Goal: Task Accomplishment & Management: Use online tool/utility

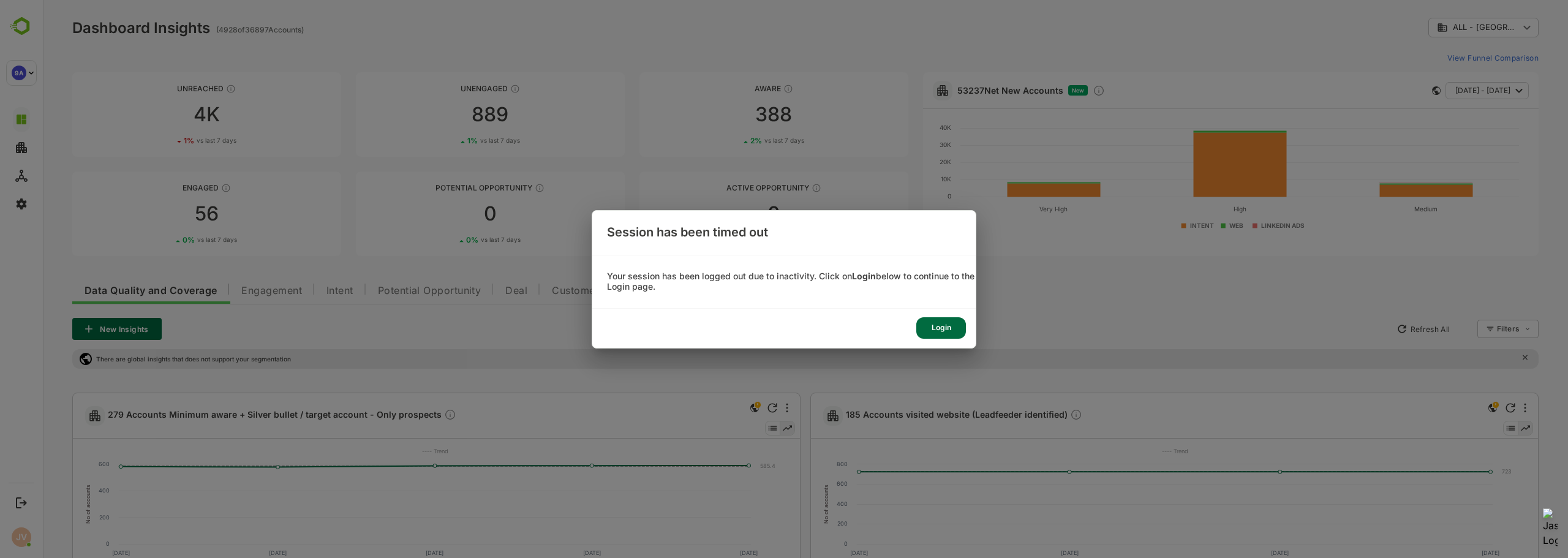
click at [955, 331] on div "Login" at bounding box center [940, 327] width 49 height 21
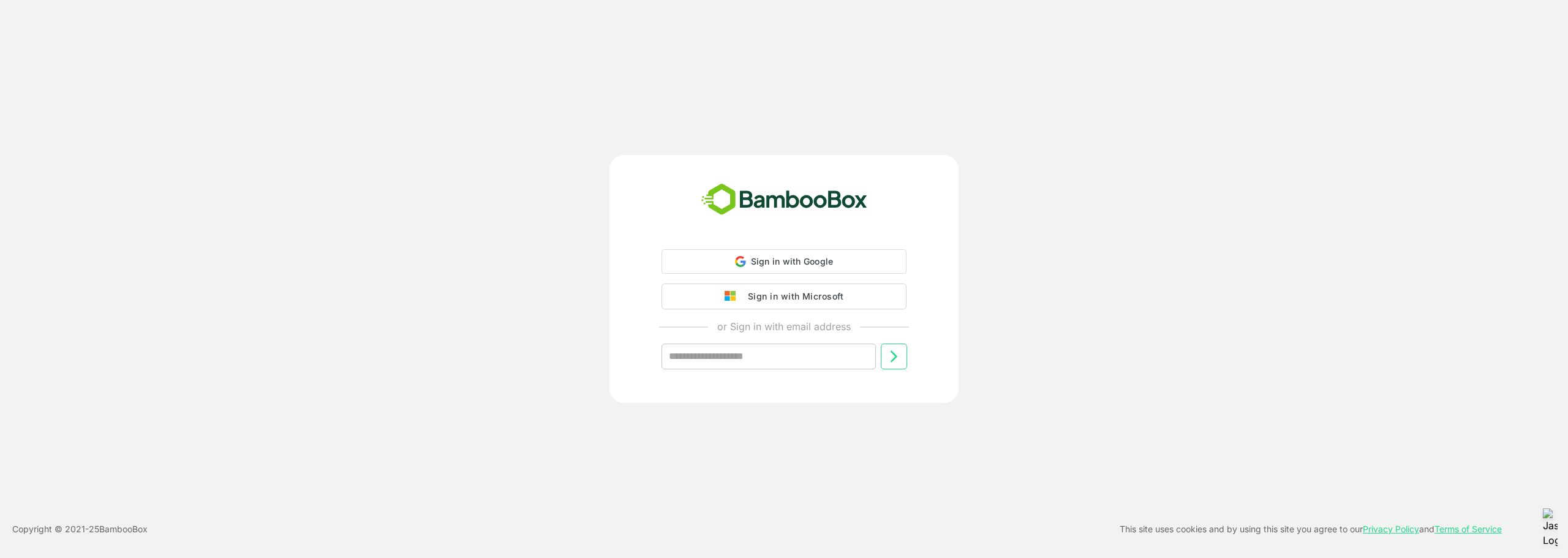
click at [769, 296] on div "Sign in with Microsoft" at bounding box center [793, 296] width 101 height 16
click at [766, 299] on div "Sign in with Microsoft" at bounding box center [793, 295] width 101 height 16
click at [324, 300] on div "Sign in with Microsoft or Sign in with email address ​" at bounding box center [784, 279] width 1255 height 248
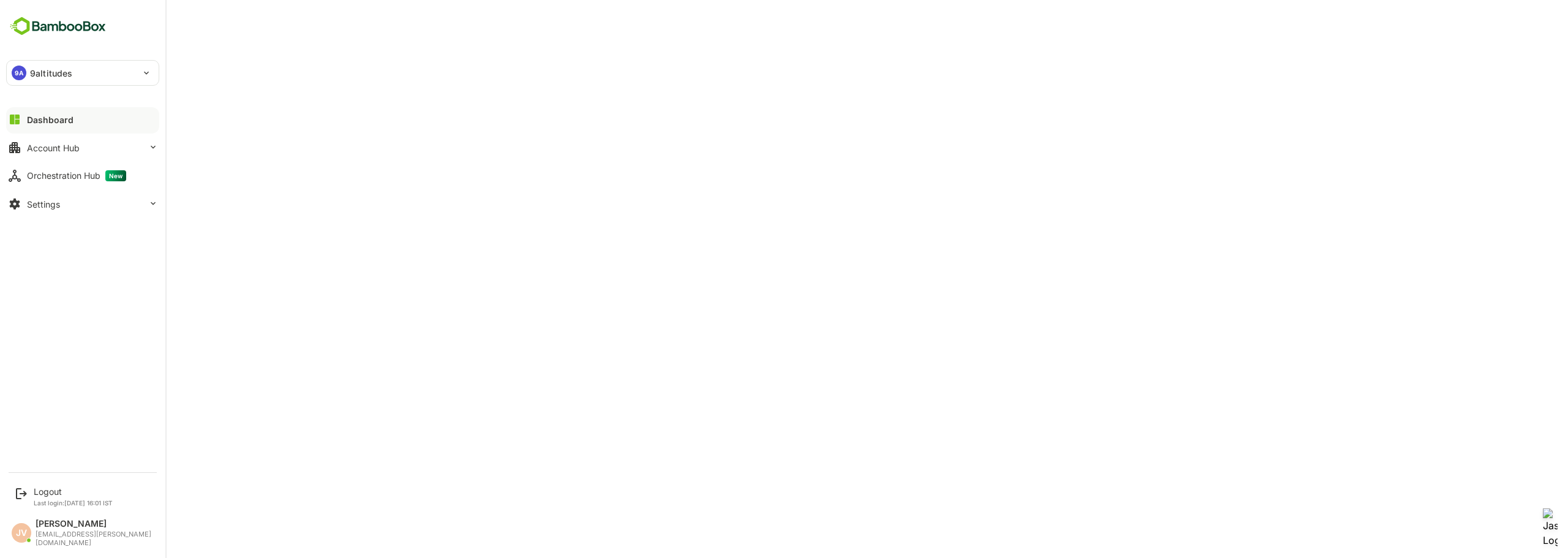
click at [22, 118] on button "Dashboard" at bounding box center [83, 119] width 153 height 24
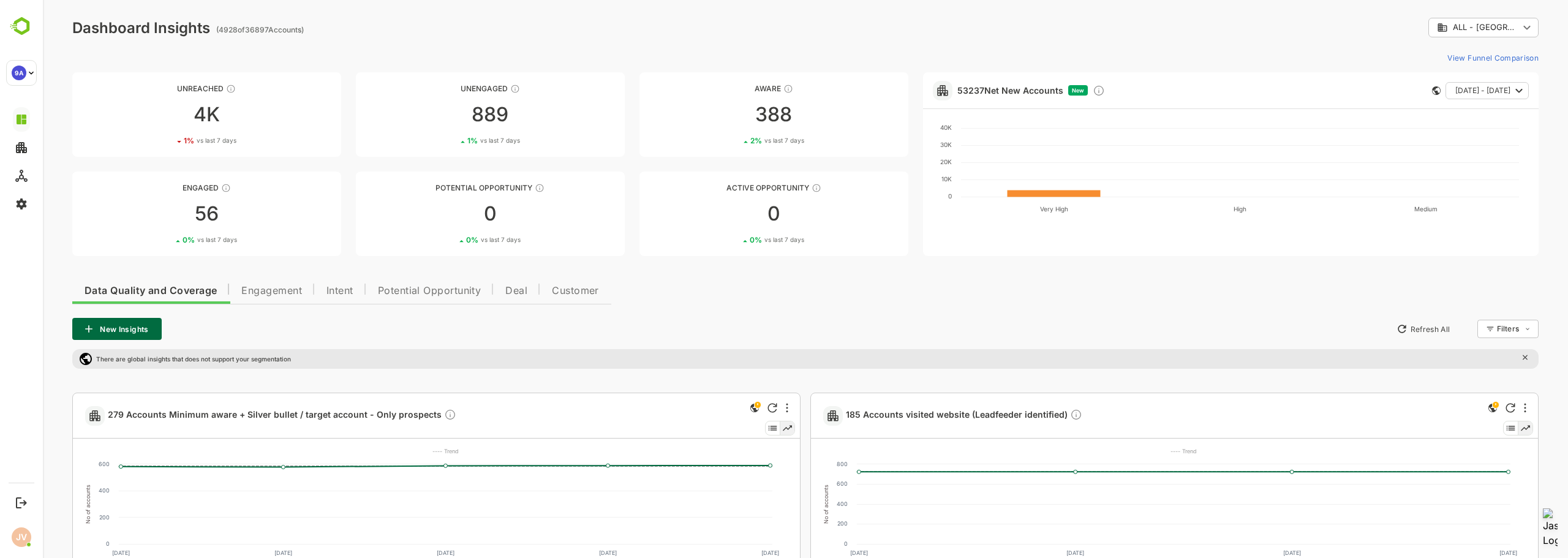
click at [167, 292] on span "Data Quality and Coverage" at bounding box center [151, 290] width 132 height 10
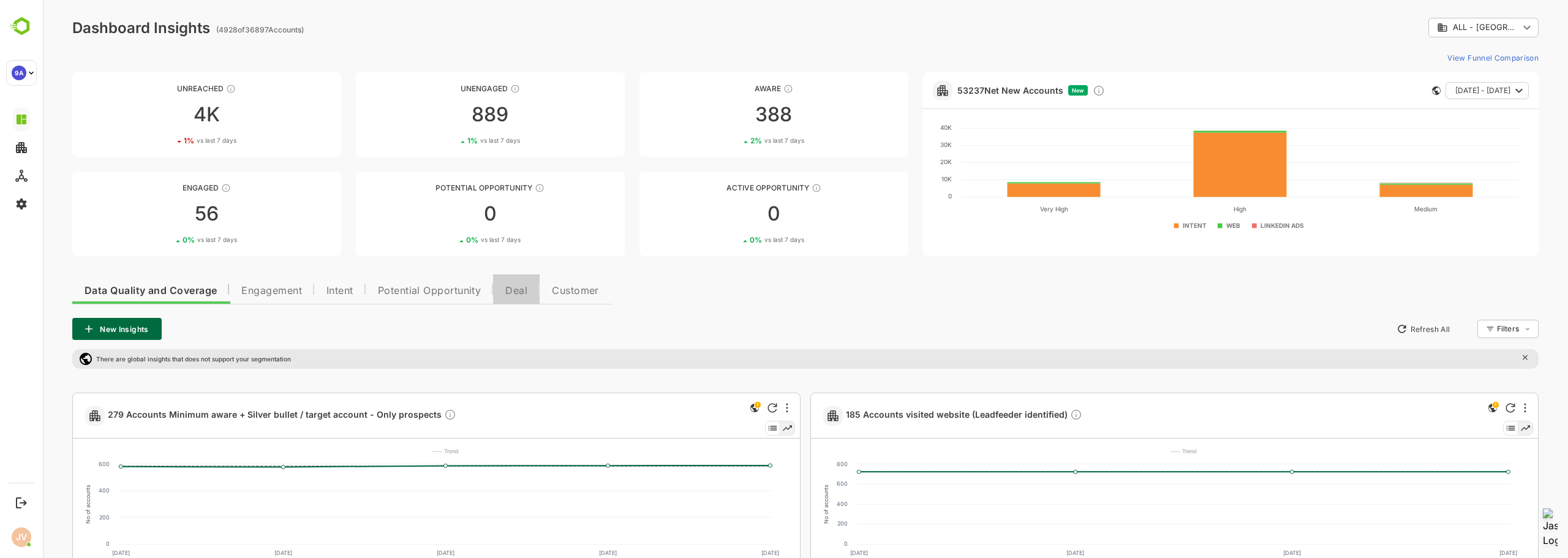
click at [498, 289] on button "Deal" at bounding box center [516, 289] width 46 height 30
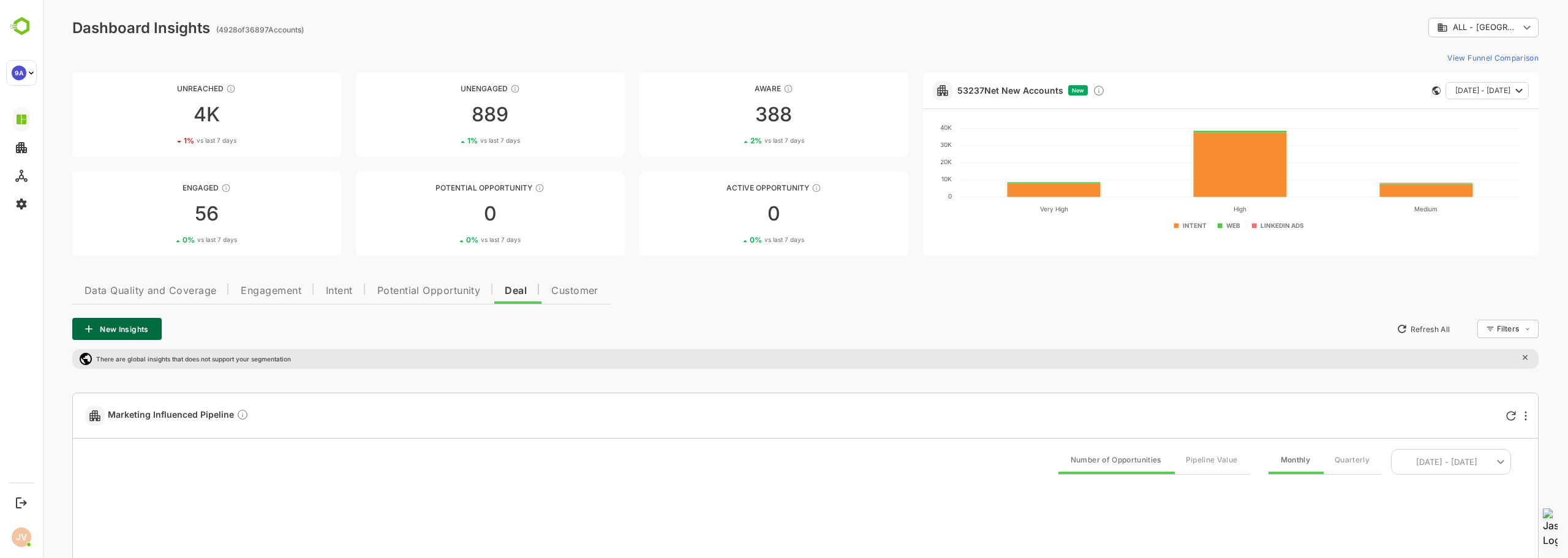
click at [560, 292] on span "Customer" at bounding box center [574, 290] width 47 height 10
click at [165, 294] on span "Data Quality and Coverage" at bounding box center [150, 290] width 132 height 10
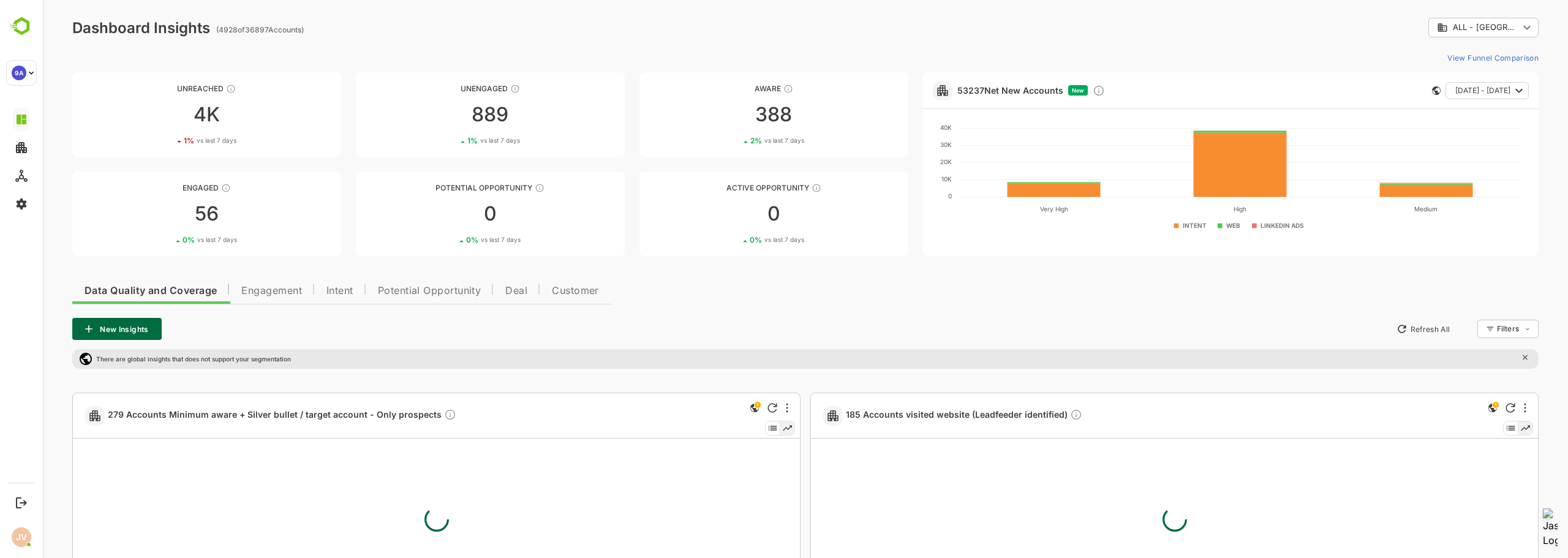
click at [258, 292] on span "Engagement" at bounding box center [272, 290] width 60 height 10
click at [188, 294] on span "Data Quality and Coverage" at bounding box center [150, 290] width 132 height 10
click at [255, 287] on span "Engagement" at bounding box center [272, 290] width 60 height 10
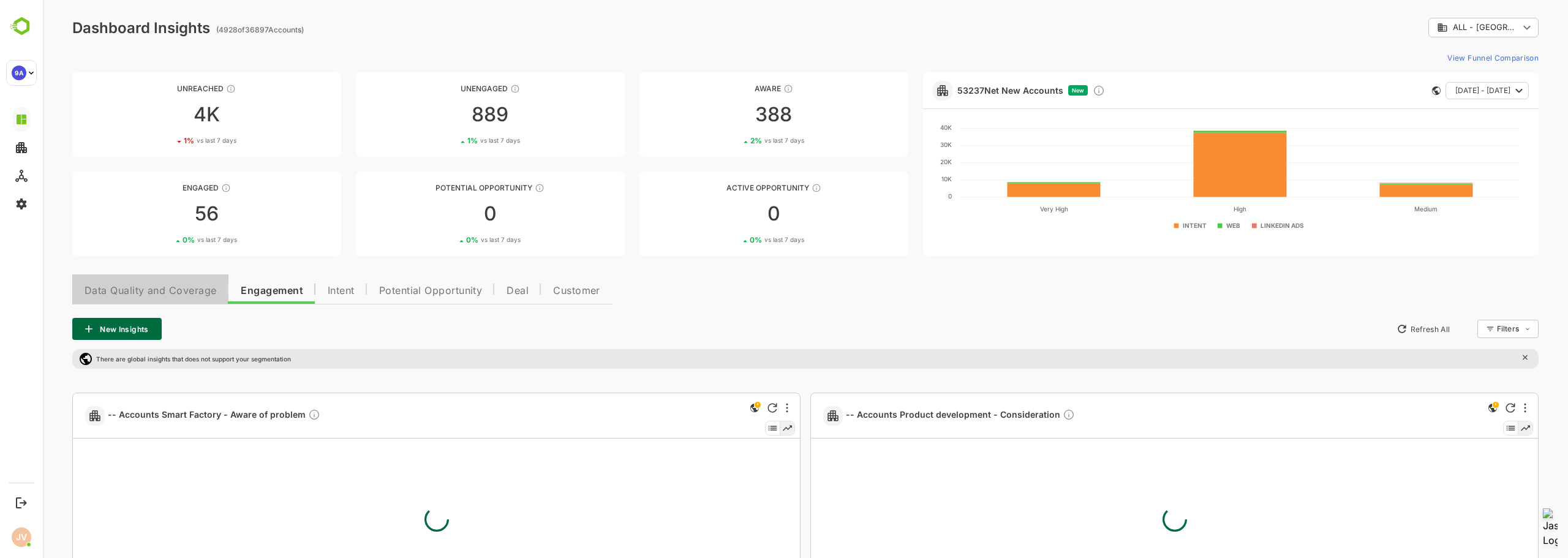
click at [181, 292] on span "Data Quality and Coverage" at bounding box center [150, 290] width 132 height 10
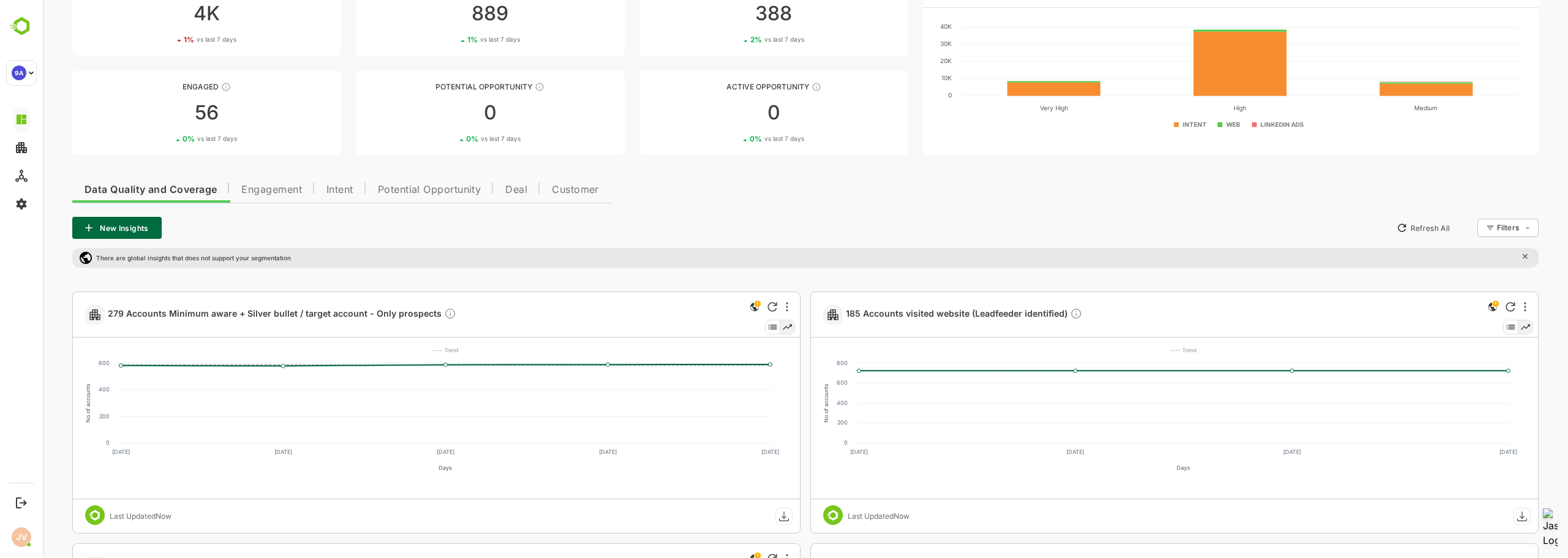
scroll to position [123, 0]
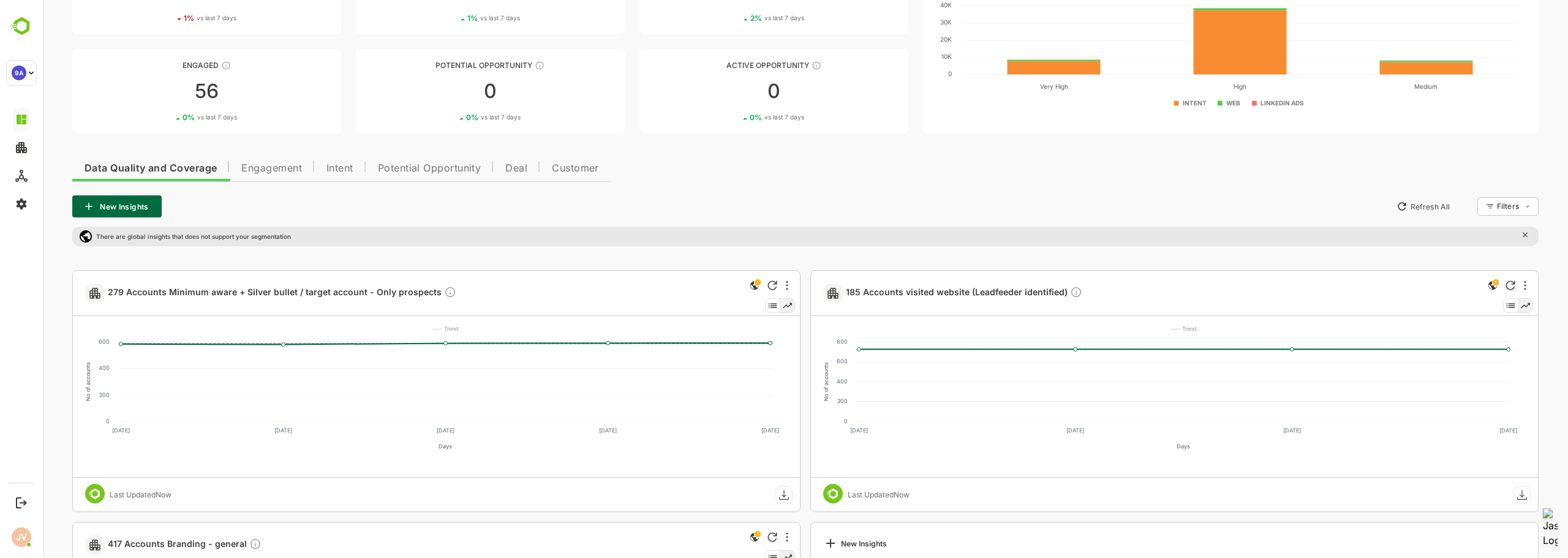
click at [257, 170] on span "Engagement" at bounding box center [272, 168] width 60 height 10
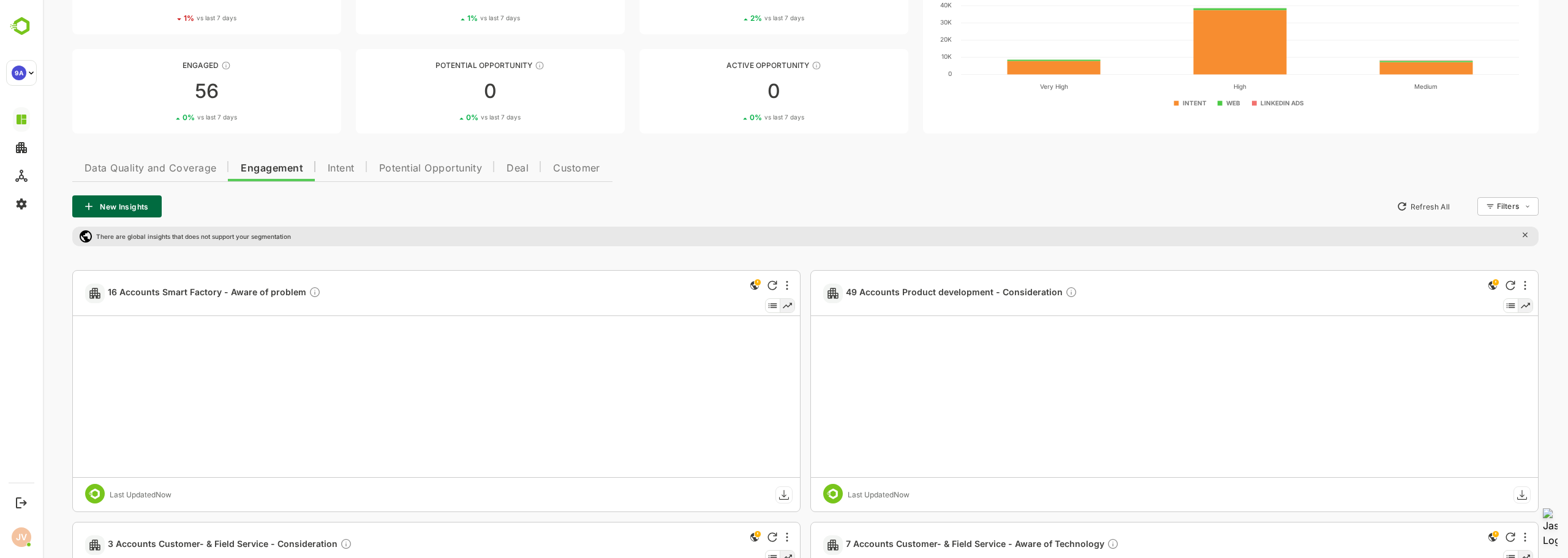
click at [145, 164] on span "Data Quality and Coverage" at bounding box center [150, 168] width 132 height 10
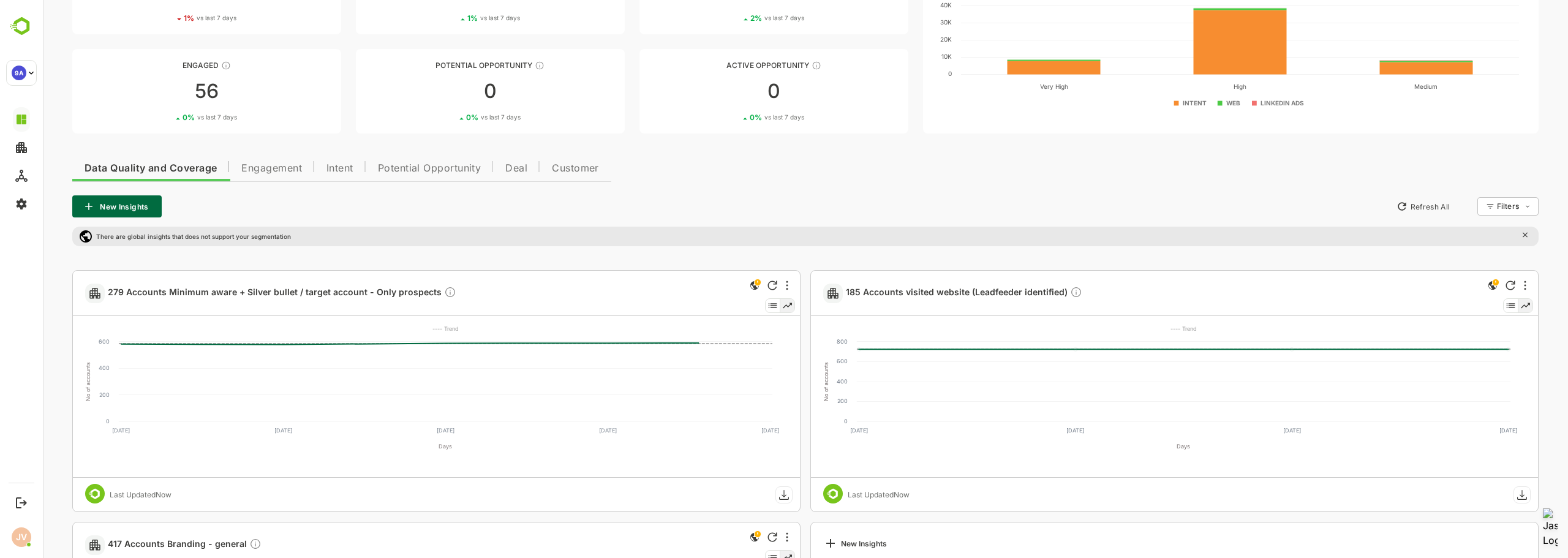
drag, startPoint x: 532, startPoint y: 280, endPoint x: 583, endPoint y: 308, distance: 58.2
click at [583, 308] on div "279 Accounts Minimum aware + Silver bullet / target account - Only prospects" at bounding box center [394, 293] width 618 height 45
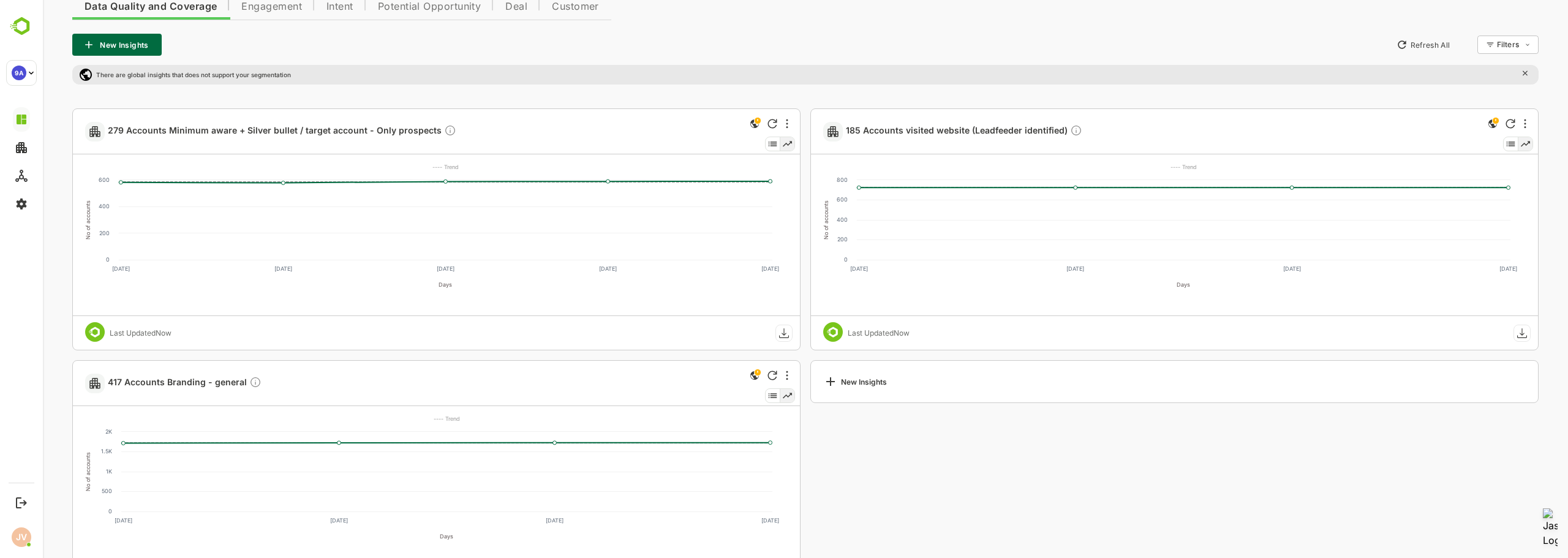
scroll to position [306, 0]
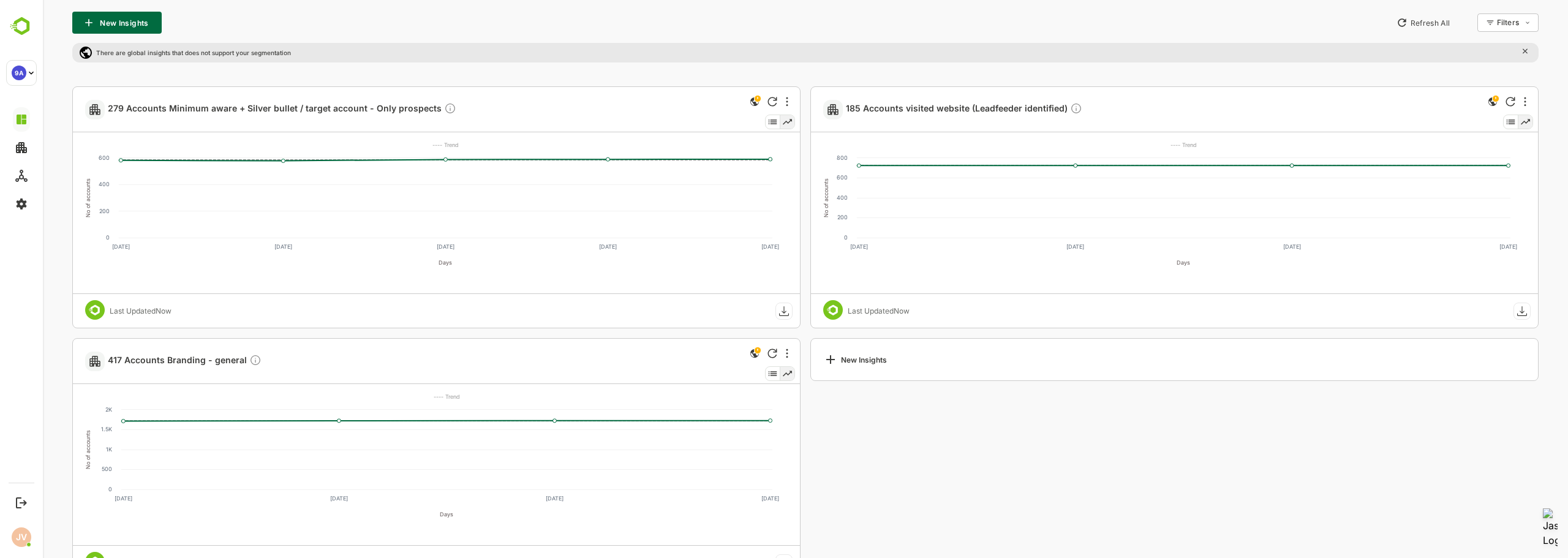
click at [1507, 123] on icon at bounding box center [1511, 121] width 15 height 13
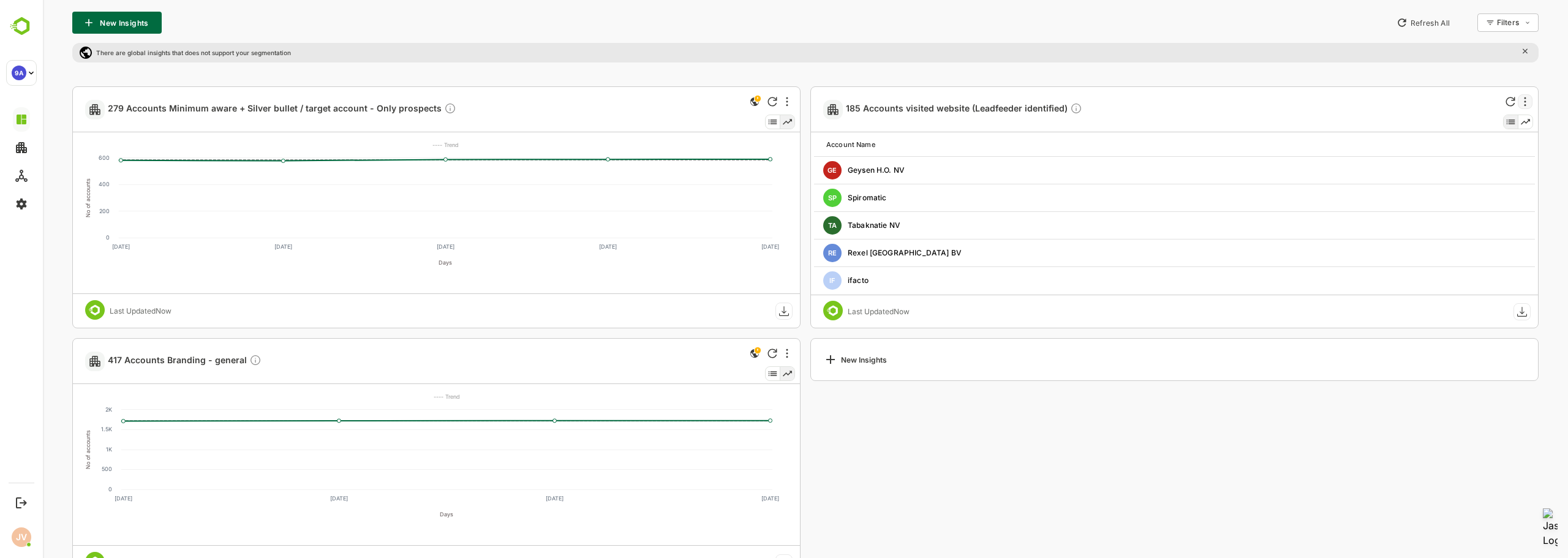
click at [1526, 100] on div at bounding box center [1525, 101] width 15 height 15
click at [986, 73] on div at bounding box center [806, 279] width 1525 height 558
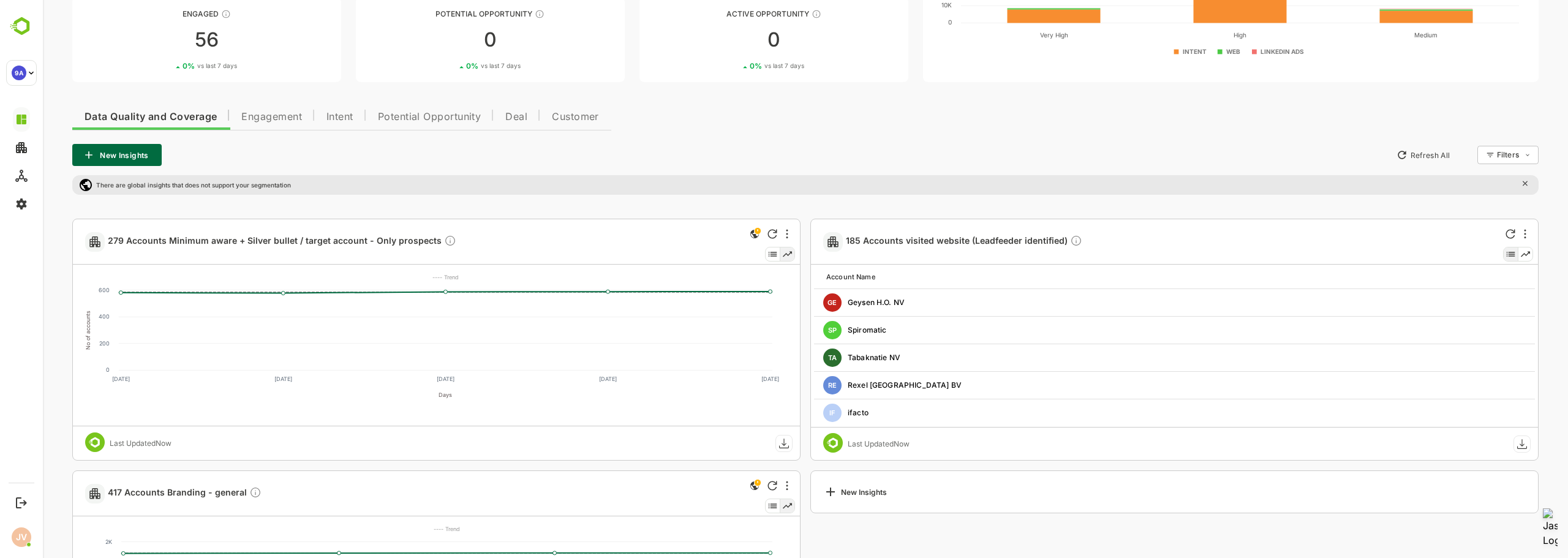
scroll to position [164, 0]
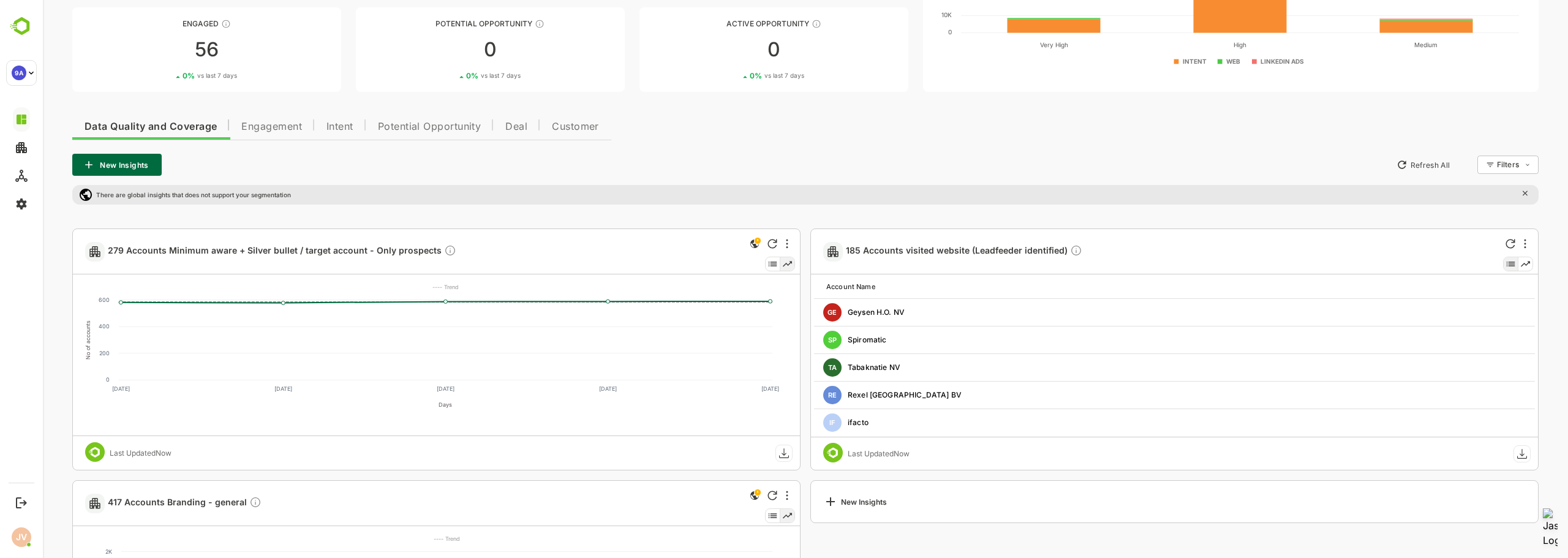
click at [279, 125] on span "Engagement" at bounding box center [272, 126] width 60 height 10
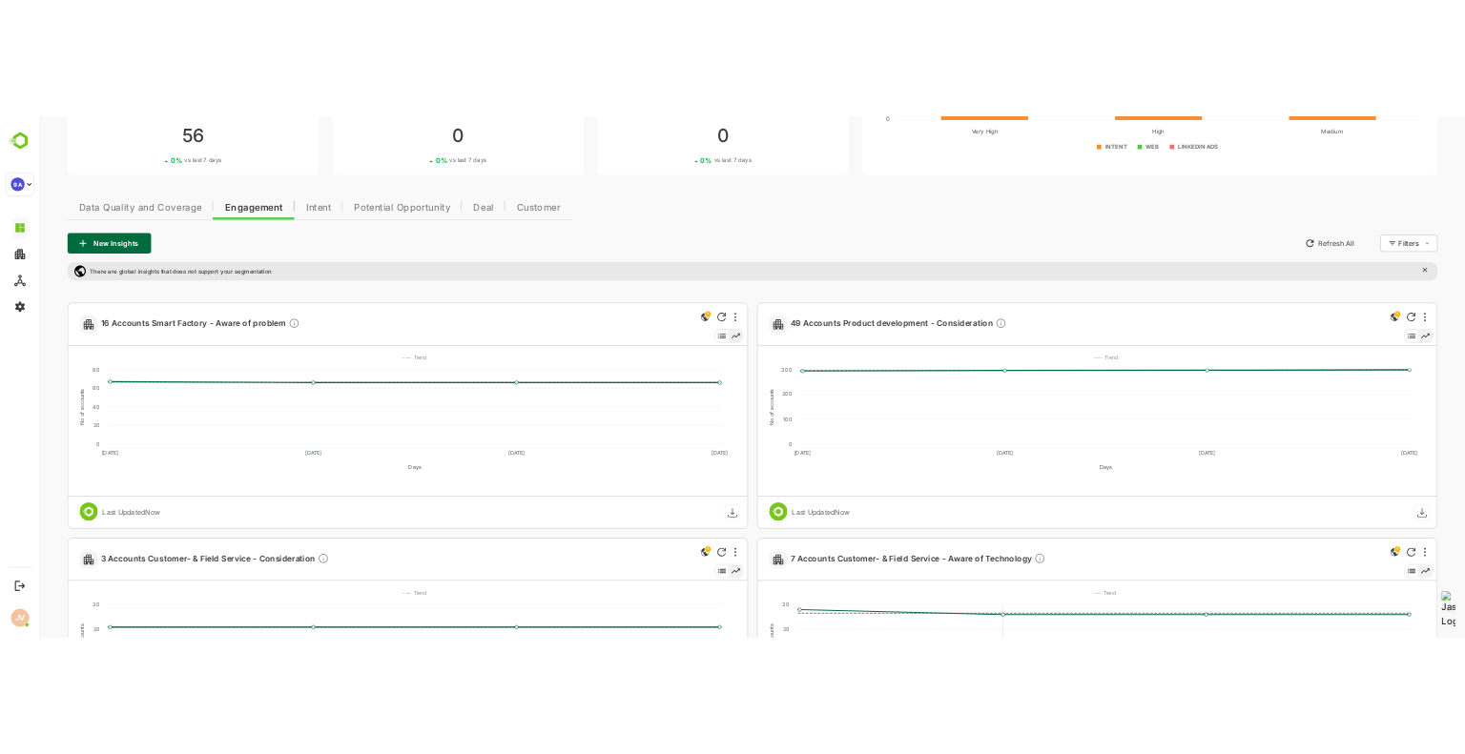
scroll to position [0, 0]
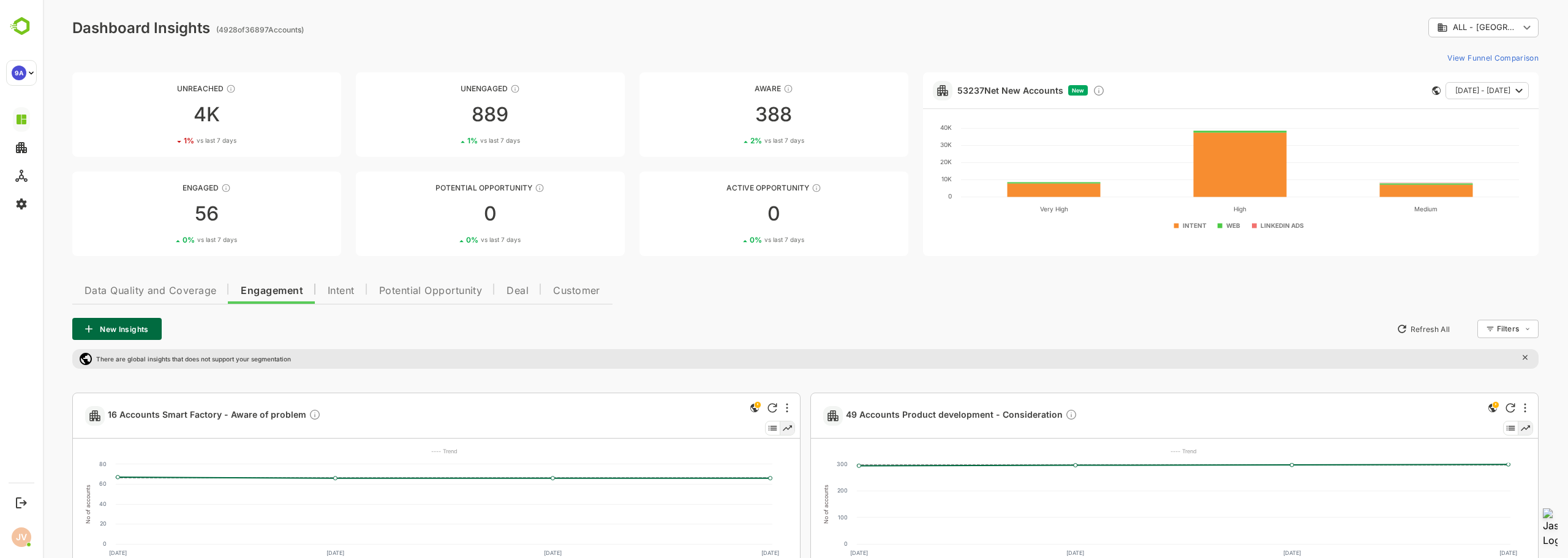
click at [348, 292] on span "Intent" at bounding box center [341, 290] width 27 height 10
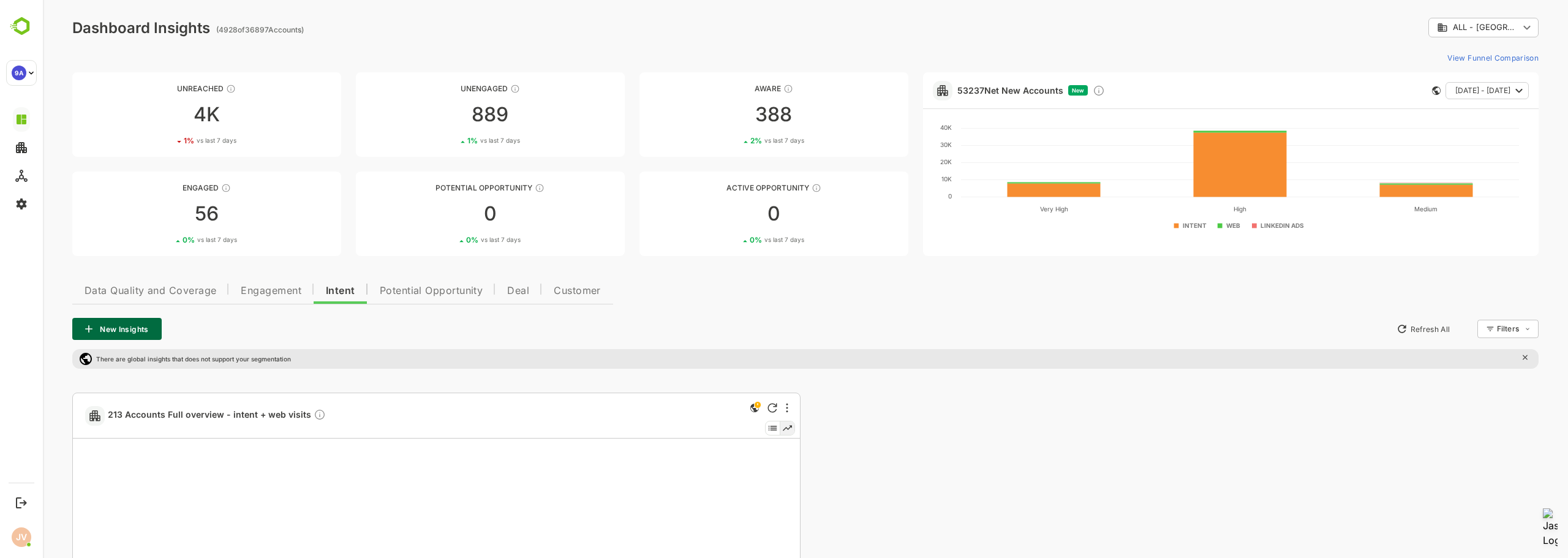
click at [139, 288] on span "Data Quality and Coverage" at bounding box center [150, 290] width 132 height 10
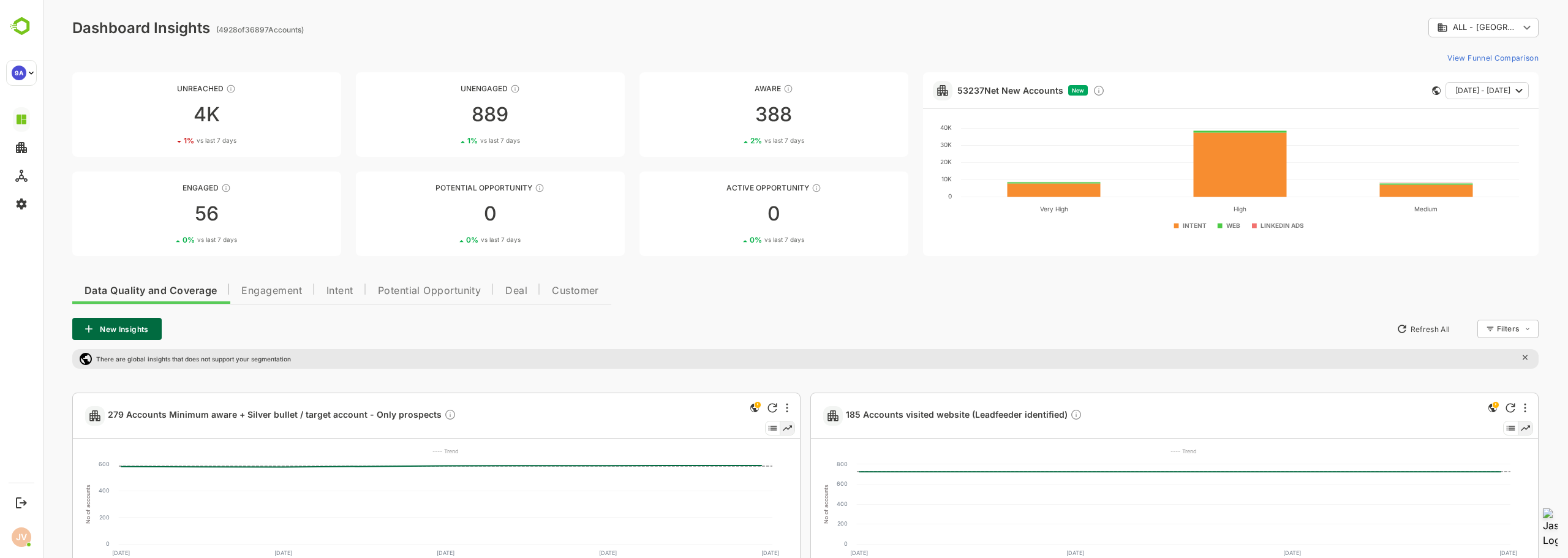
click at [341, 287] on span "Intent" at bounding box center [340, 290] width 27 height 10
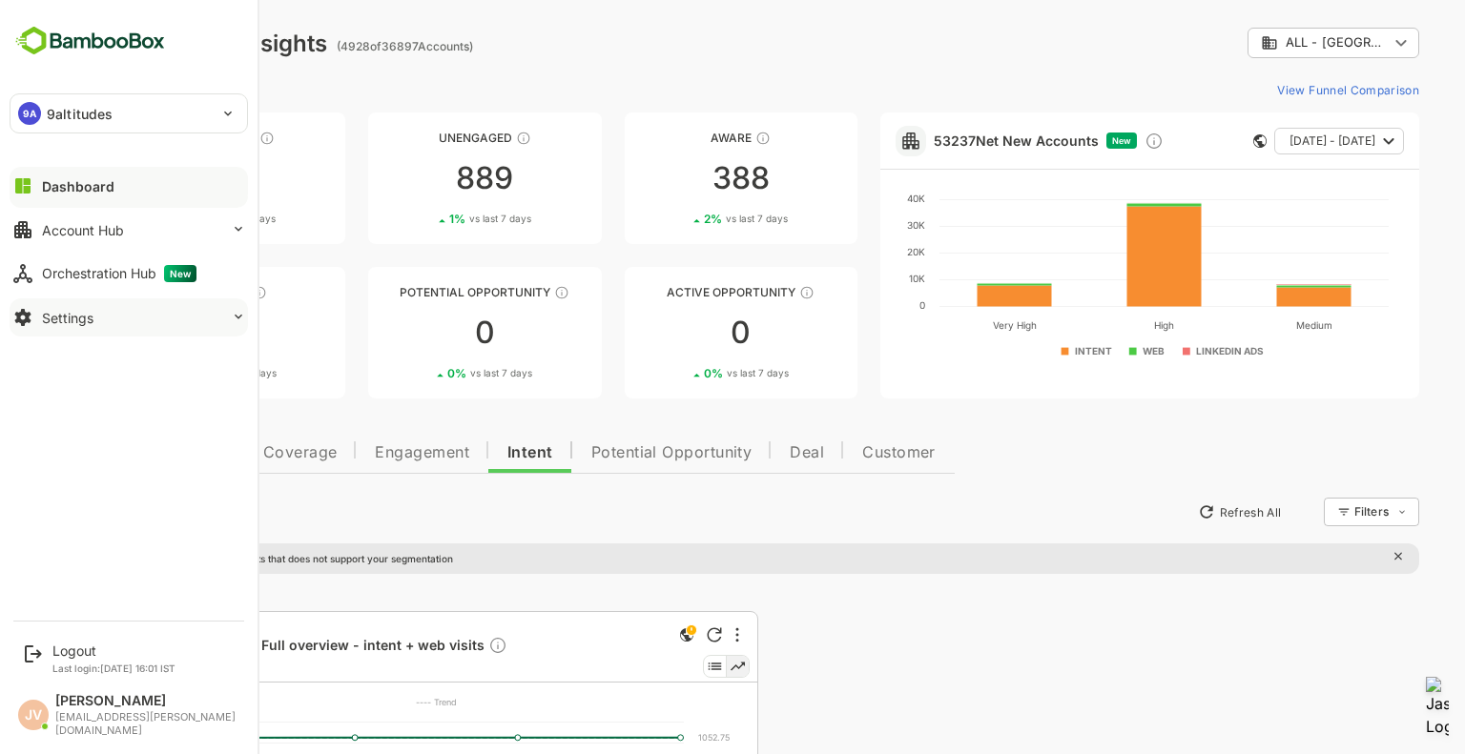
click at [55, 320] on div "Settings" at bounding box center [67, 318] width 51 height 16
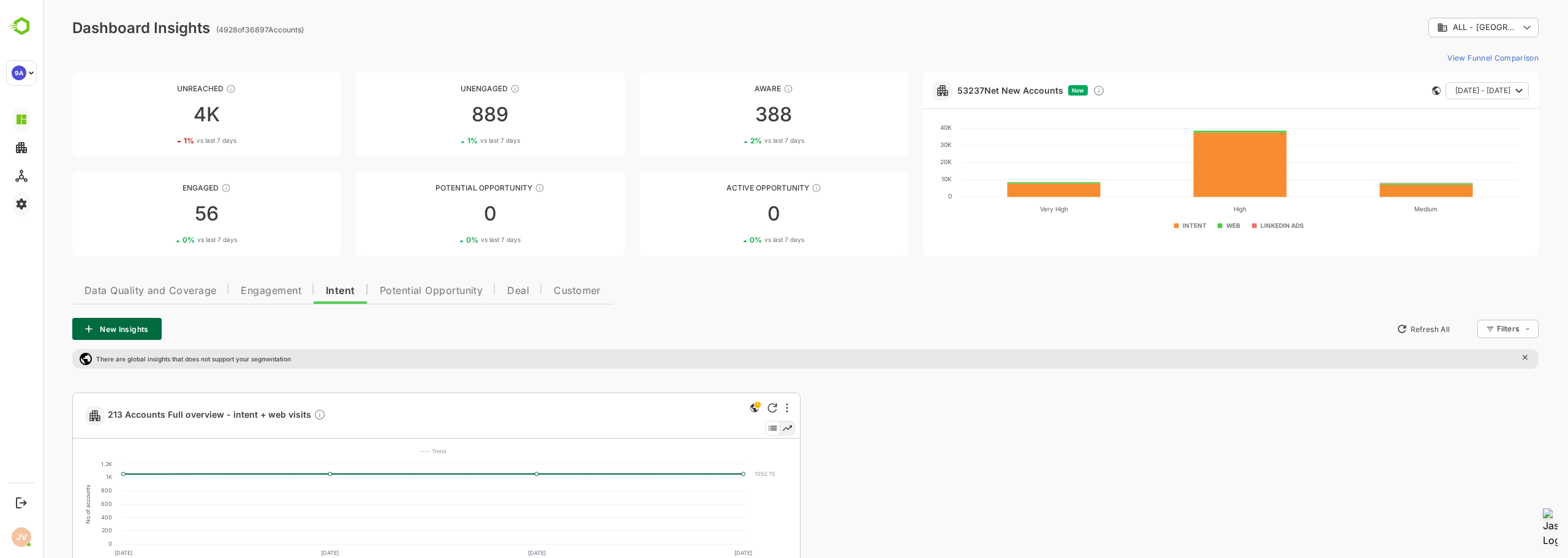
click at [148, 292] on span "Data Quality and Coverage" at bounding box center [150, 290] width 132 height 10
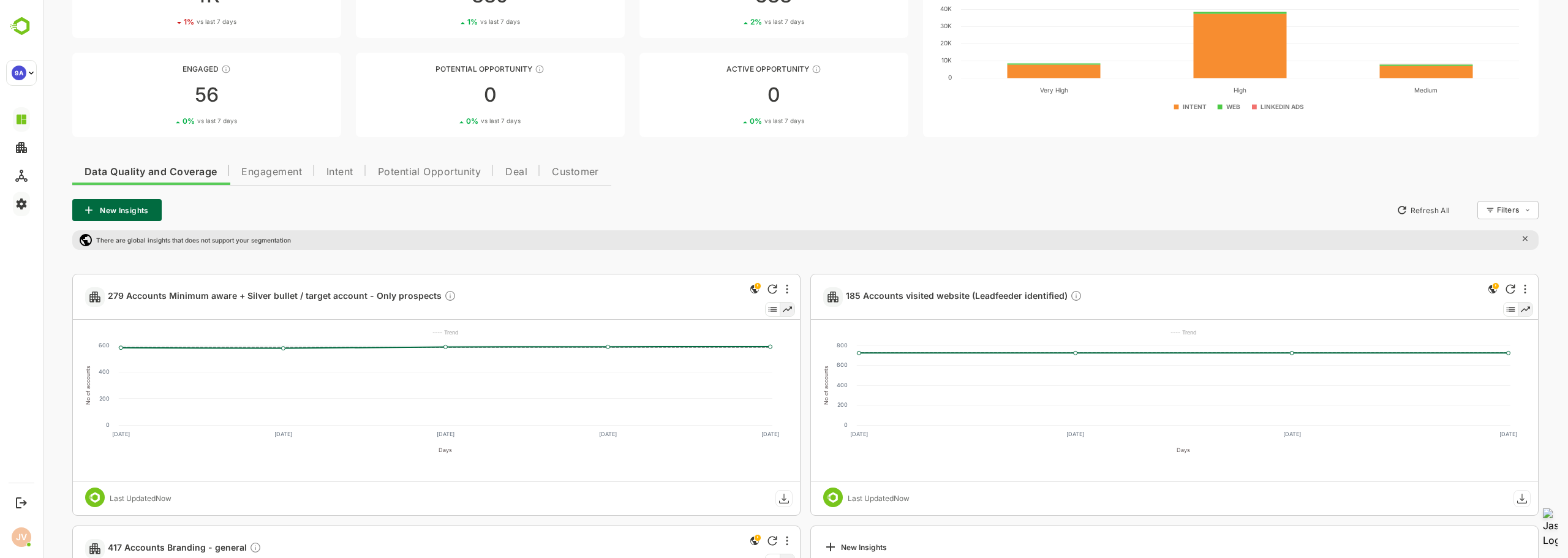
scroll to position [123, 0]
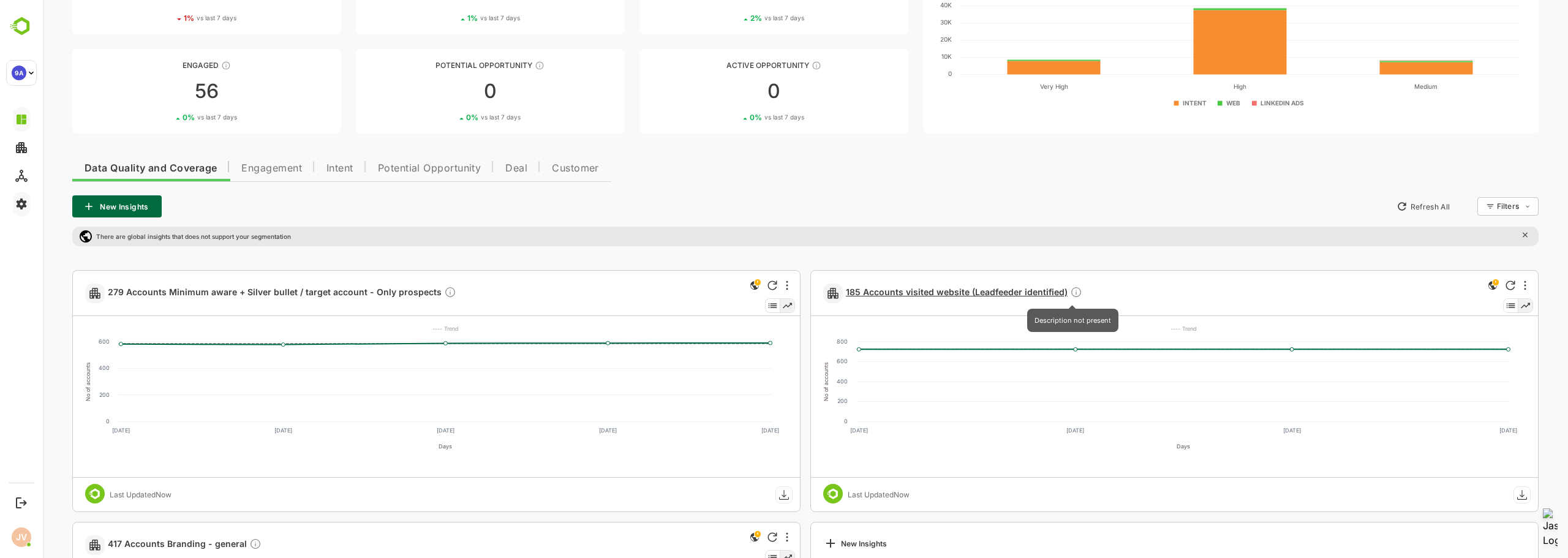
click at [1073, 296] on icon "Description not present" at bounding box center [1076, 292] width 10 height 10
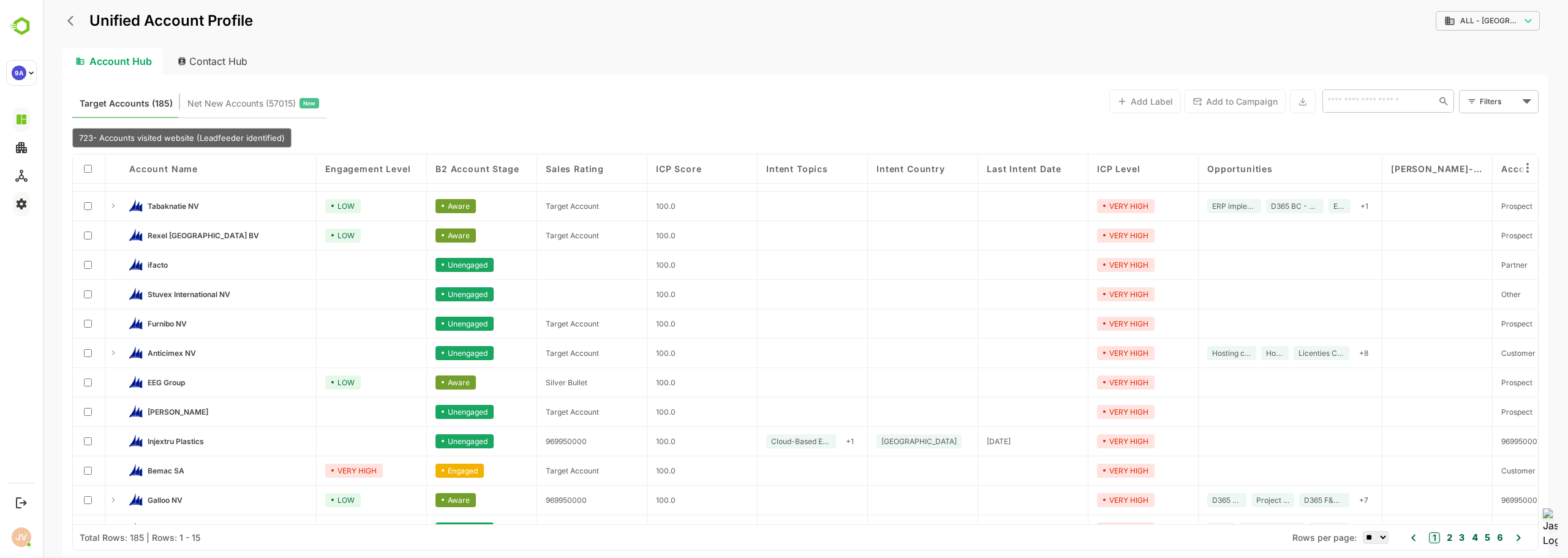
scroll to position [0, 0]
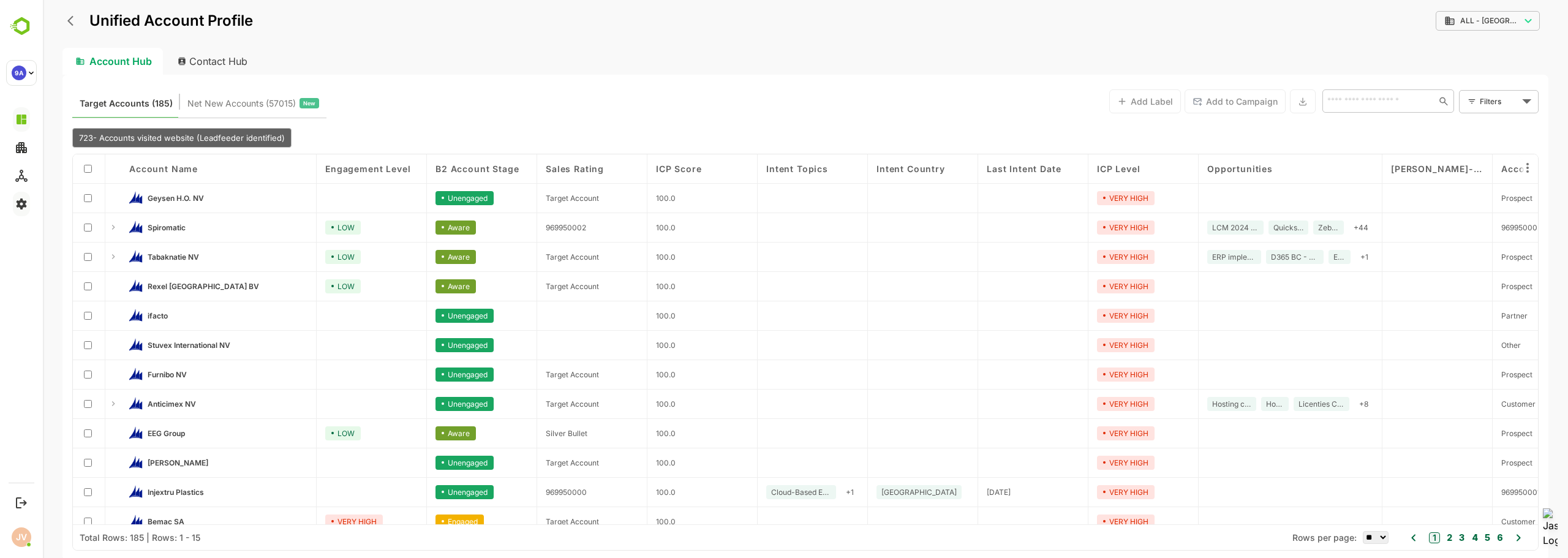
click at [218, 106] on span "Net New Accounts ( 57015 )" at bounding box center [242, 103] width 109 height 16
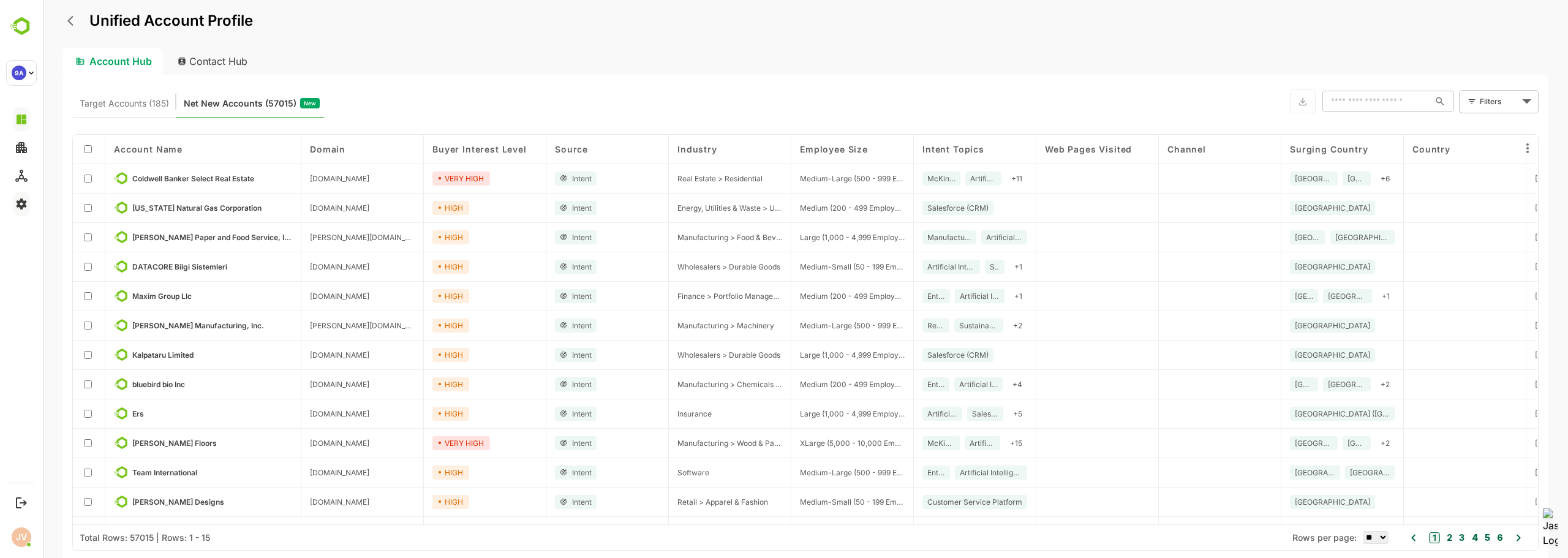
click at [828, 35] on div "Unified Account Profile" at bounding box center [805, 28] width 1486 height 38
click at [73, 18] on icon "back" at bounding box center [73, 21] width 12 height 12
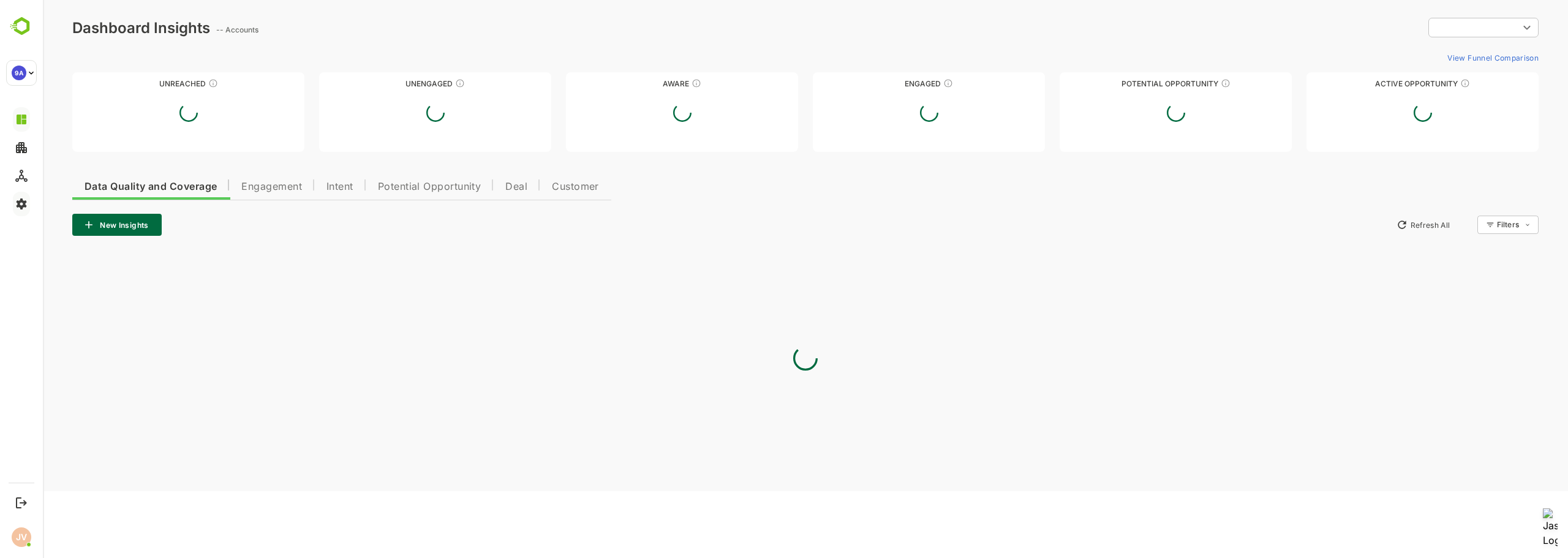
type input "**********"
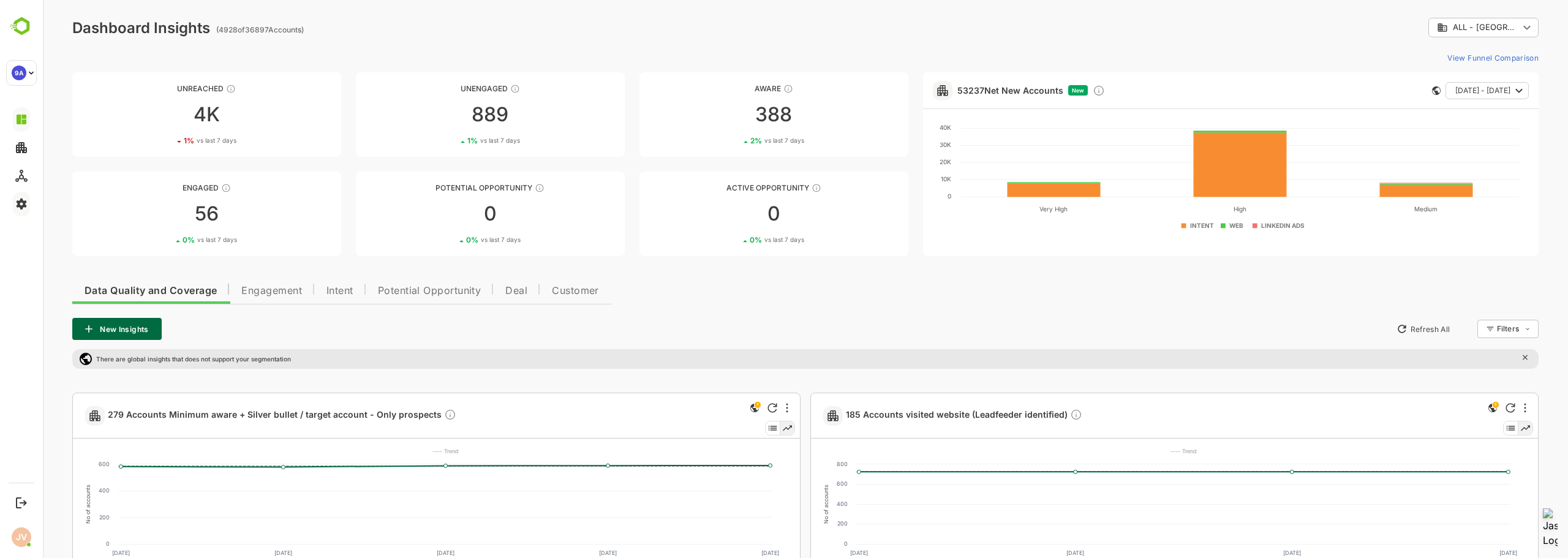
click at [931, 48] on div "View Funnel Comparison" at bounding box center [806, 57] width 1467 height 20
click at [1118, 38] on div "**********" at bounding box center [806, 453] width 1525 height 905
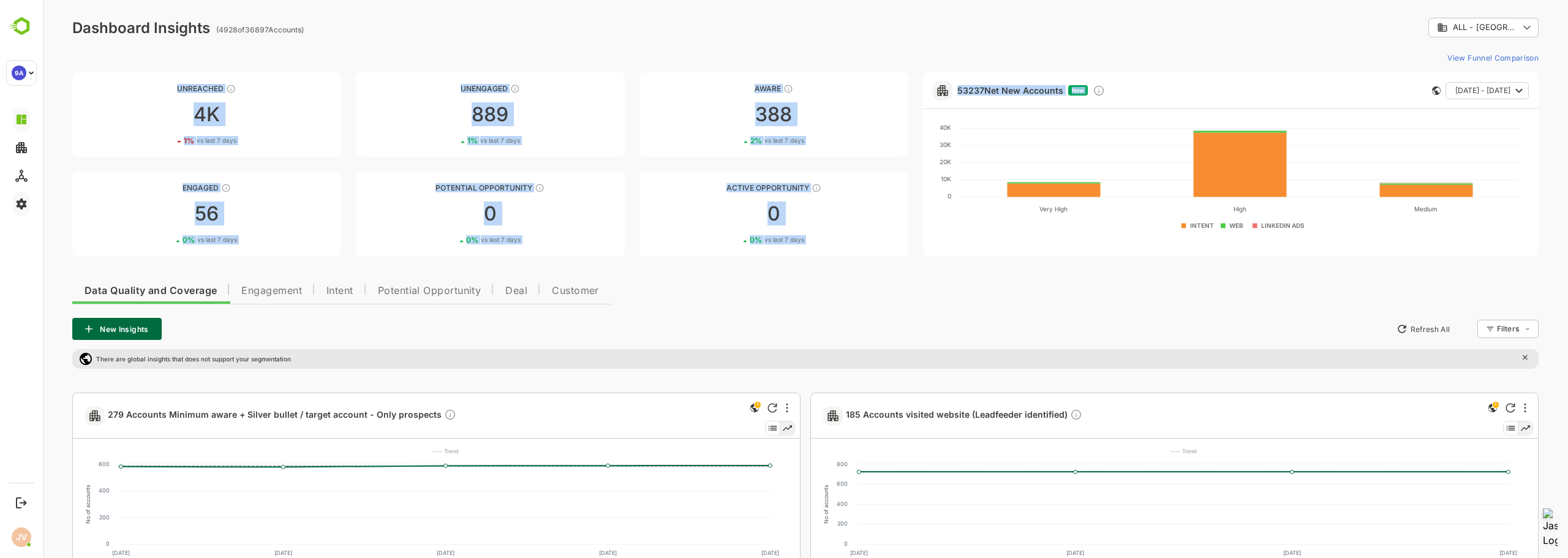
drag, startPoint x: 904, startPoint y: 69, endPoint x: 1544, endPoint y: 263, distance: 668.8
click at [1544, 263] on div "**********" at bounding box center [806, 453] width 1525 height 905
click at [1544, 261] on div "**********" at bounding box center [806, 453] width 1525 height 905
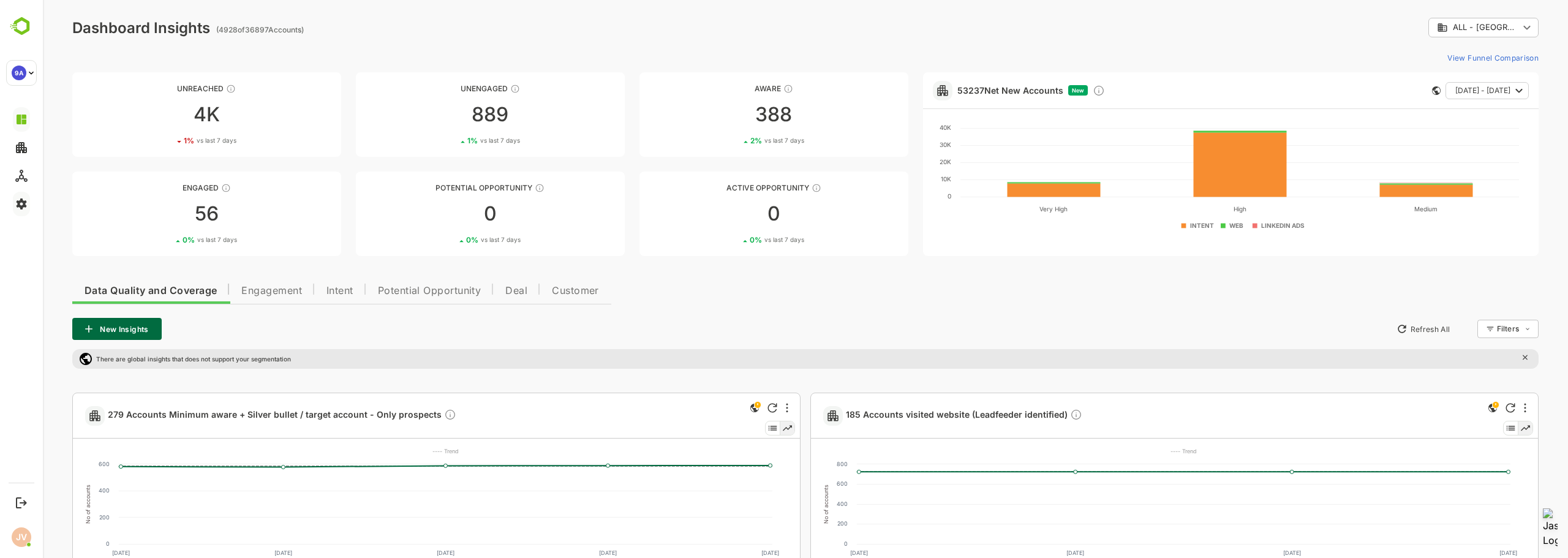
drag, startPoint x: 311, startPoint y: 28, endPoint x: 509, endPoint y: 52, distance: 199.4
click at [509, 52] on div "**********" at bounding box center [806, 453] width 1525 height 905
click at [506, 38] on div "**********" at bounding box center [806, 453] width 1525 height 905
click at [771, 20] on div "**********" at bounding box center [806, 28] width 1467 height 20
click at [851, 17] on div "**********" at bounding box center [806, 453] width 1525 height 905
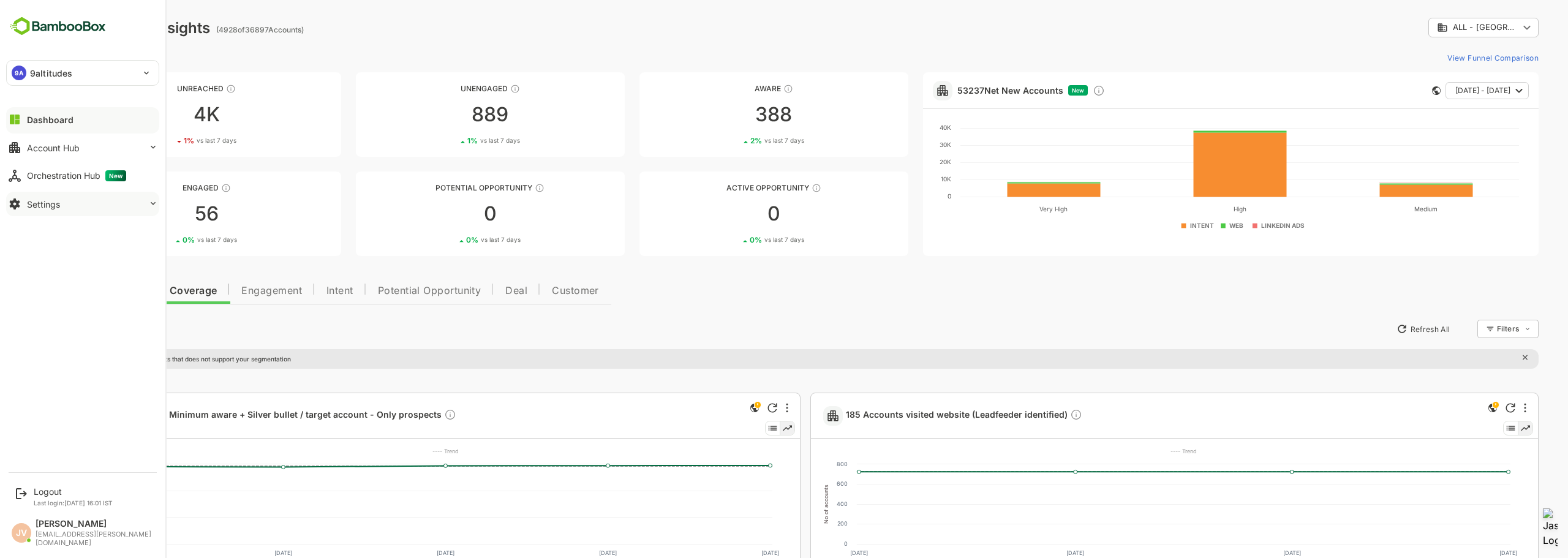
click at [43, 123] on div "Dashboard" at bounding box center [50, 119] width 46 height 10
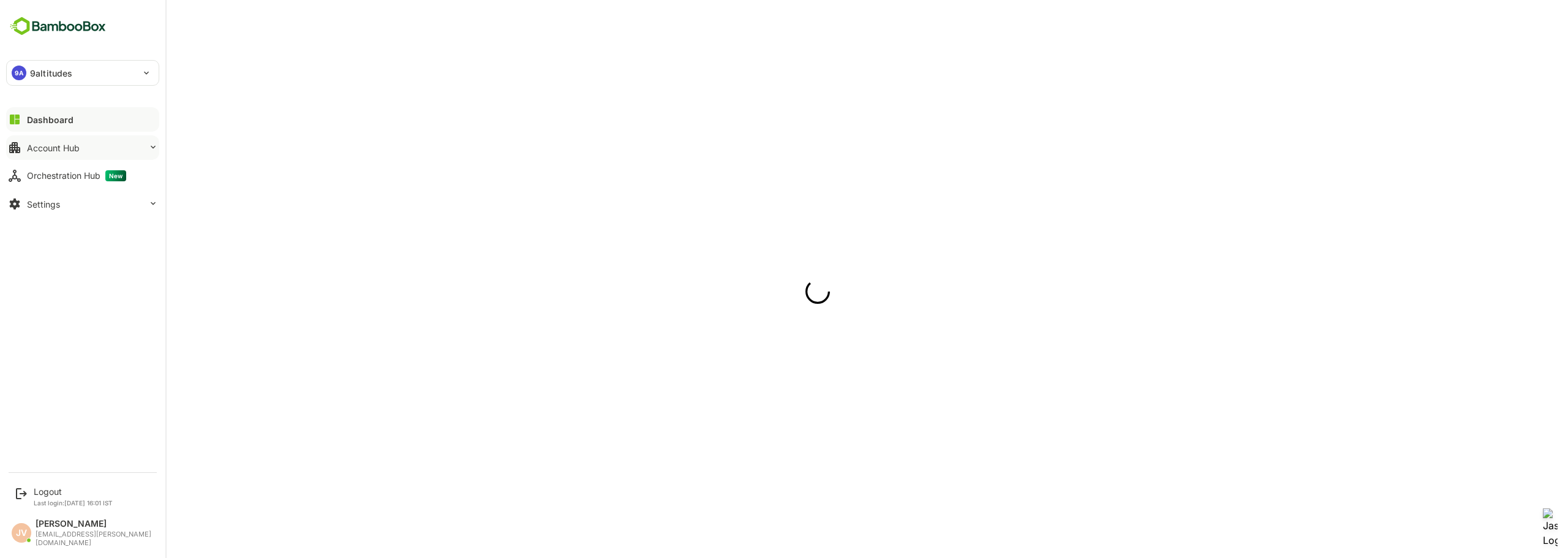
click at [46, 146] on div "Account Hub" at bounding box center [53, 148] width 53 height 10
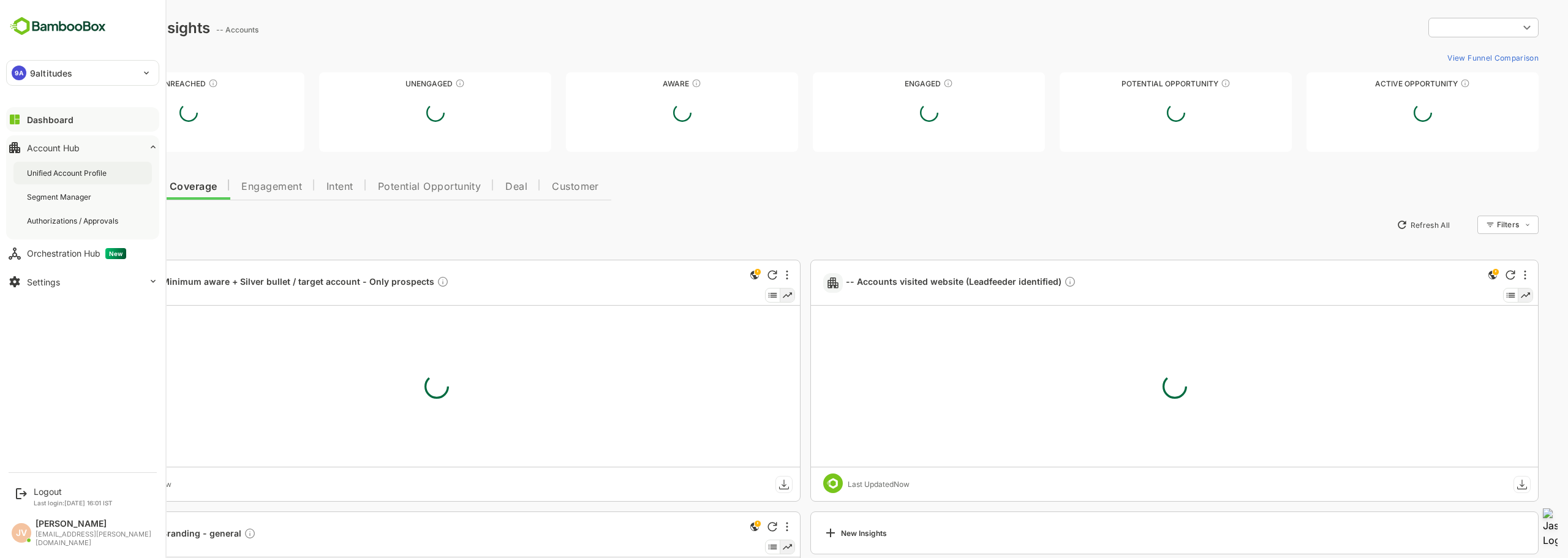
type input "**********"
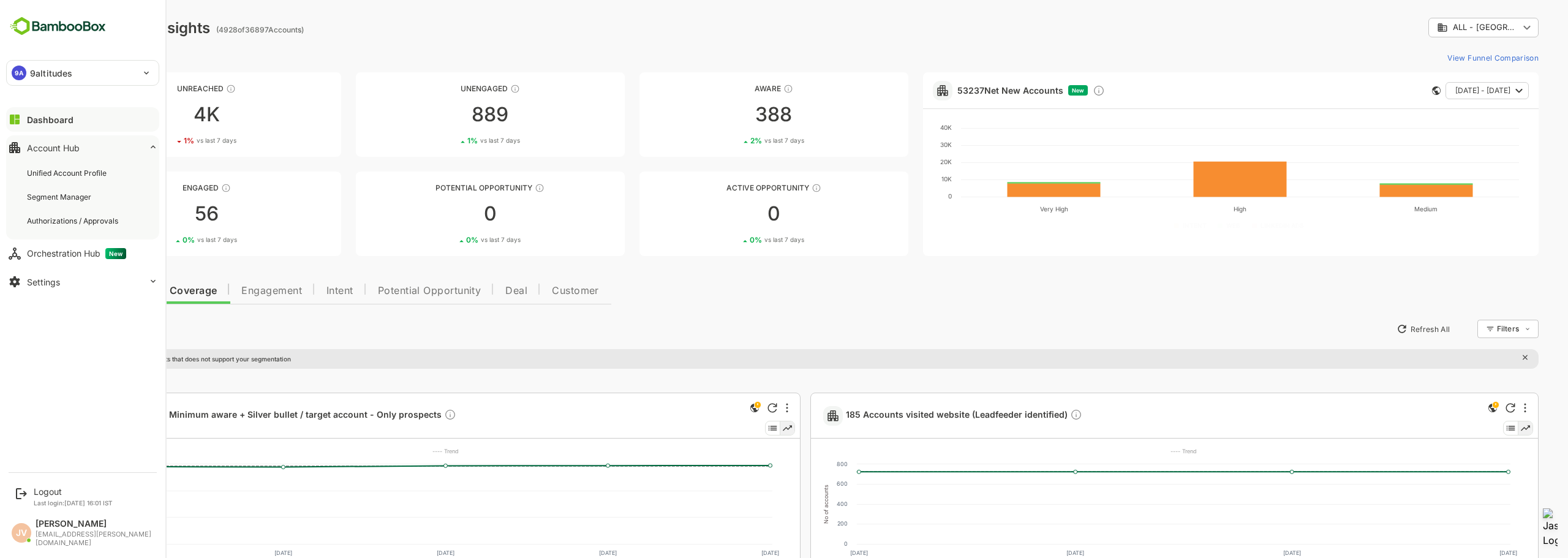
click at [60, 121] on div "Dashboard" at bounding box center [50, 119] width 46 height 10
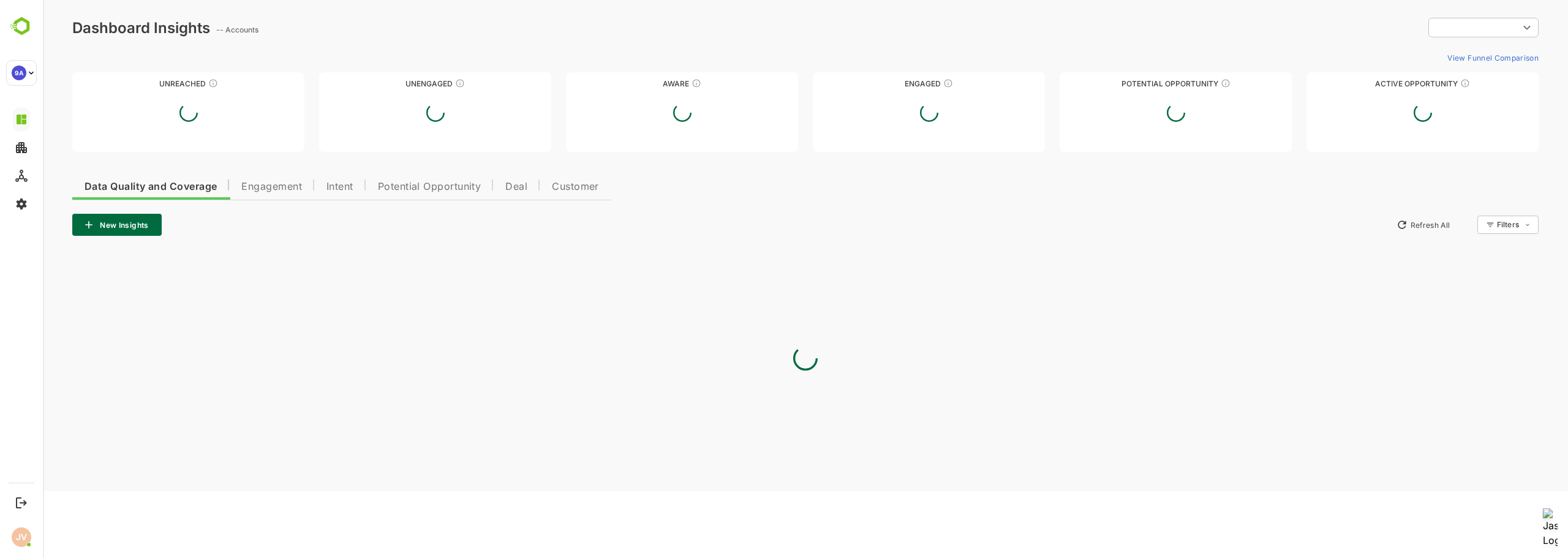
type input "**********"
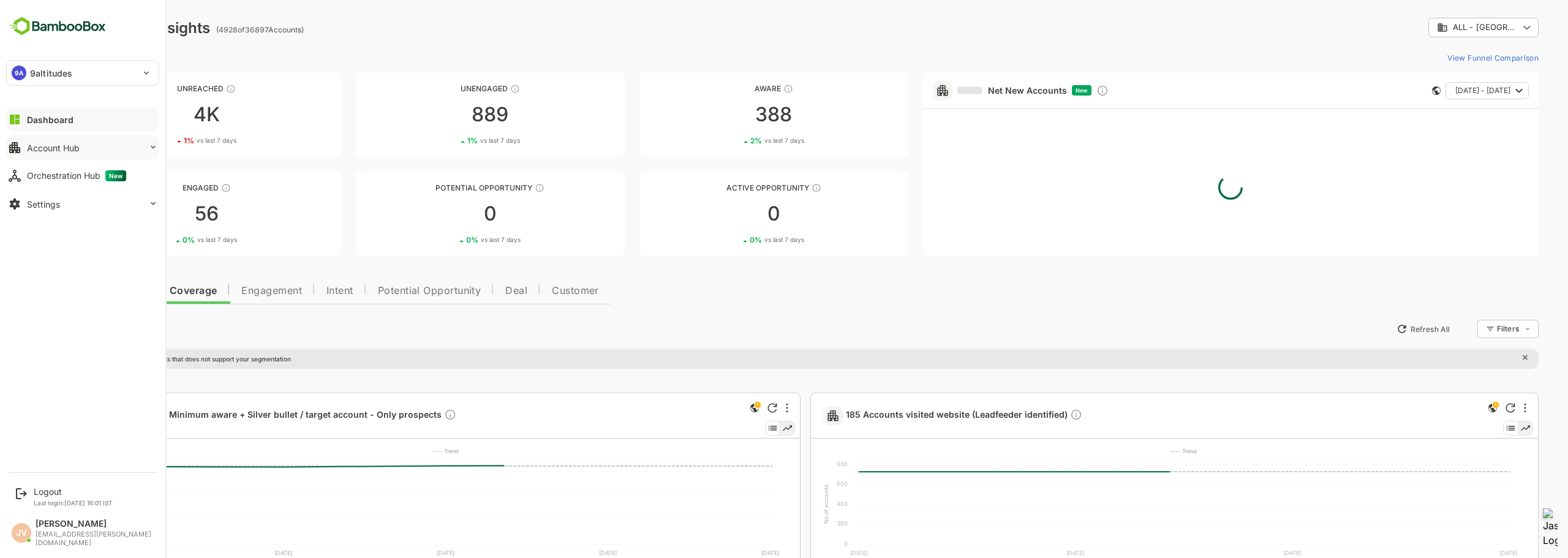
click at [46, 154] on button "Account Hub" at bounding box center [83, 148] width 153 height 24
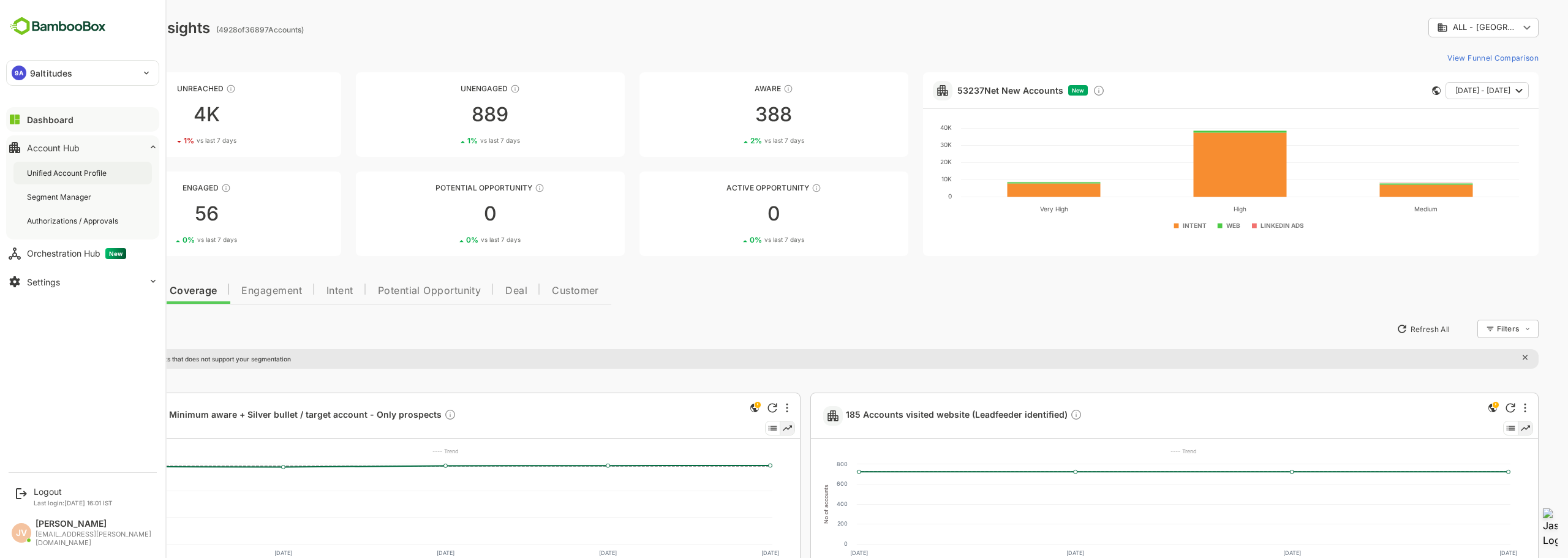
click at [48, 180] on div "Unified Account Profile" at bounding box center [82, 173] width 138 height 22
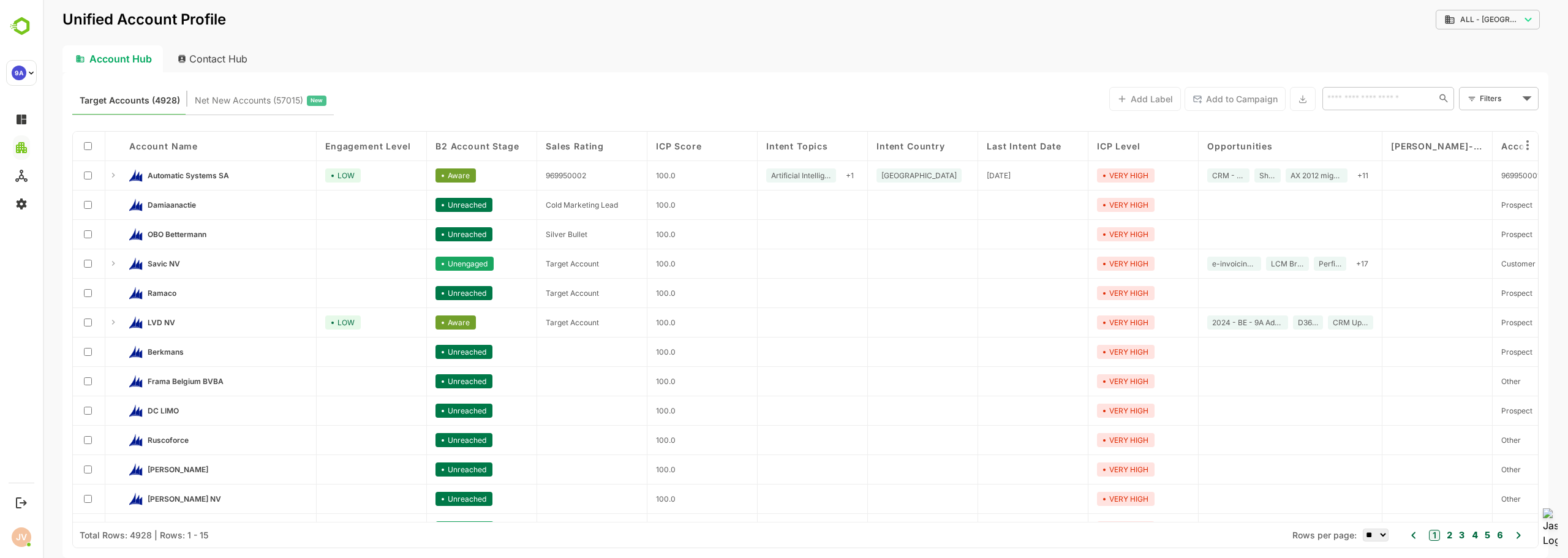
click at [226, 60] on div "Contact Hub" at bounding box center [213, 59] width 91 height 27
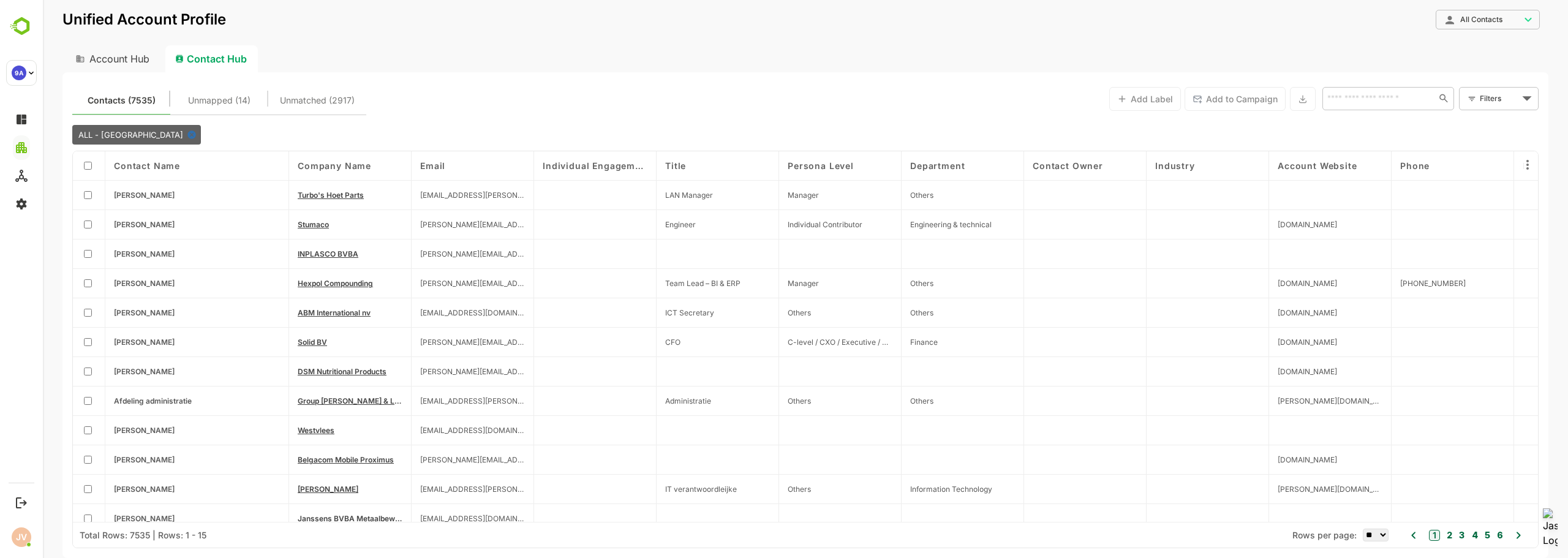
click at [125, 56] on div "Account Hub" at bounding box center [111, 59] width 98 height 27
type input "**********"
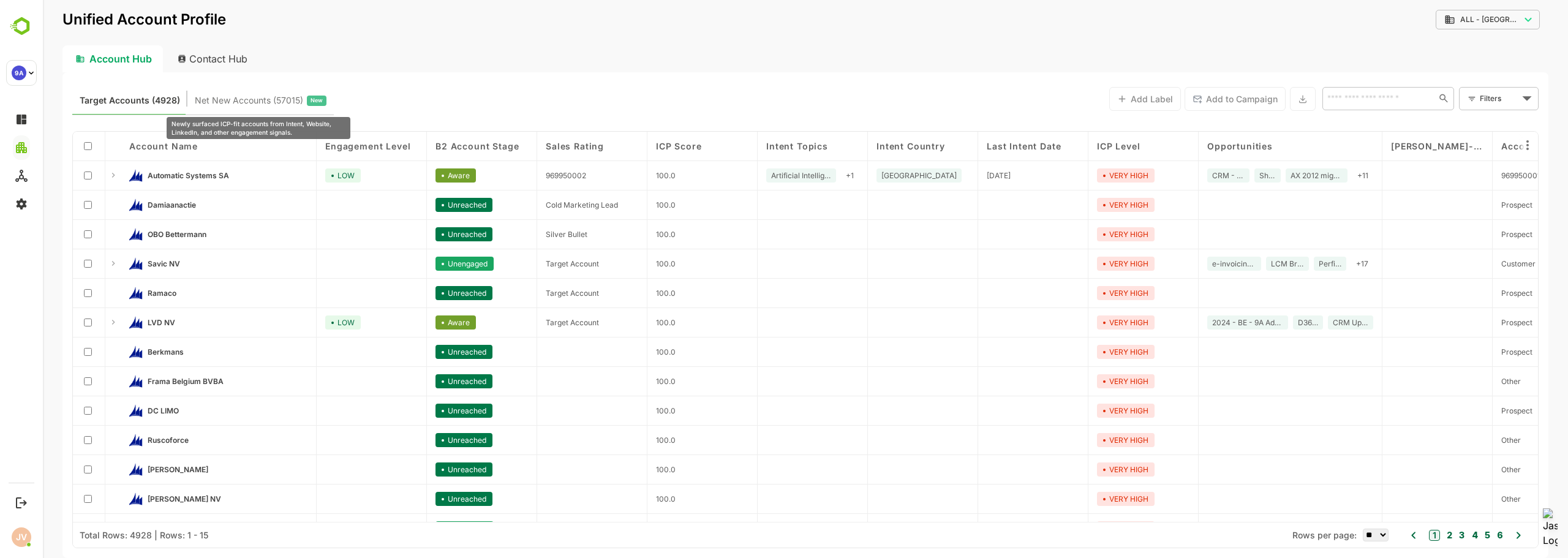
click at [229, 98] on span "Net New Accounts ( 57015 )" at bounding box center [249, 100] width 109 height 16
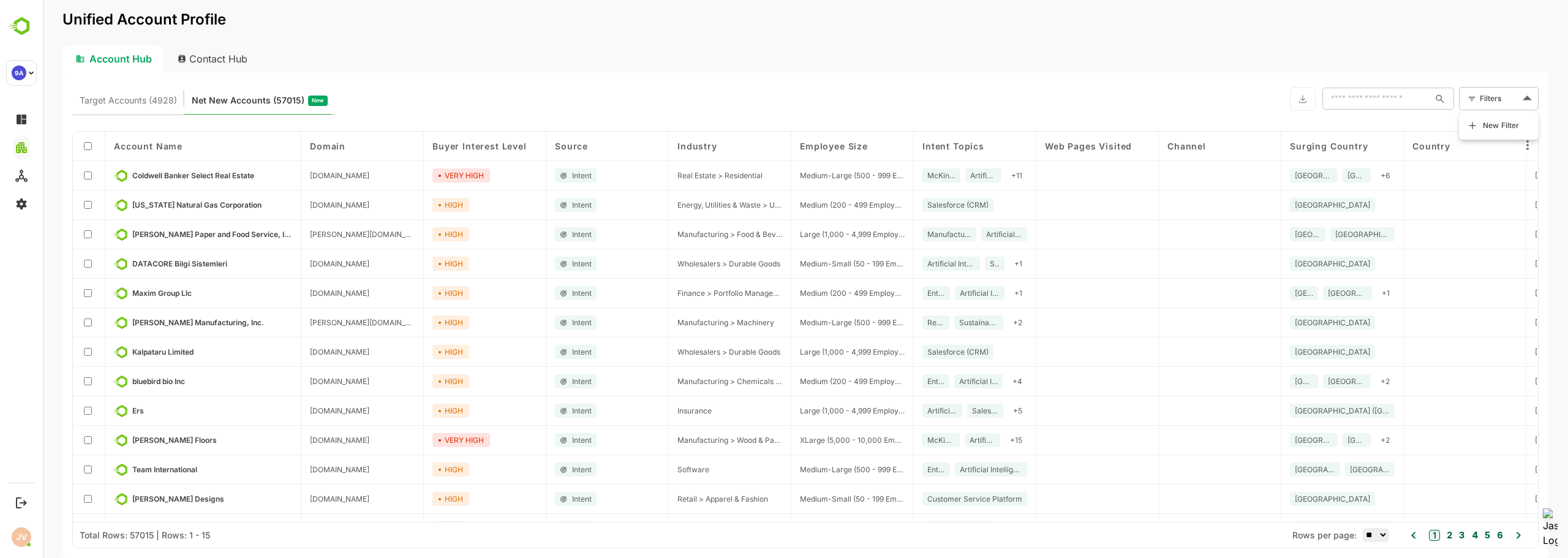
click at [1504, 99] on body "Unified Account Profile Account Hub Contact Hub Target Accounts (4928) Net New …" at bounding box center [806, 279] width 1525 height 558
click at [127, 106] on div at bounding box center [806, 279] width 1525 height 558
click at [1501, 96] on body "Unified Account Profile Account Hub Contact Hub Target Accounts (4928) Net New …" at bounding box center [806, 279] width 1525 height 558
click at [1486, 125] on span "New Filter" at bounding box center [1501, 125] width 37 height 15
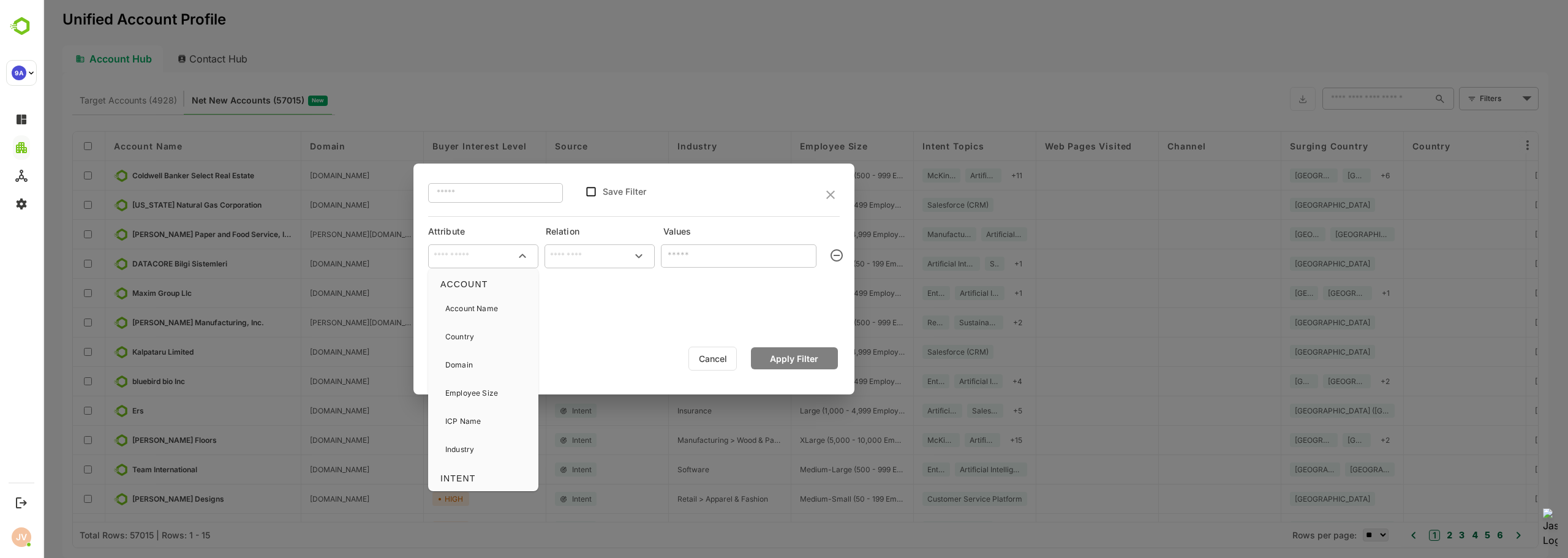
click at [469, 257] on input "text" at bounding box center [483, 256] width 105 height 19
click at [482, 333] on div "Country" at bounding box center [483, 336] width 100 height 26
type input "*******"
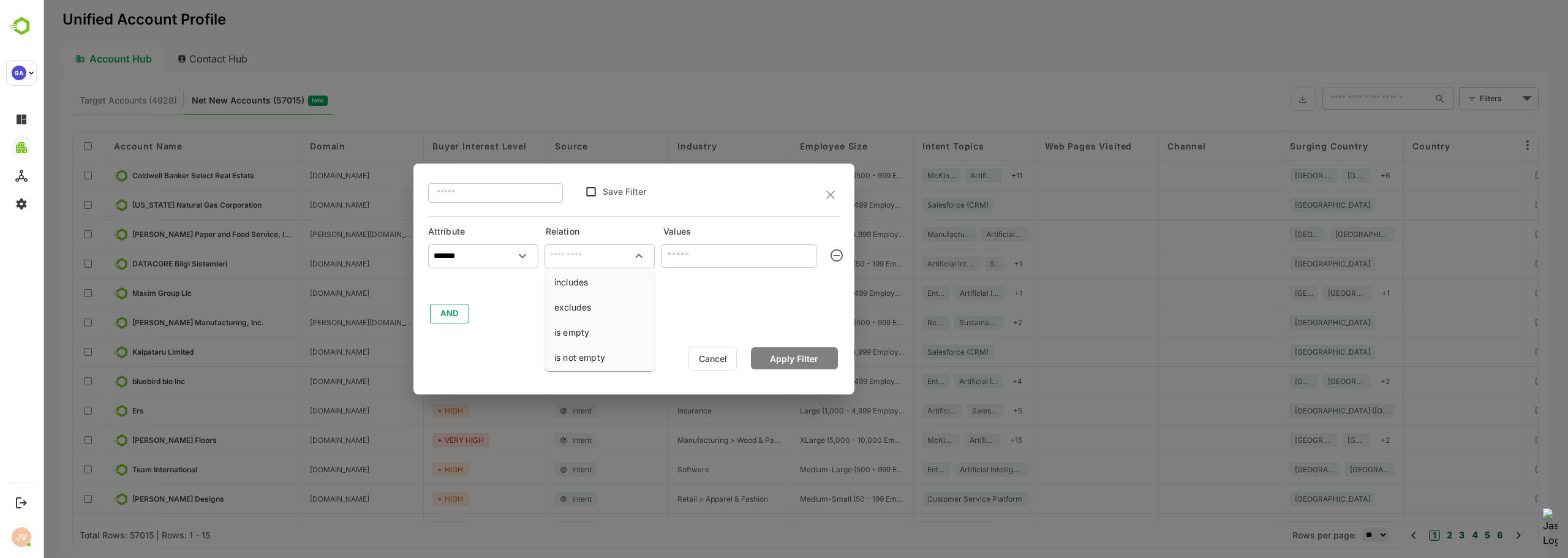
click at [615, 262] on input "text" at bounding box center [599, 256] width 105 height 19
click at [585, 286] on li "includes" at bounding box center [599, 281] width 105 height 22
type input "********"
click at [705, 250] on input "text" at bounding box center [728, 255] width 128 height 15
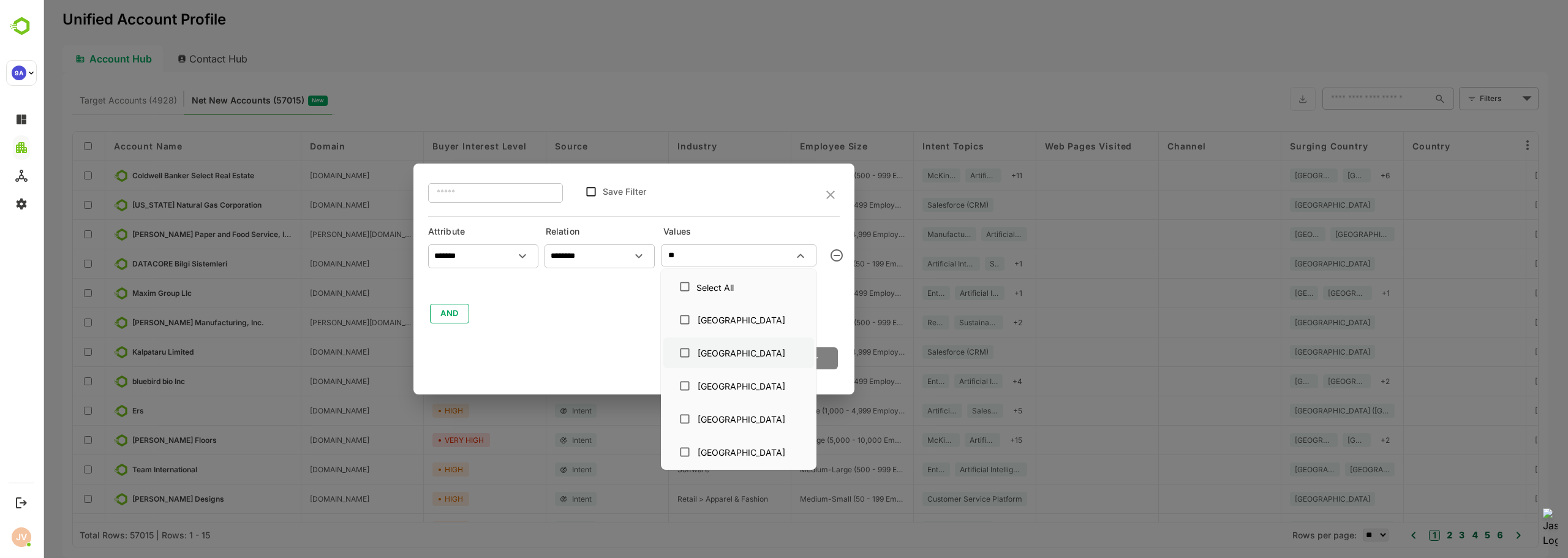
click at [718, 355] on div "[GEOGRAPHIC_DATA]" at bounding box center [741, 353] width 87 height 13
type input "*"
click at [511, 259] on div at bounding box center [512, 256] width 42 height 21
type input "**"
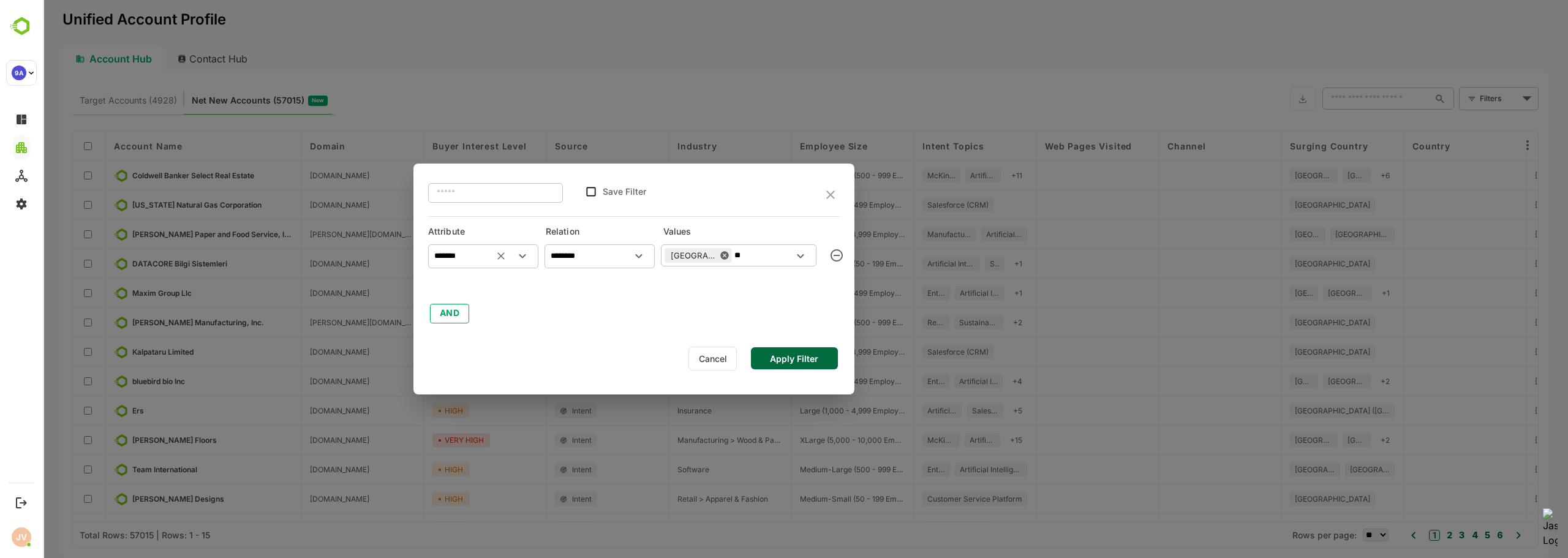
click at [520, 257] on icon "Open" at bounding box center [522, 256] width 15 height 15
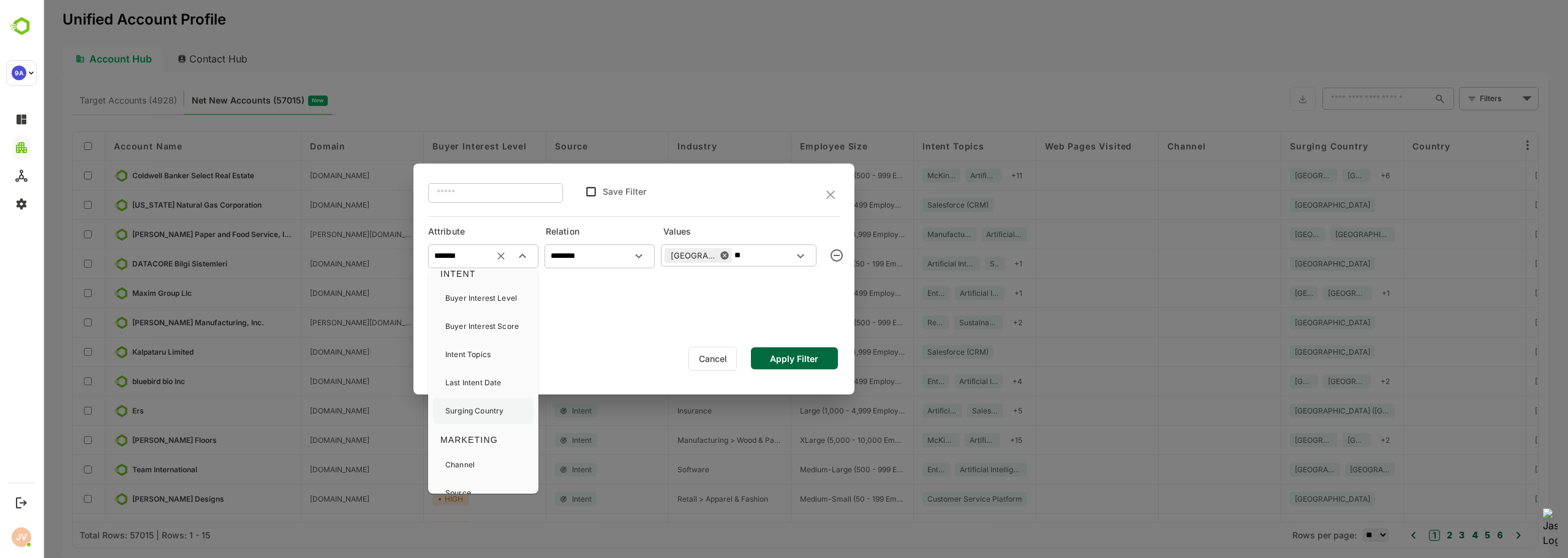
scroll to position [178, 0]
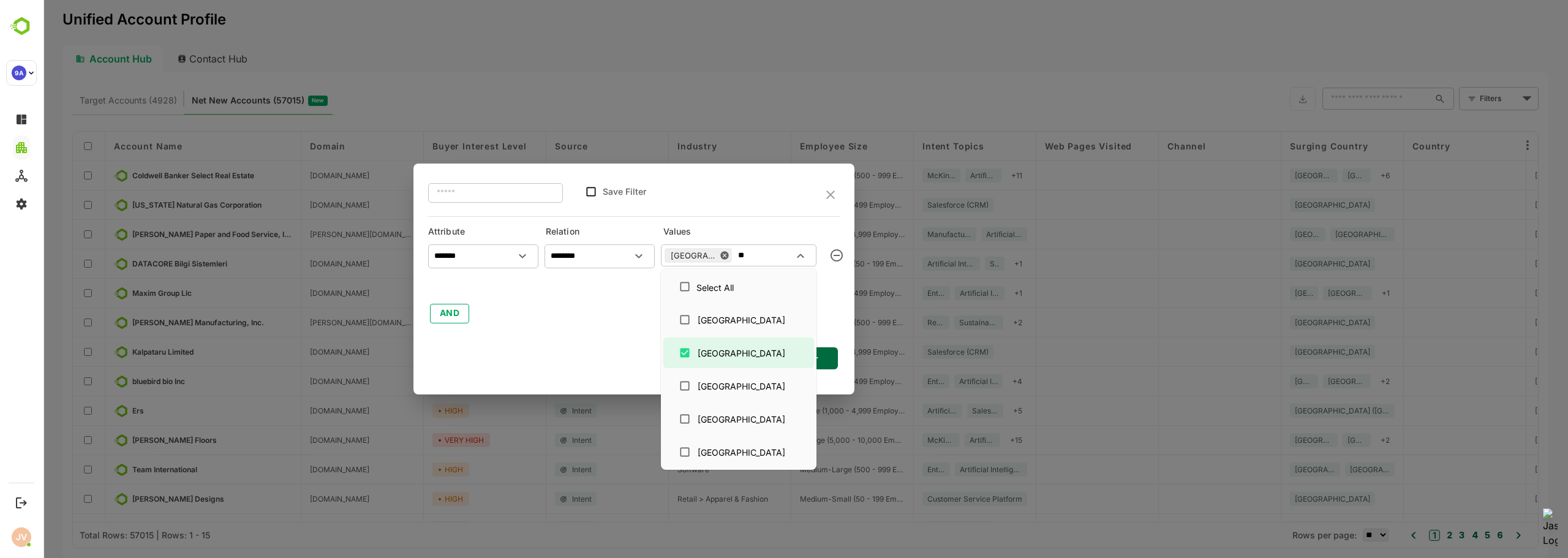
click at [751, 258] on input "**" at bounding box center [764, 255] width 57 height 15
type input "*"
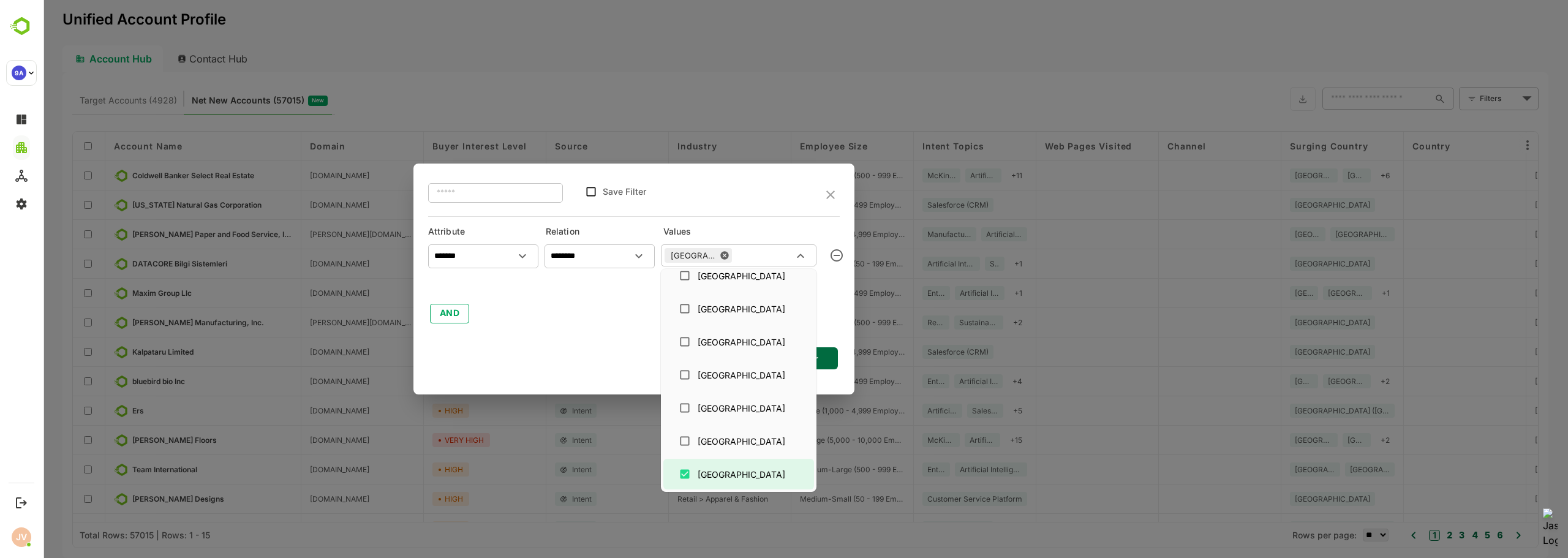
scroll to position [408, 0]
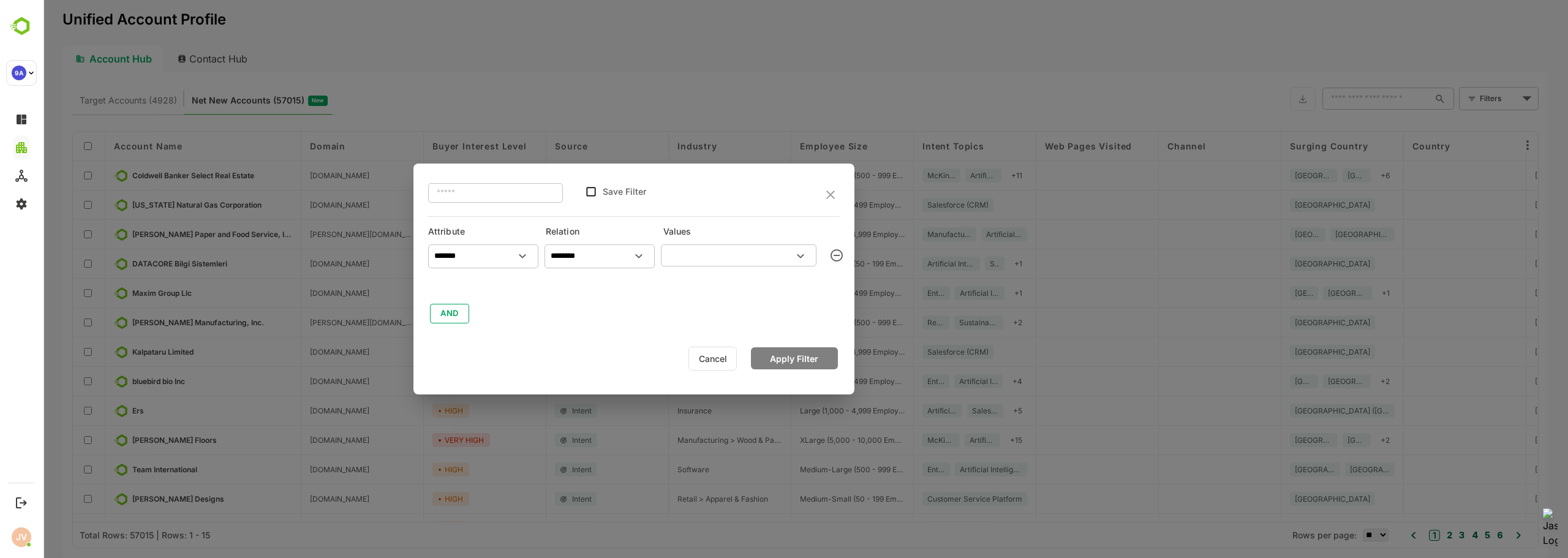
click at [752, 210] on div "​ Save Filter" at bounding box center [633, 195] width 412 height 43
click at [762, 256] on input "text" at bounding box center [728, 255] width 128 height 15
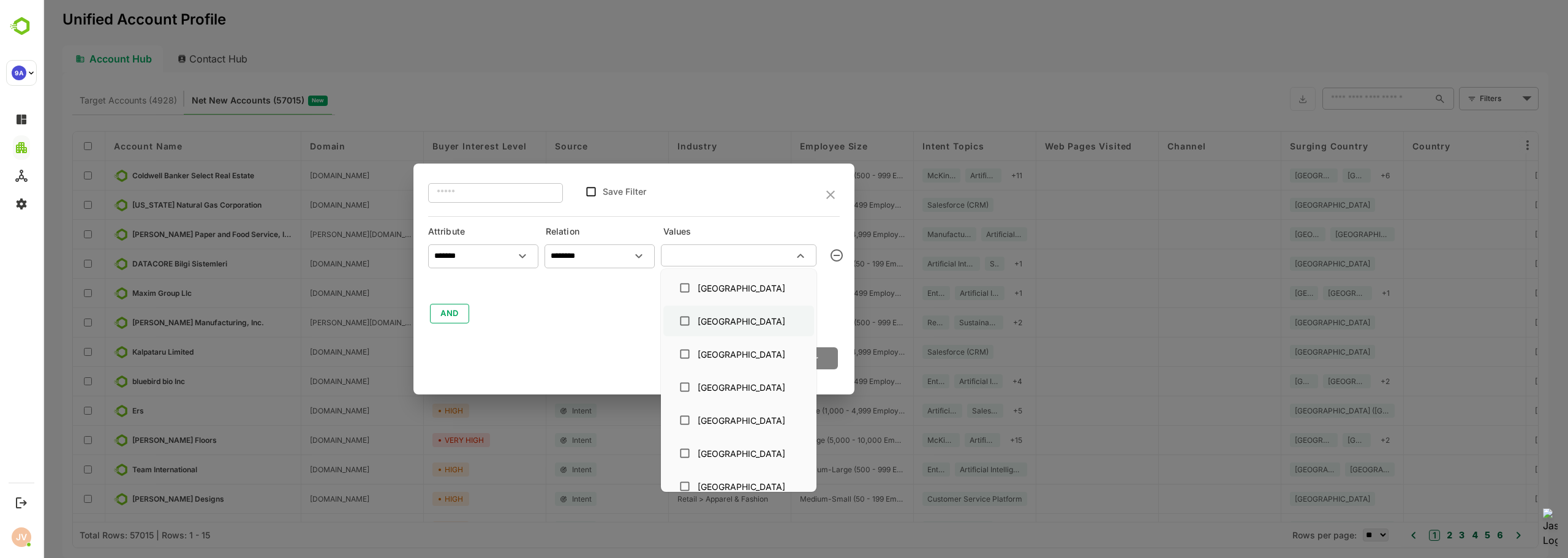
scroll to position [490, 0]
click at [701, 399] on div "[GEOGRAPHIC_DATA]" at bounding box center [739, 392] width 131 height 23
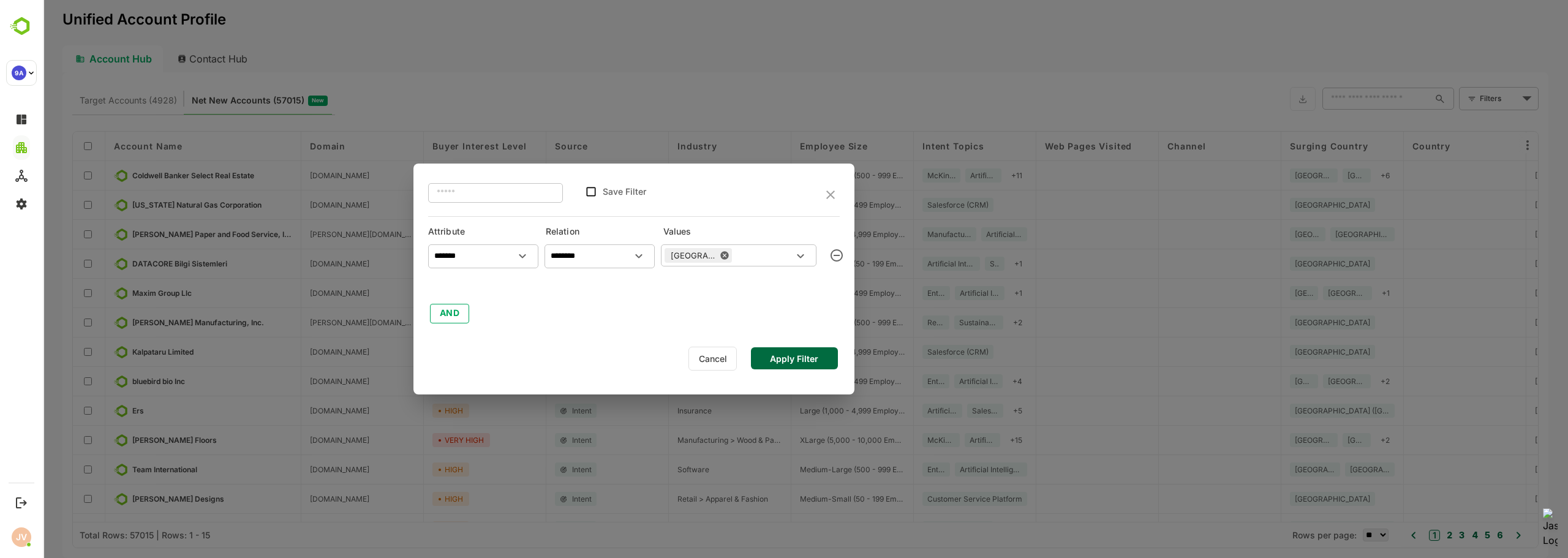
click at [533, 360] on div "Cancel Apply Filter" at bounding box center [633, 358] width 412 height 28
click at [465, 191] on input "text" at bounding box center [495, 193] width 135 height 22
type input "*"
type input "**********"
click at [816, 358] on button "Apply Filter" at bounding box center [794, 358] width 87 height 22
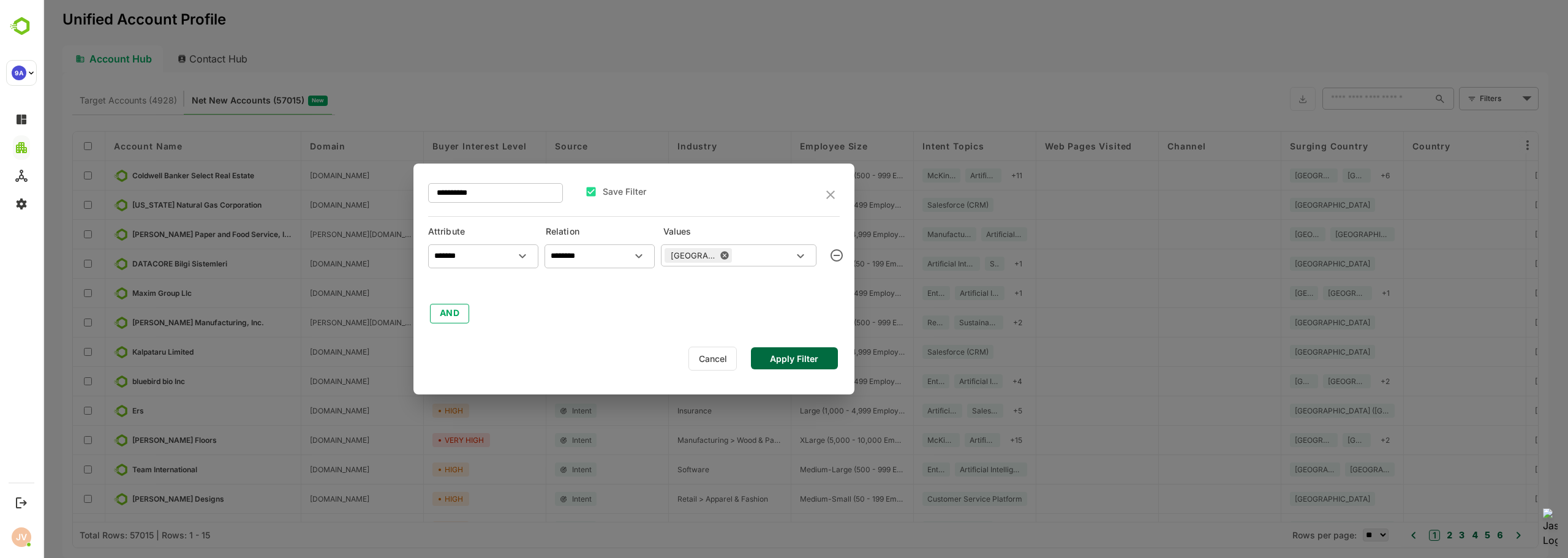
type input "**********"
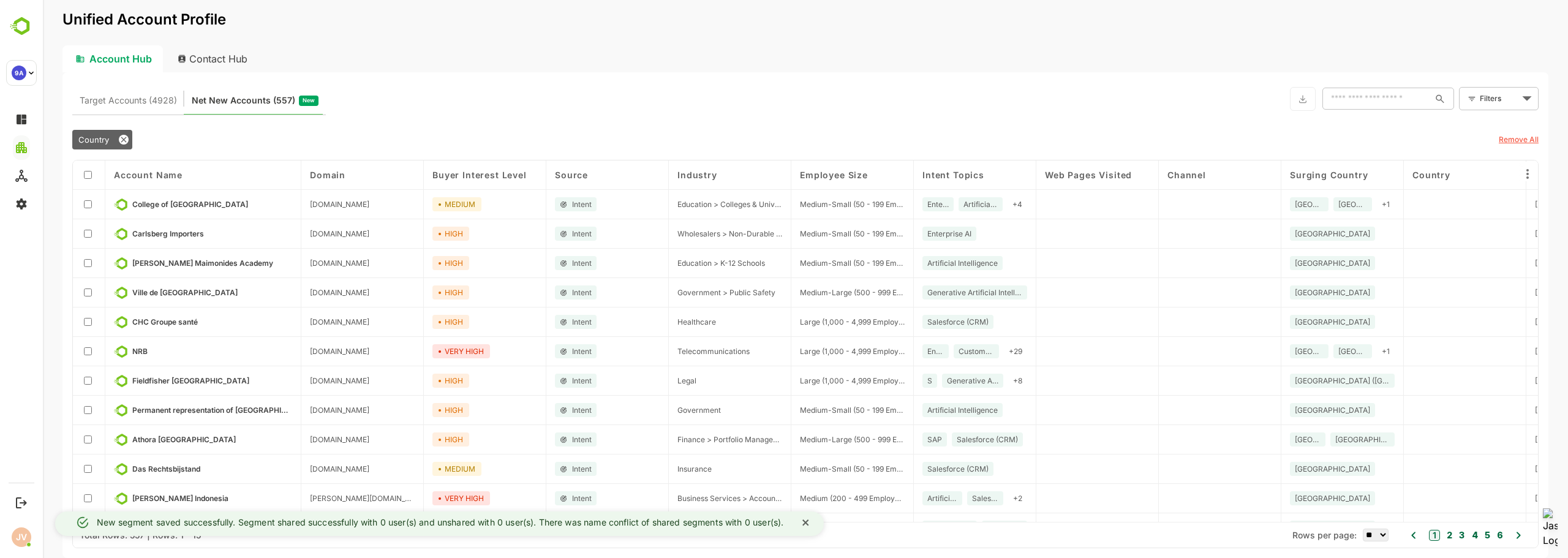
click at [478, 175] on span "Buyer Interest Level" at bounding box center [479, 175] width 94 height 10
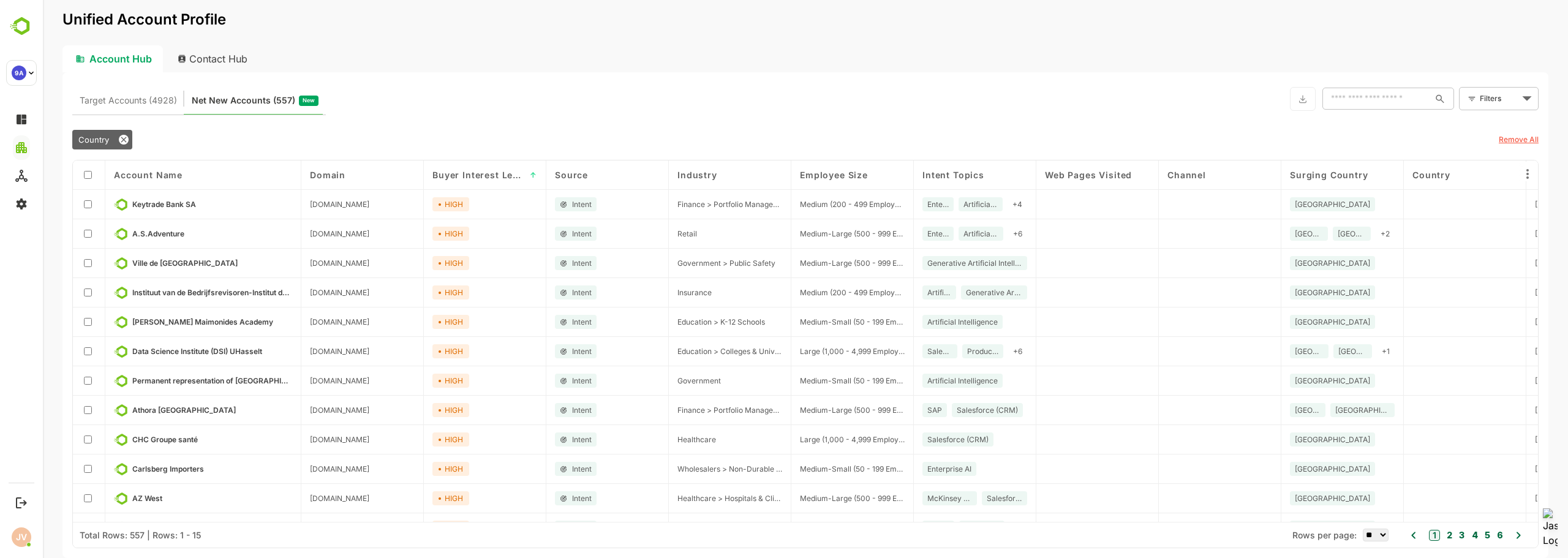
click at [1482, 95] on body "Unified Account Profile Account Hub Contact Hub Target Accounts (4928) Net New …" at bounding box center [806, 279] width 1525 height 558
click at [1503, 126] on icon "edit" at bounding box center [1508, 125] width 11 height 11
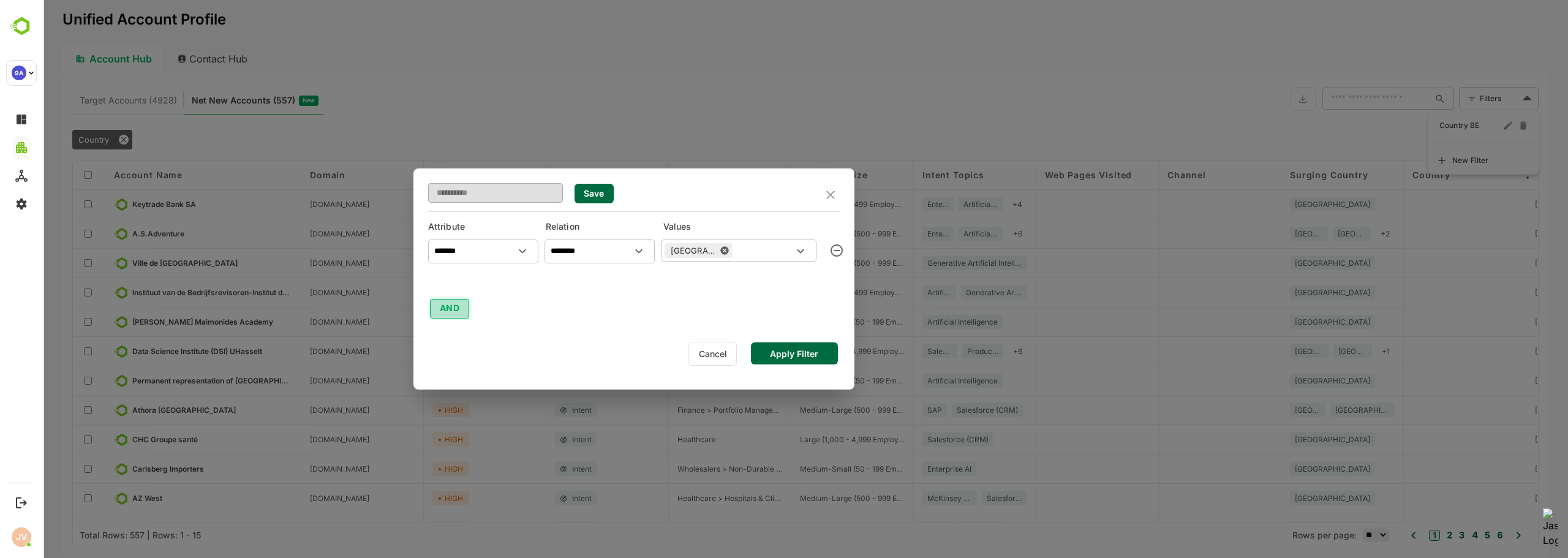
click at [455, 300] on button "AND" at bounding box center [449, 308] width 39 height 20
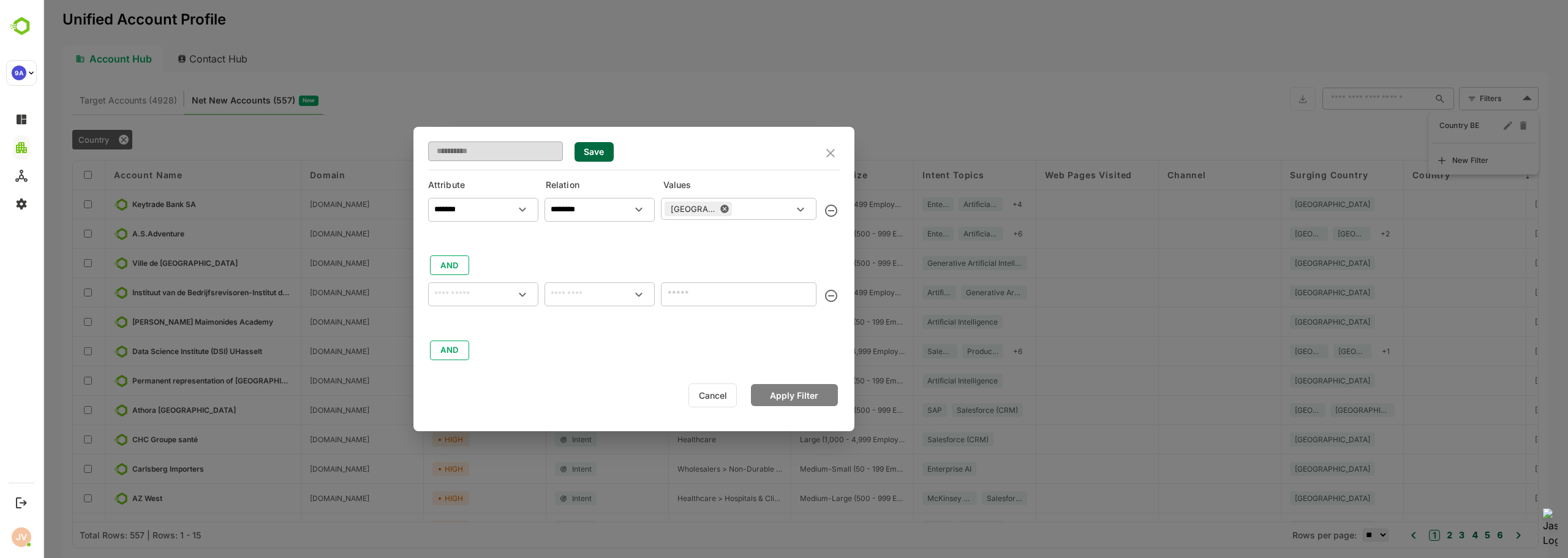
click at [479, 294] on input "text" at bounding box center [483, 293] width 105 height 15
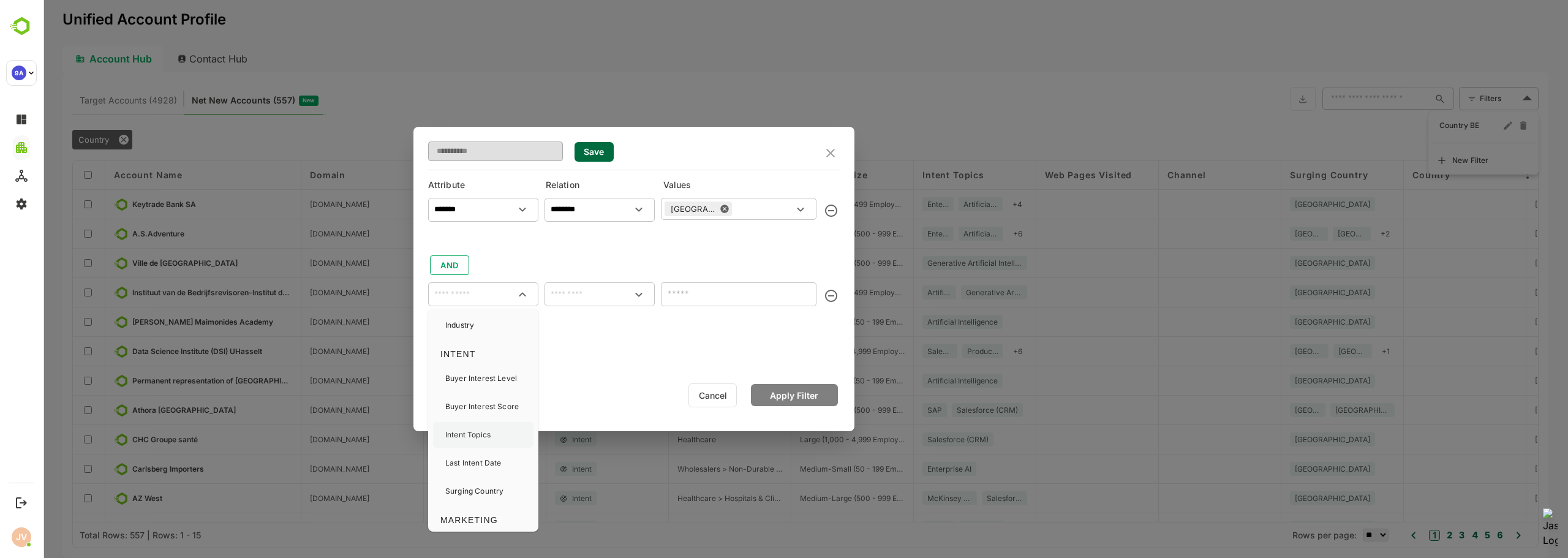
scroll to position [184, 0]
click at [483, 418] on p "Intent Topics" at bounding box center [468, 415] width 46 height 11
type input "**********"
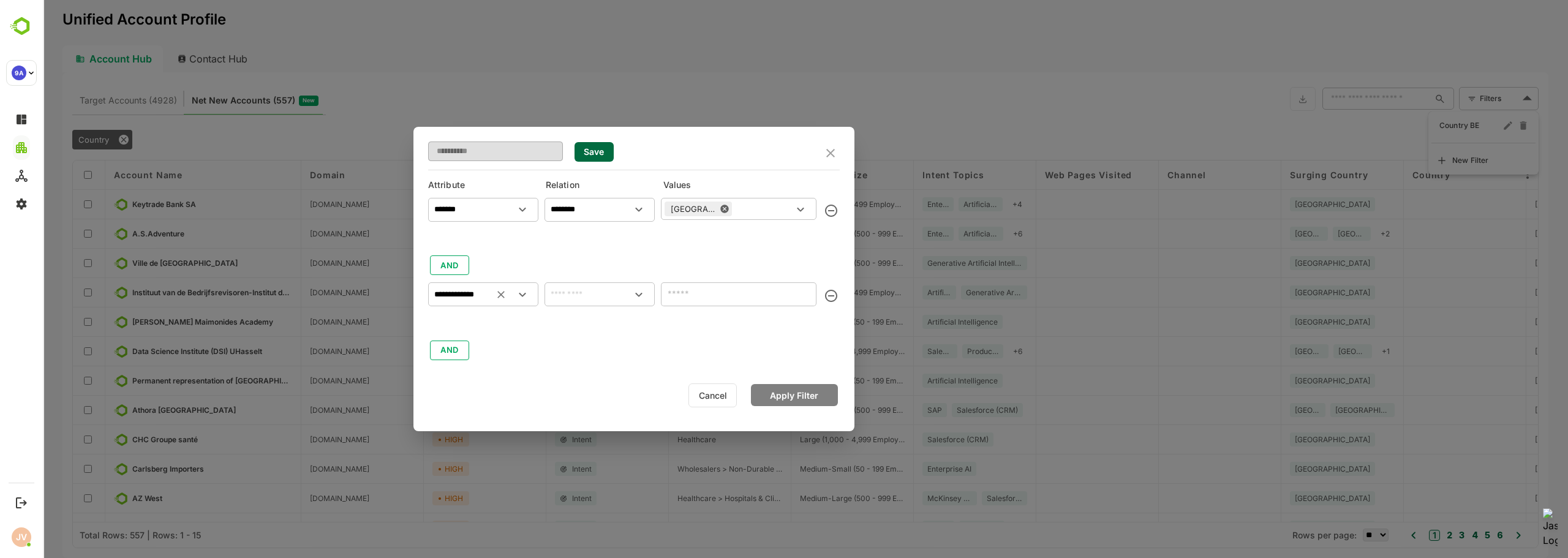
click at [639, 292] on icon "Open" at bounding box center [639, 294] width 15 height 15
click at [644, 259] on div "**********" at bounding box center [633, 277] width 412 height 170
click at [709, 394] on button "Cancel" at bounding box center [712, 395] width 48 height 24
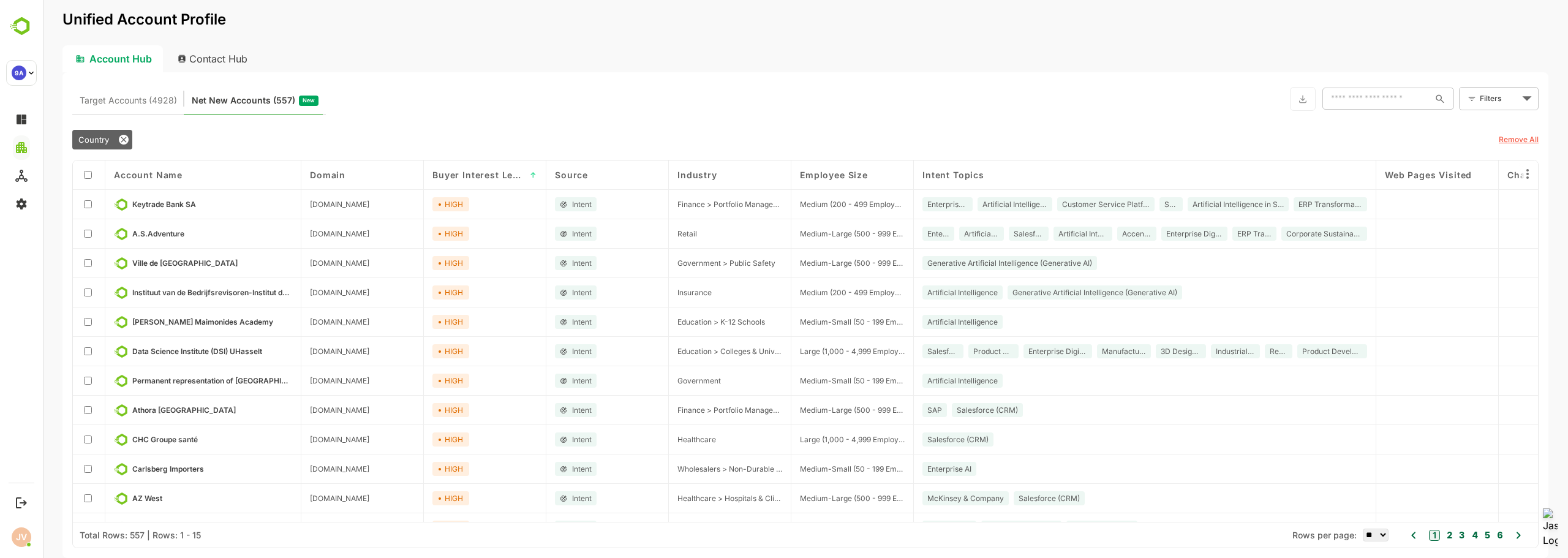
drag, startPoint x: 1035, startPoint y: 176, endPoint x: 1501, endPoint y: 200, distance: 466.6
click at [1501, 200] on div "Account Name Domain Buyer Interest Level ↑ Source Industry Employee Size Intent…" at bounding box center [805, 341] width 1465 height 362
click at [1376, 533] on select "** ** ** *** *** ****" at bounding box center [1375, 535] width 26 height 13
select select "****"
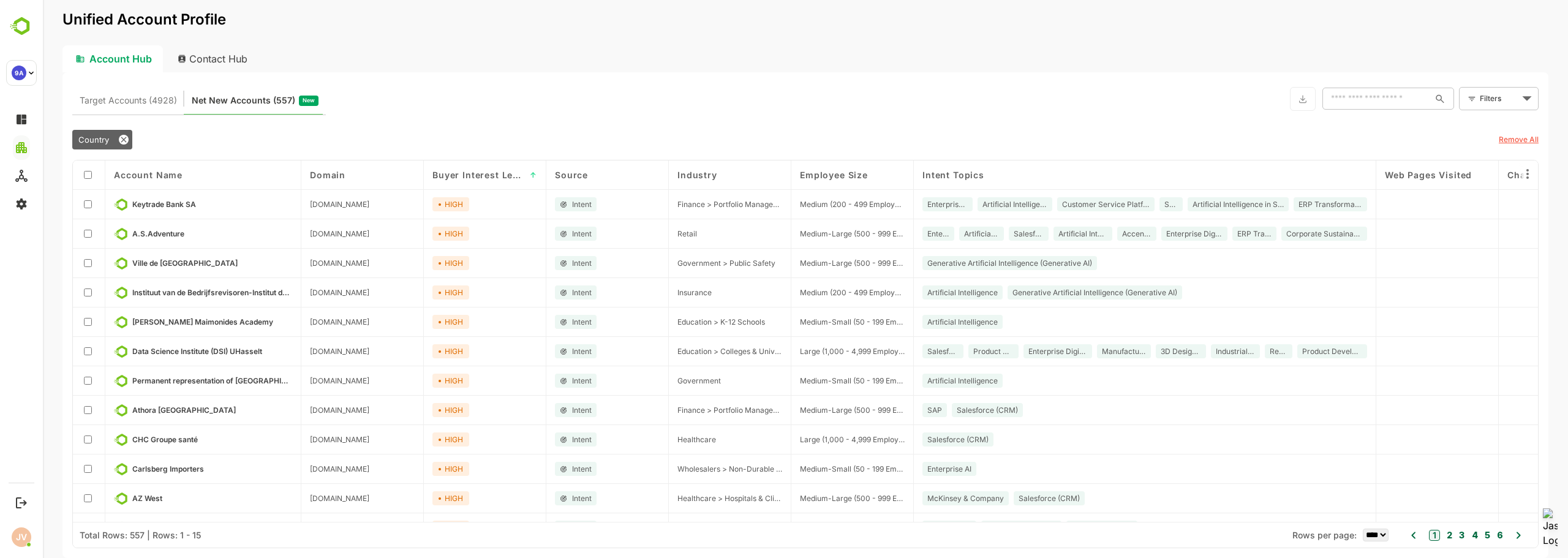
click at [1362, 528] on select "** ** ** *** *** ****" at bounding box center [1375, 535] width 26 height 13
click at [563, 85] on div "Target Accounts (4928) Net New Accounts ( 557 ) New ​ Filters ​" at bounding box center [806, 98] width 1467 height 33
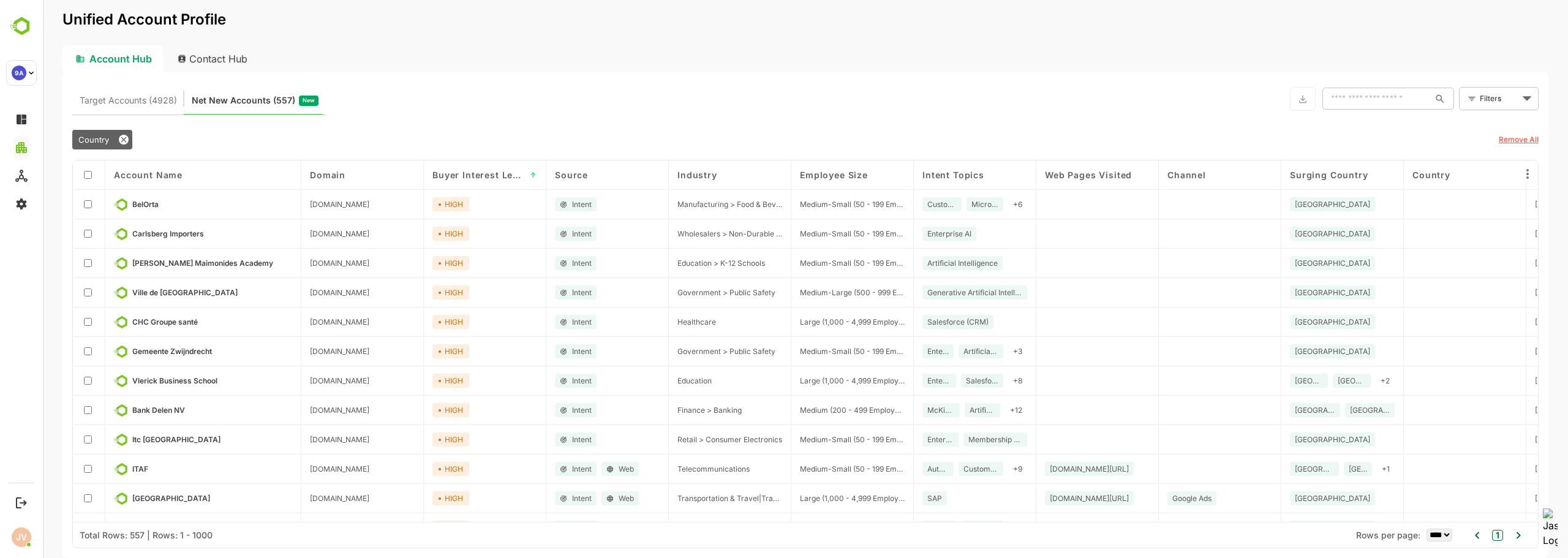
click at [966, 107] on div "Target Accounts (4928) Net New Accounts ( 557 ) New ​ Filters ​" at bounding box center [806, 98] width 1467 height 33
click at [645, 49] on div "Account Hub Contact Hub" at bounding box center [805, 59] width 1486 height 27
click at [821, 31] on div "Unified Account Profile" at bounding box center [805, 27] width 1486 height 35
click at [798, 70] on div "Account Hub Contact Hub" at bounding box center [805, 59] width 1486 height 27
click at [802, 73] on div "Target Accounts (4928) Net New Accounts ( 557 ) New ​ Filters ​ Country Remove …" at bounding box center [805, 315] width 1486 height 485
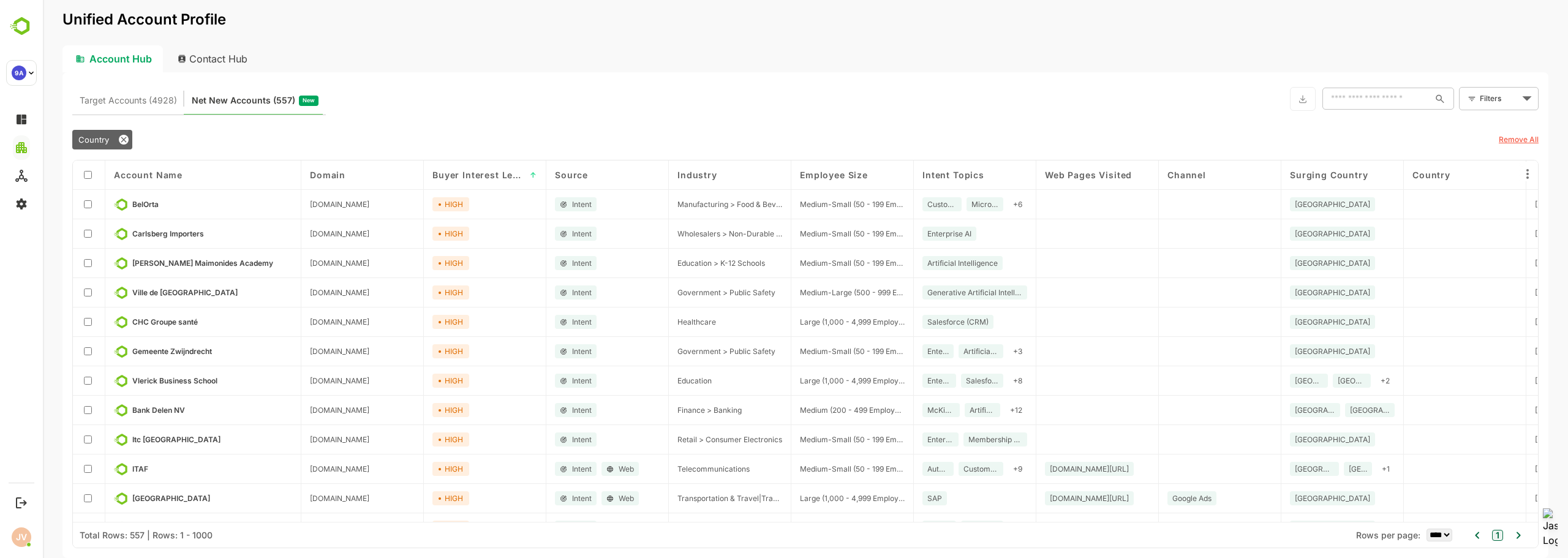
click at [711, 100] on div "Target Accounts (4928) Net New Accounts ( 557 ) New ​ Filters ​" at bounding box center [806, 98] width 1467 height 33
drag, startPoint x: 698, startPoint y: 41, endPoint x: 669, endPoint y: 100, distance: 65.7
click at [698, 39] on div "Unified Account Profile" at bounding box center [805, 27] width 1486 height 35
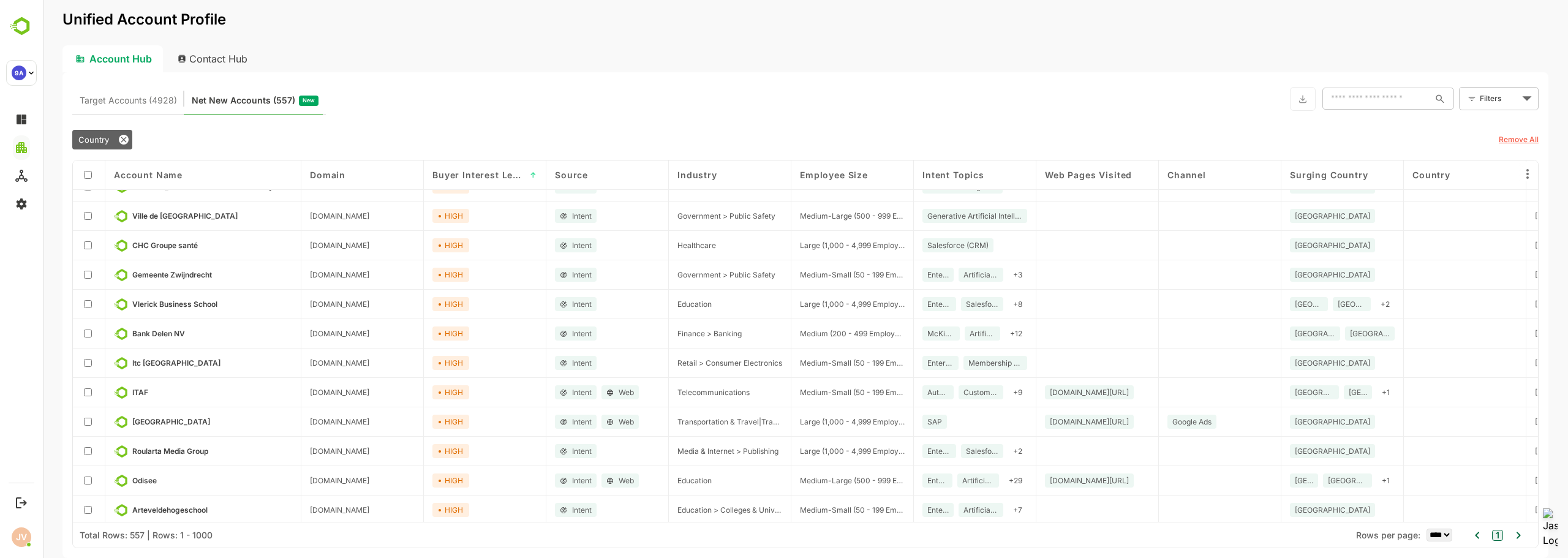
scroll to position [123, 0]
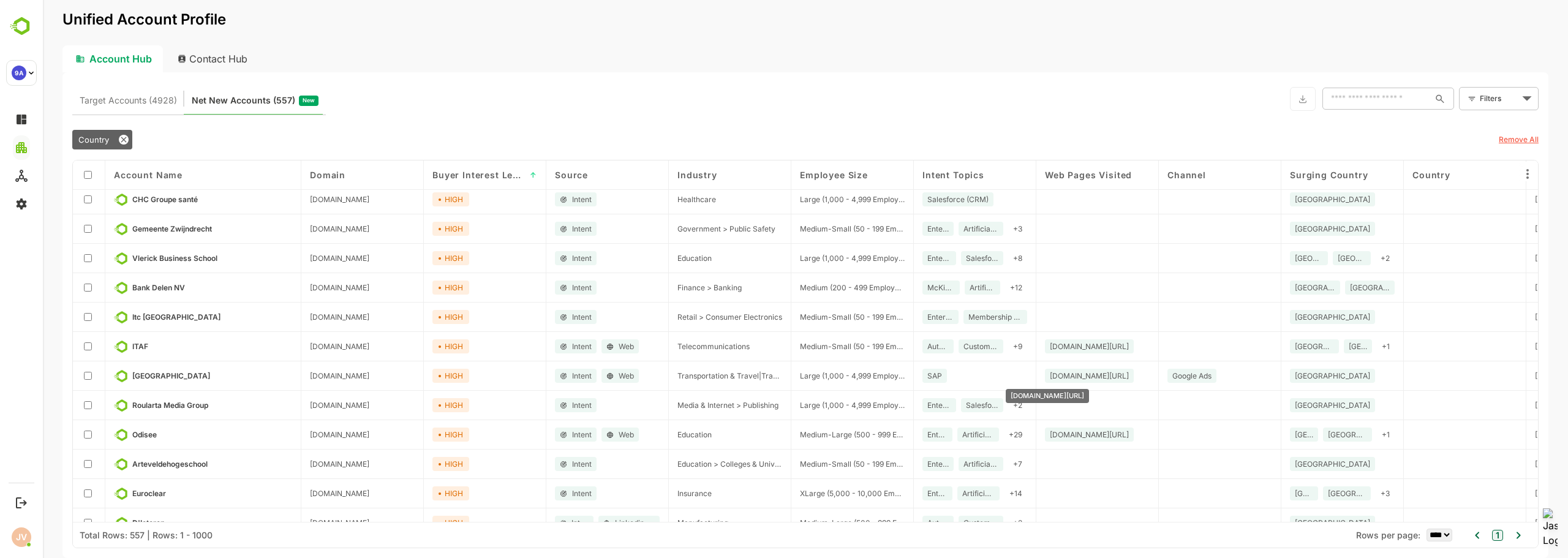
click at [1113, 376] on span "[DOMAIN_NAME][URL]" at bounding box center [1089, 376] width 79 height 9
drag, startPoint x: 1113, startPoint y: 377, endPoint x: 1061, endPoint y: 83, distance: 298.6
click at [1059, 83] on div "Target Accounts (4928) Net New Accounts ( 557 ) New ​ Filters ​" at bounding box center [806, 98] width 1467 height 33
click at [1111, 376] on span "[DOMAIN_NAME][URL]" at bounding box center [1089, 376] width 79 height 9
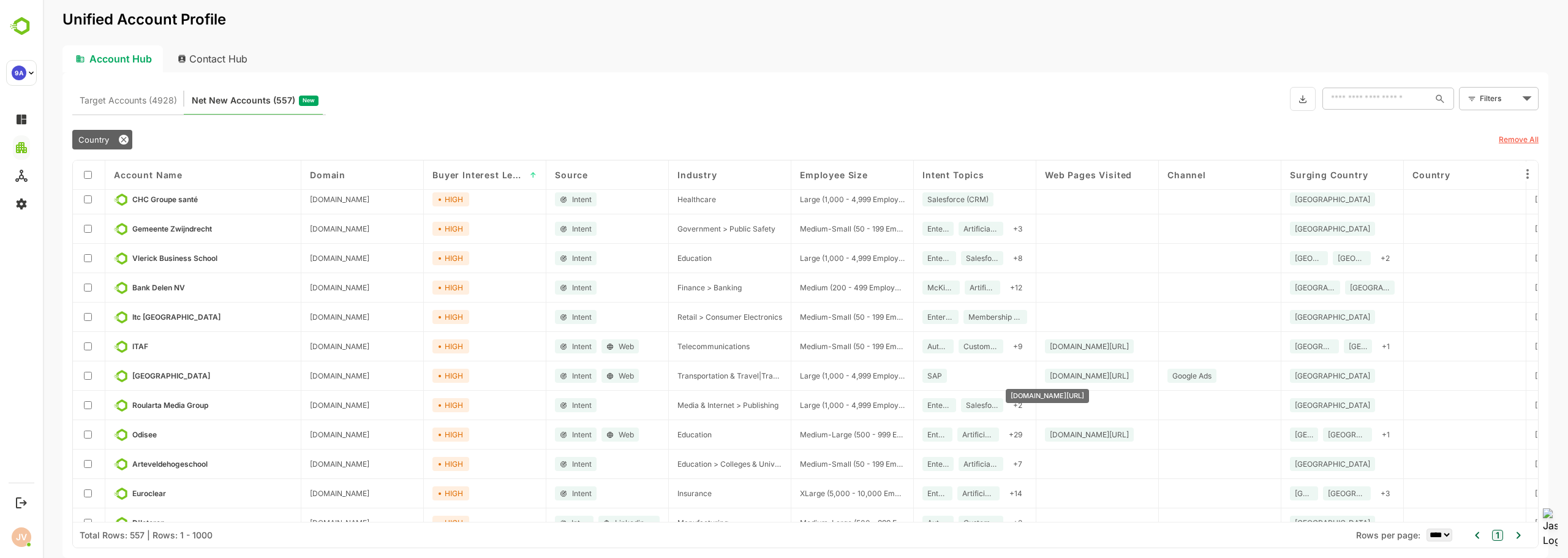
click at [1111, 376] on span "[DOMAIN_NAME][URL]" at bounding box center [1089, 376] width 79 height 9
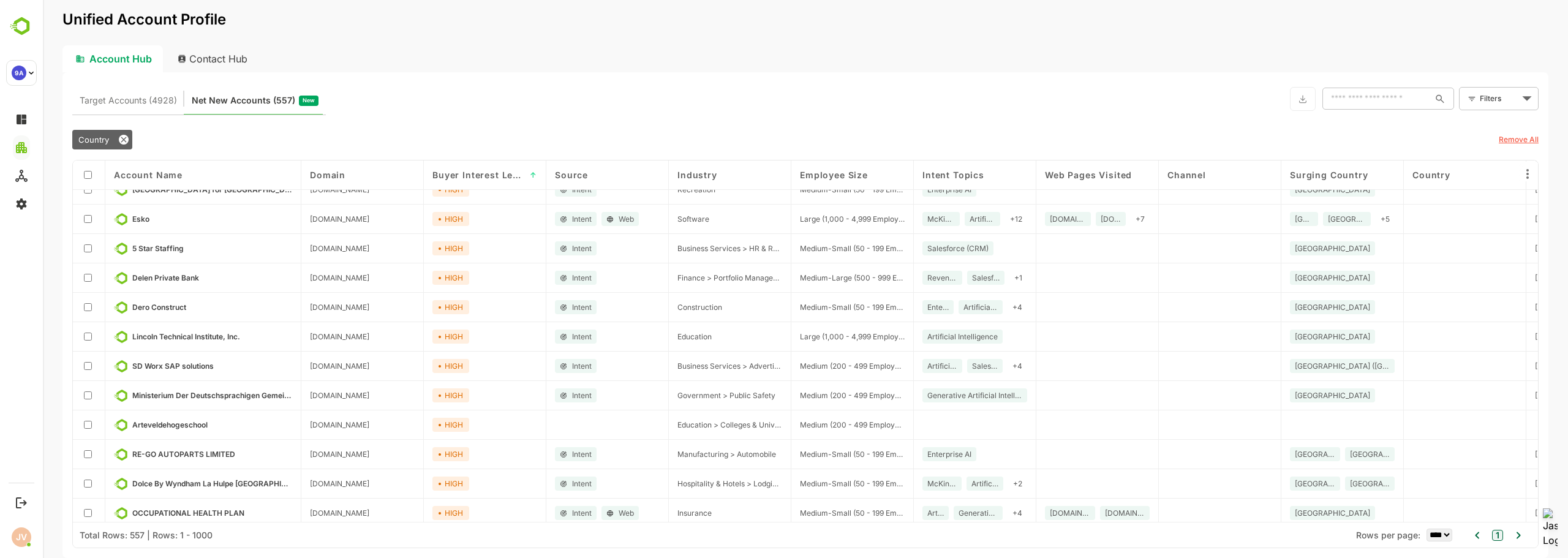
scroll to position [1347, 0]
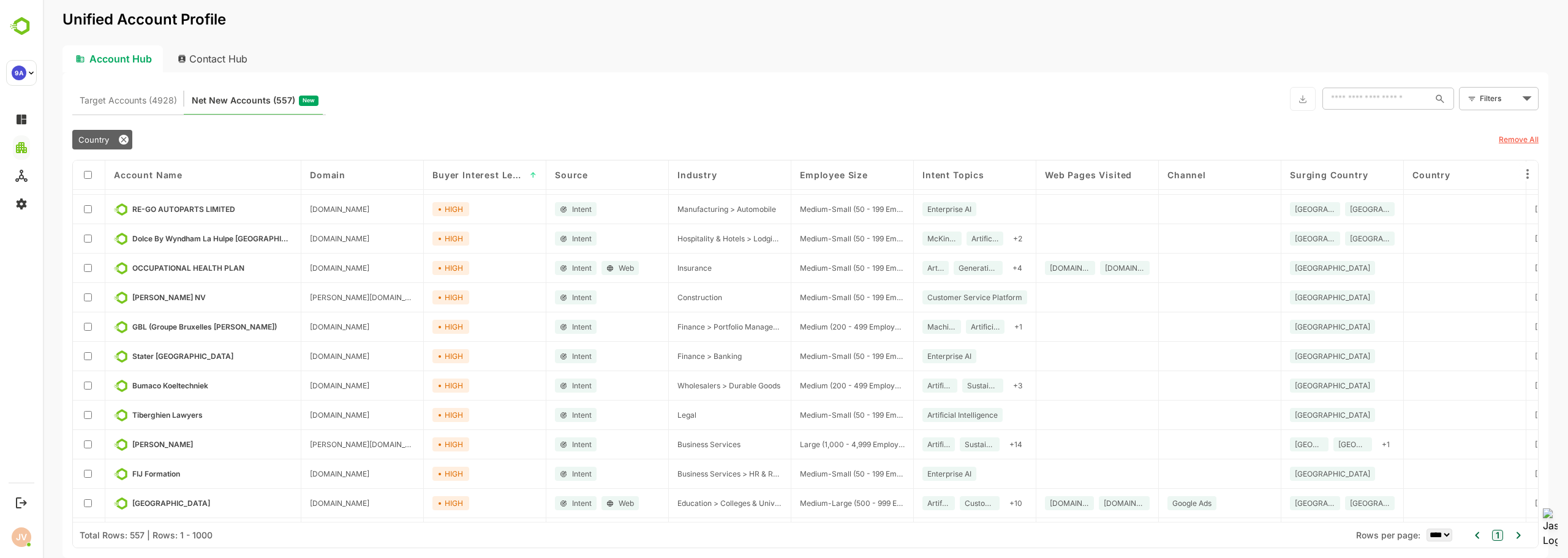
click at [1495, 100] on body "Unified Account Profile Account Hub Contact Hub Target Accounts (4928) Net New …" at bounding box center [806, 279] width 1525 height 558
click at [1473, 159] on span "New Filter" at bounding box center [1470, 160] width 37 height 15
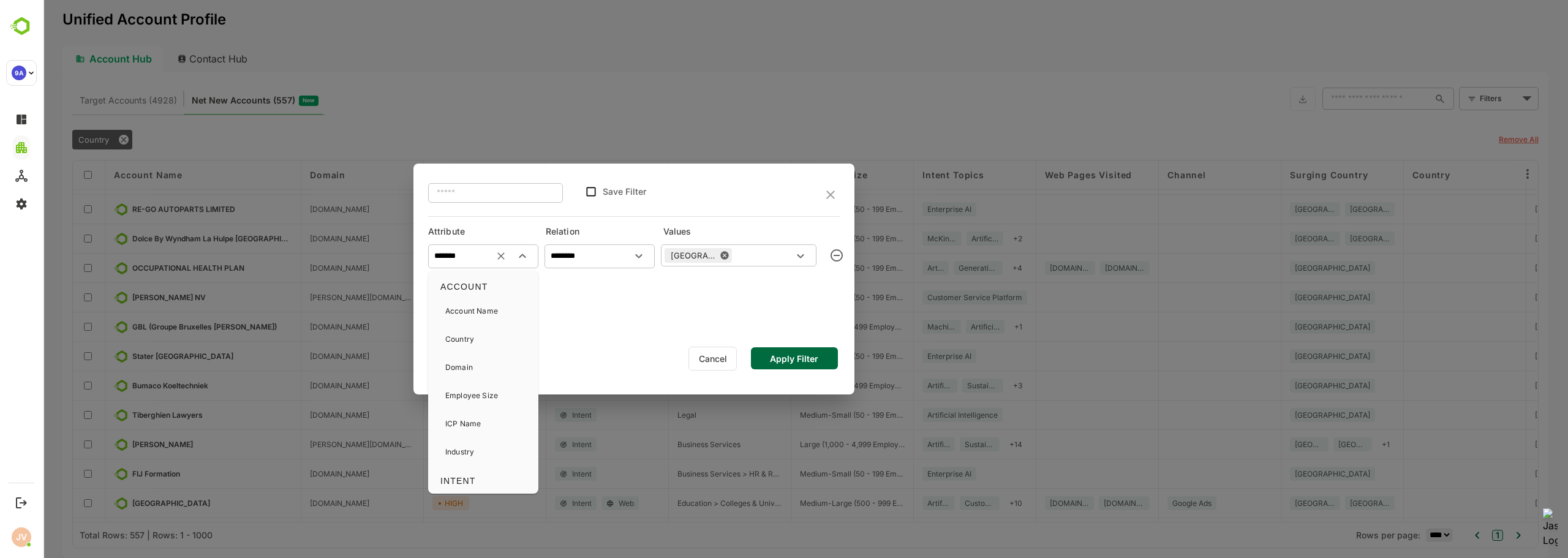
click at [489, 253] on input "*******" at bounding box center [483, 256] width 105 height 15
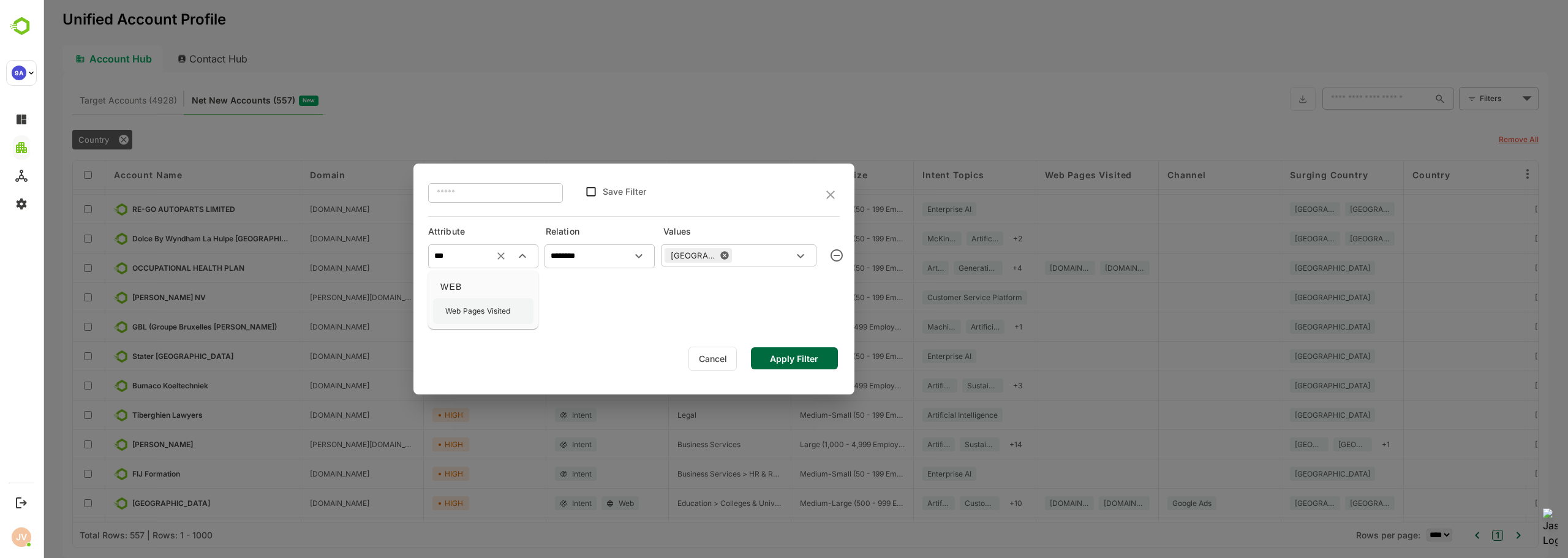
click at [488, 311] on p "Web Pages Visited" at bounding box center [478, 311] width 66 height 11
type input "**********"
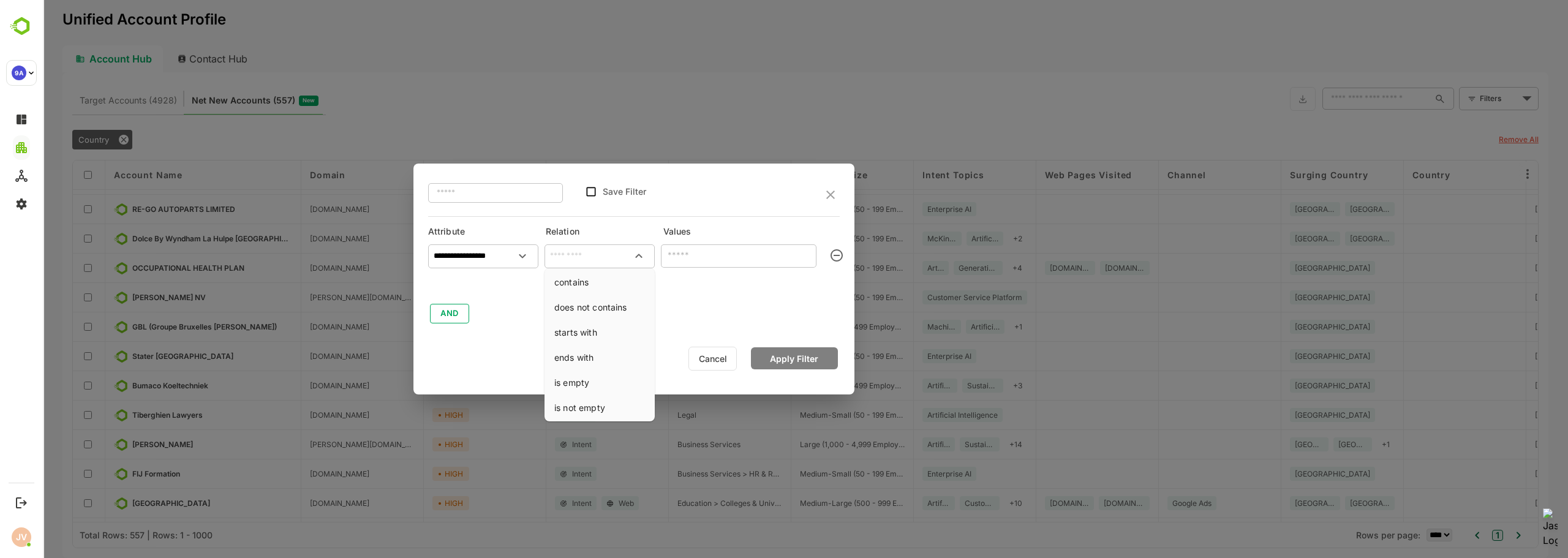
click at [582, 254] on input "text" at bounding box center [599, 256] width 105 height 19
click at [604, 279] on li "contains" at bounding box center [599, 281] width 105 height 22
type input "********"
click at [707, 257] on input "text" at bounding box center [739, 256] width 155 height 24
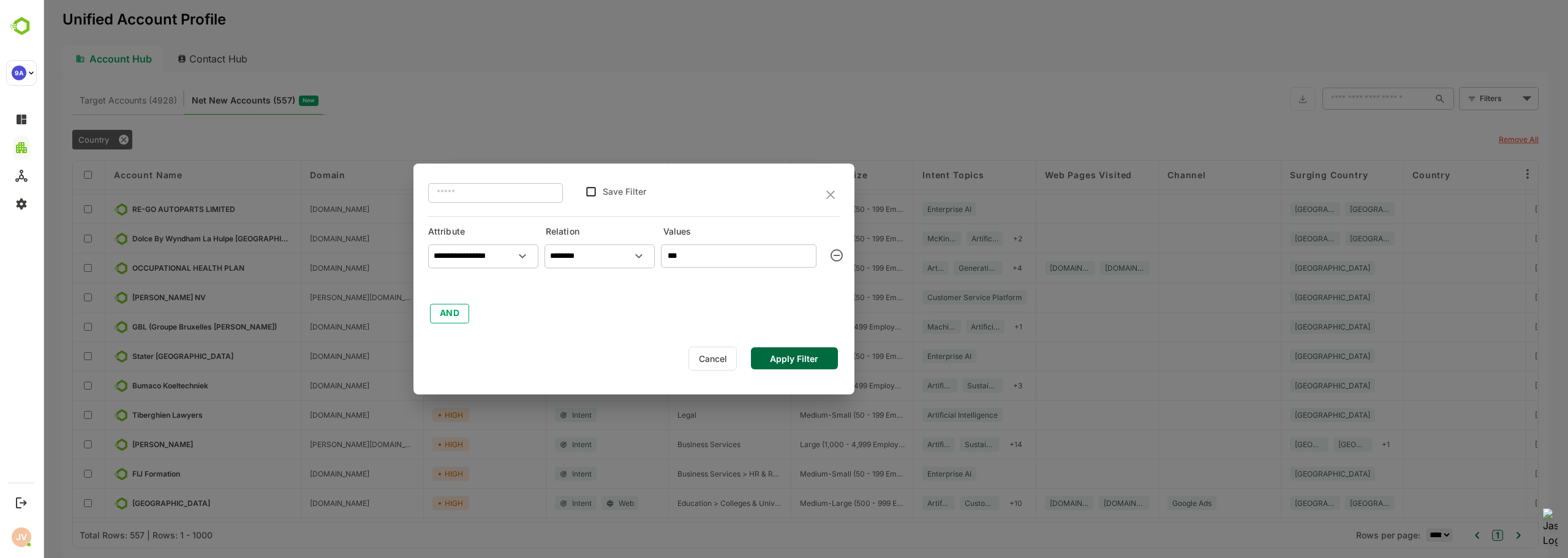
type input "****"
click at [784, 356] on button "Apply Filter" at bounding box center [794, 358] width 87 height 22
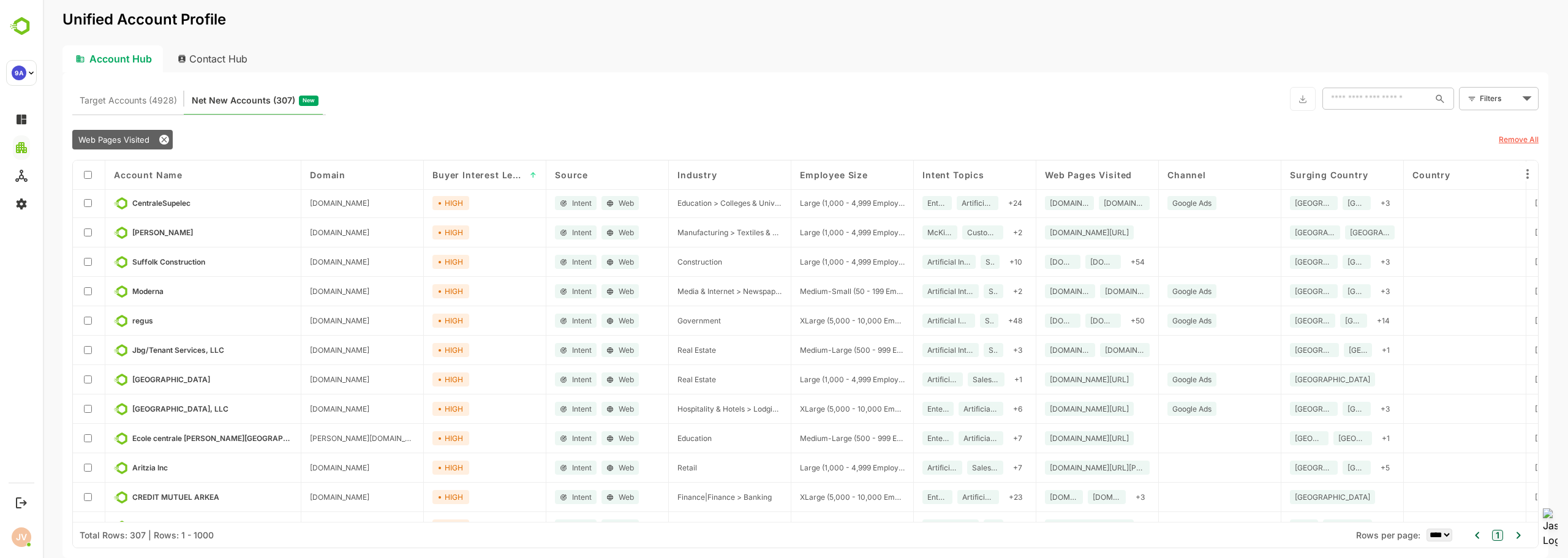
scroll to position [0, 0]
click at [520, 74] on div "Target Accounts (4928) Net New Accounts ( 307 ) New ​ Filters ​ Web Pages Visit…" at bounding box center [805, 315] width 1486 height 485
click at [942, 96] on div "Target Accounts (4928) Net New Accounts ( 307 ) New ​ Filters ​" at bounding box center [806, 98] width 1467 height 33
click at [1088, 91] on div "Target Accounts (4928) Net New Accounts ( 307 ) New ​ Filters ​" at bounding box center [806, 98] width 1467 height 33
click at [163, 139] on icon at bounding box center [164, 139] width 10 height 10
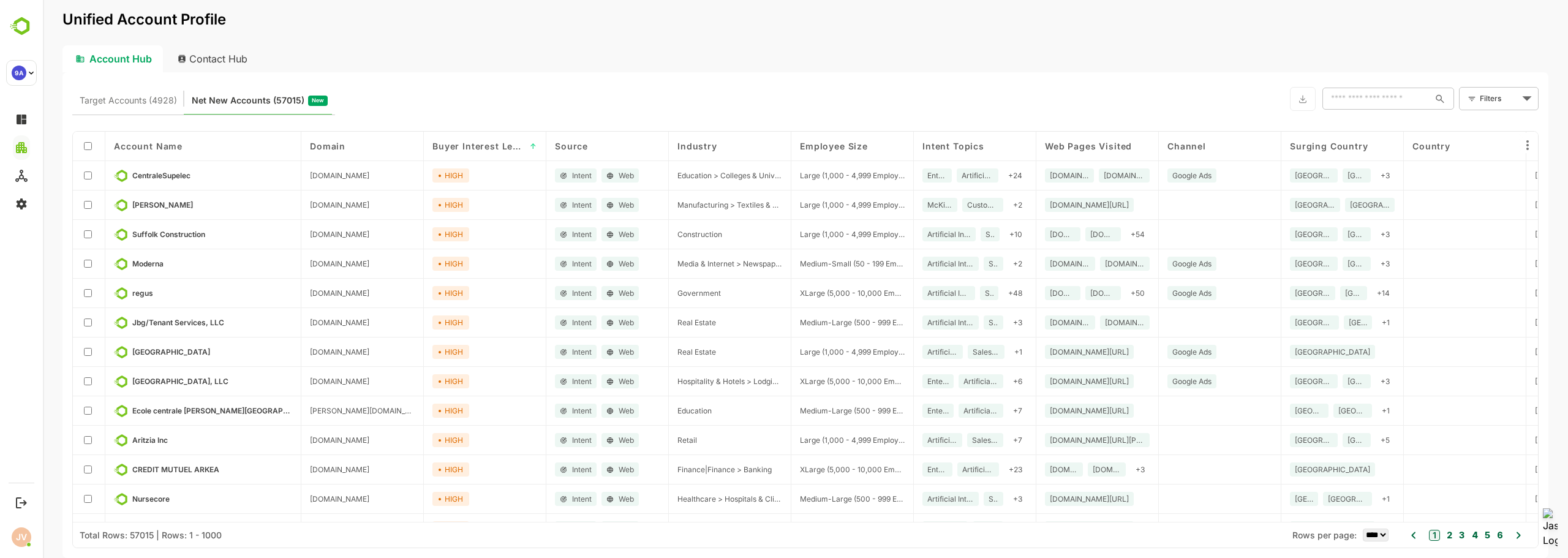
click at [1478, 106] on div "Filters ​" at bounding box center [1499, 98] width 80 height 23
click at [1497, 99] on body "Unified Account Profile Account Hub Contact Hub Target Accounts (4928) Net New …" at bounding box center [806, 279] width 1525 height 558
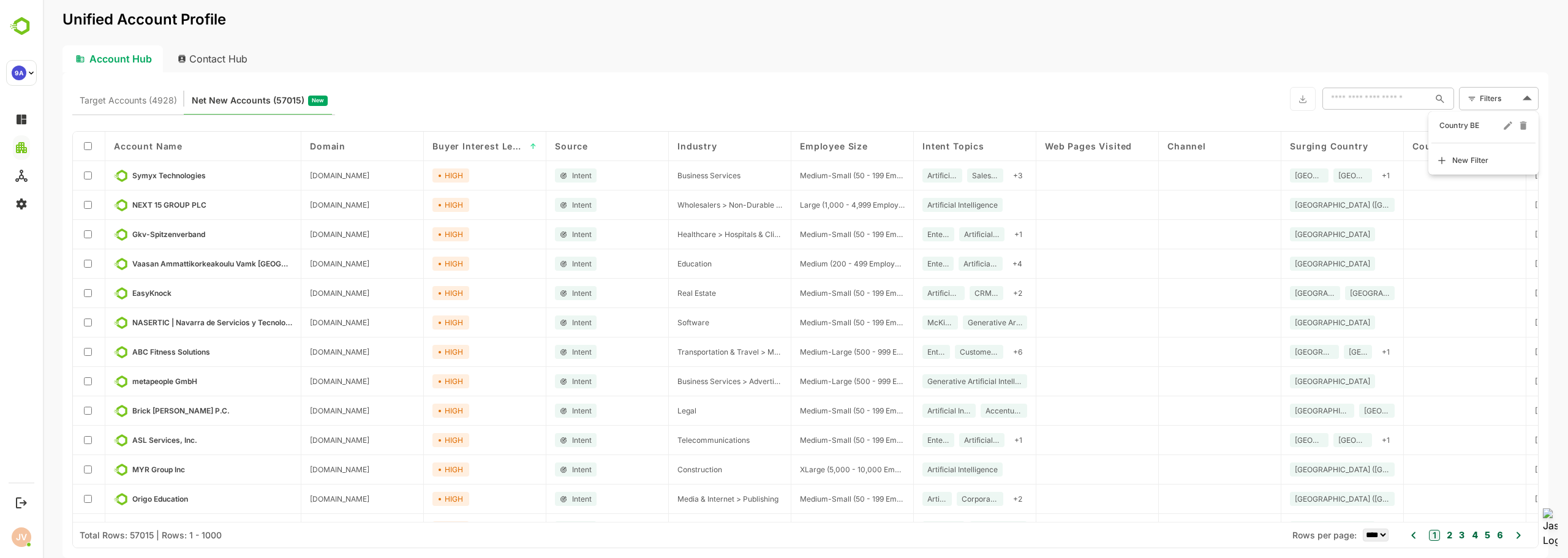
click at [1467, 126] on span "Country BE" at bounding box center [1470, 125] width 61 height 15
type input "**********"
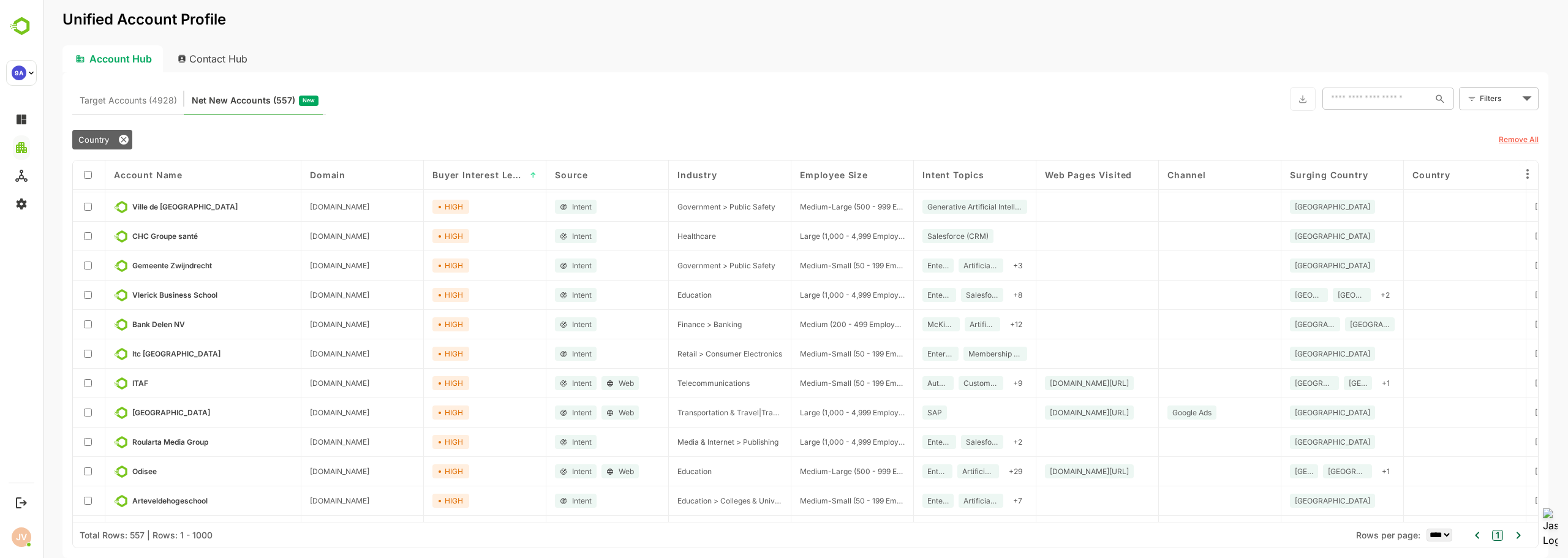
scroll to position [123, 0]
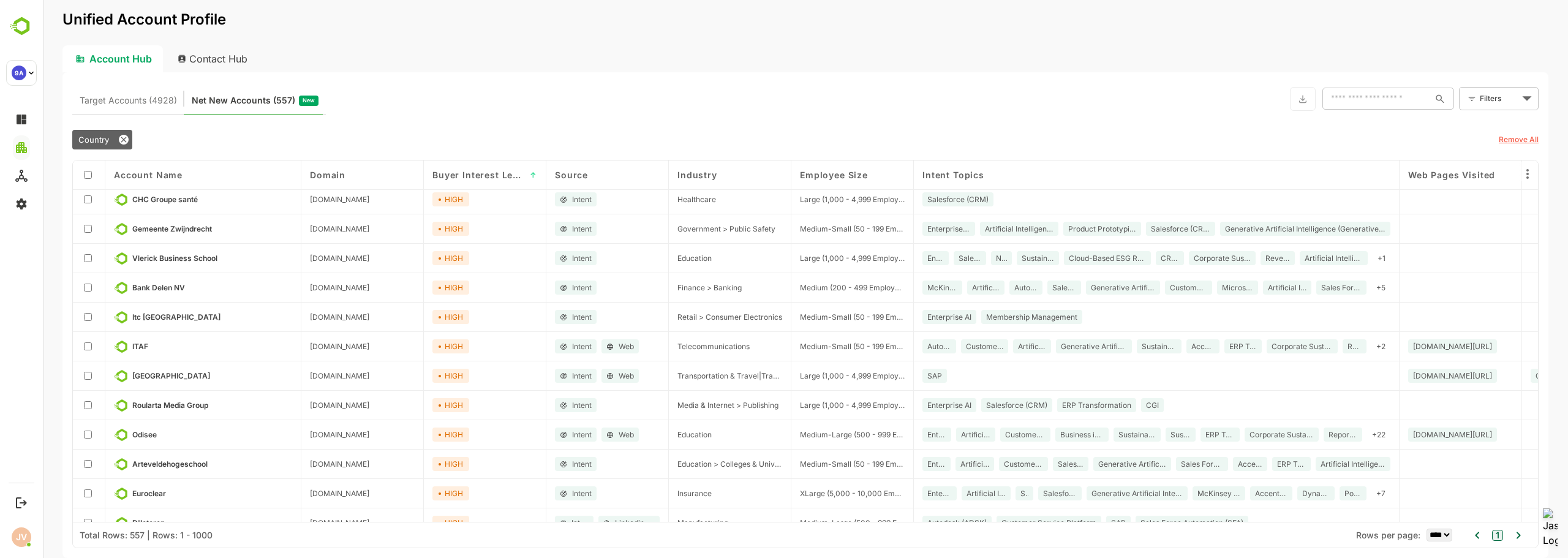
drag, startPoint x: 1034, startPoint y: 172, endPoint x: 1418, endPoint y: 195, distance: 384.7
click at [1418, 195] on div "Account Name Domain Buyer Interest Level ↑ Source Industry Employee Size Intent…" at bounding box center [805, 341] width 1465 height 362
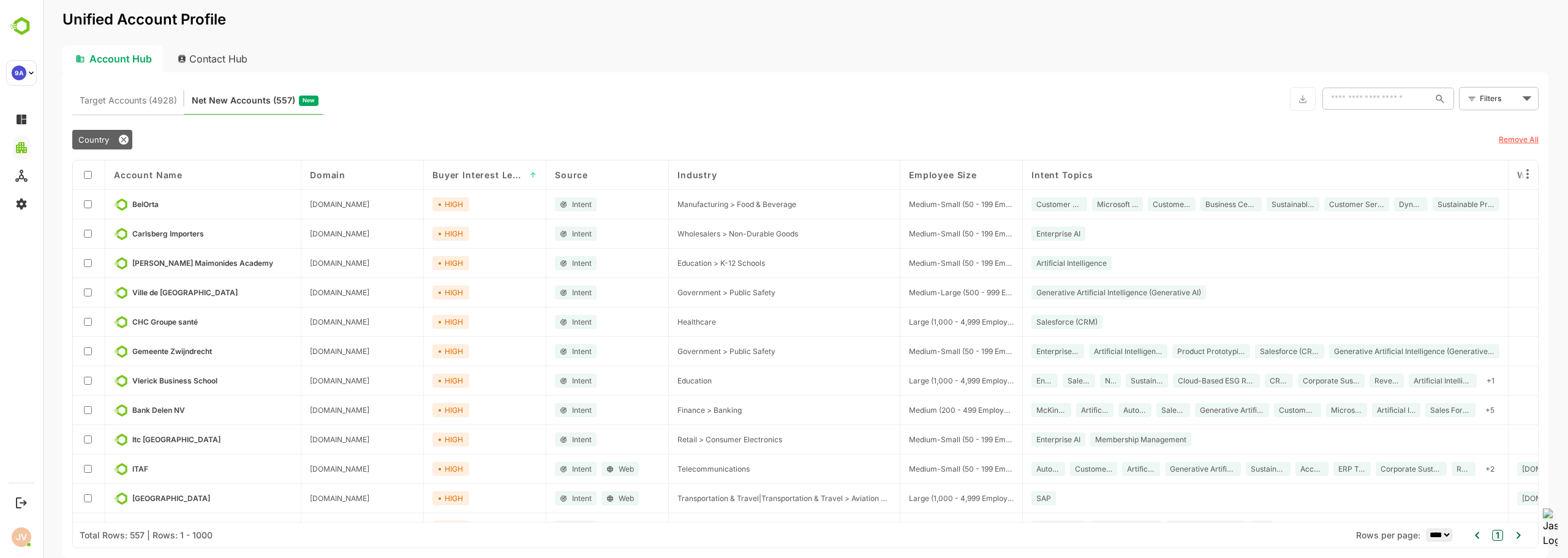
drag, startPoint x: 787, startPoint y: 177, endPoint x: 917, endPoint y: 191, distance: 130.8
click at [917, 191] on div "Account Name Domain Buyer Interest Level ↑ Source Industry Employee Size Intent…" at bounding box center [805, 341] width 1465 height 362
click at [811, 116] on div "Target Accounts (4928) Net New Accounts ( 557 ) New ​ Filters ​ Country Remove …" at bounding box center [805, 315] width 1486 height 485
click at [92, 173] on div at bounding box center [89, 175] width 15 height 12
click at [1299, 99] on icon at bounding box center [1302, 99] width 10 height 10
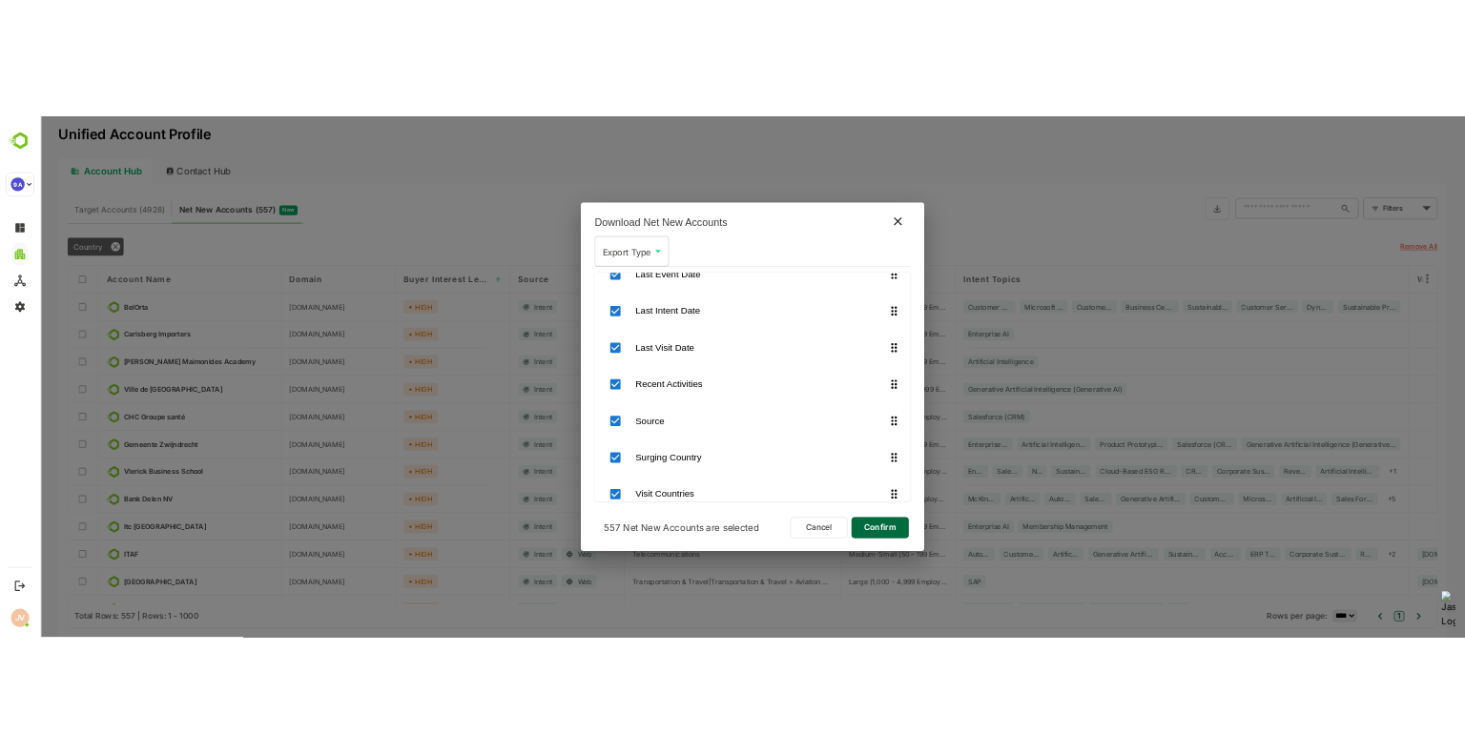
scroll to position [833, 0]
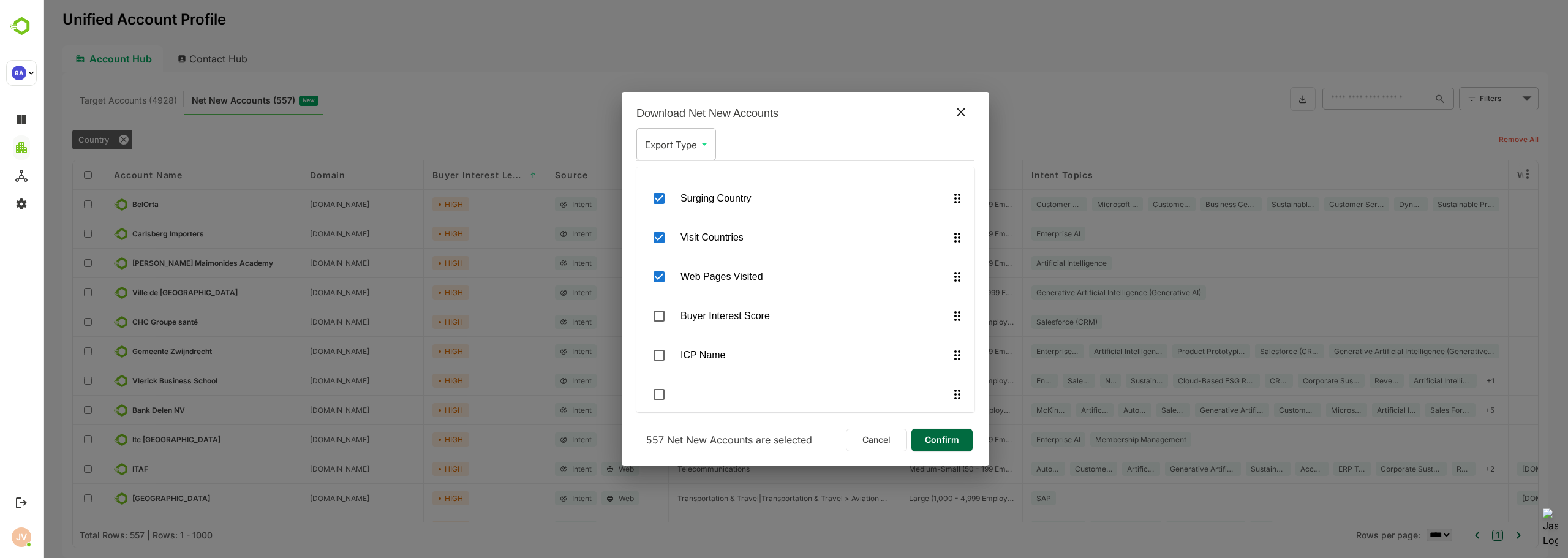
click at [955, 439] on span "Confirm" at bounding box center [942, 439] width 42 height 16
